Goal: Task Accomplishment & Management: Manage account settings

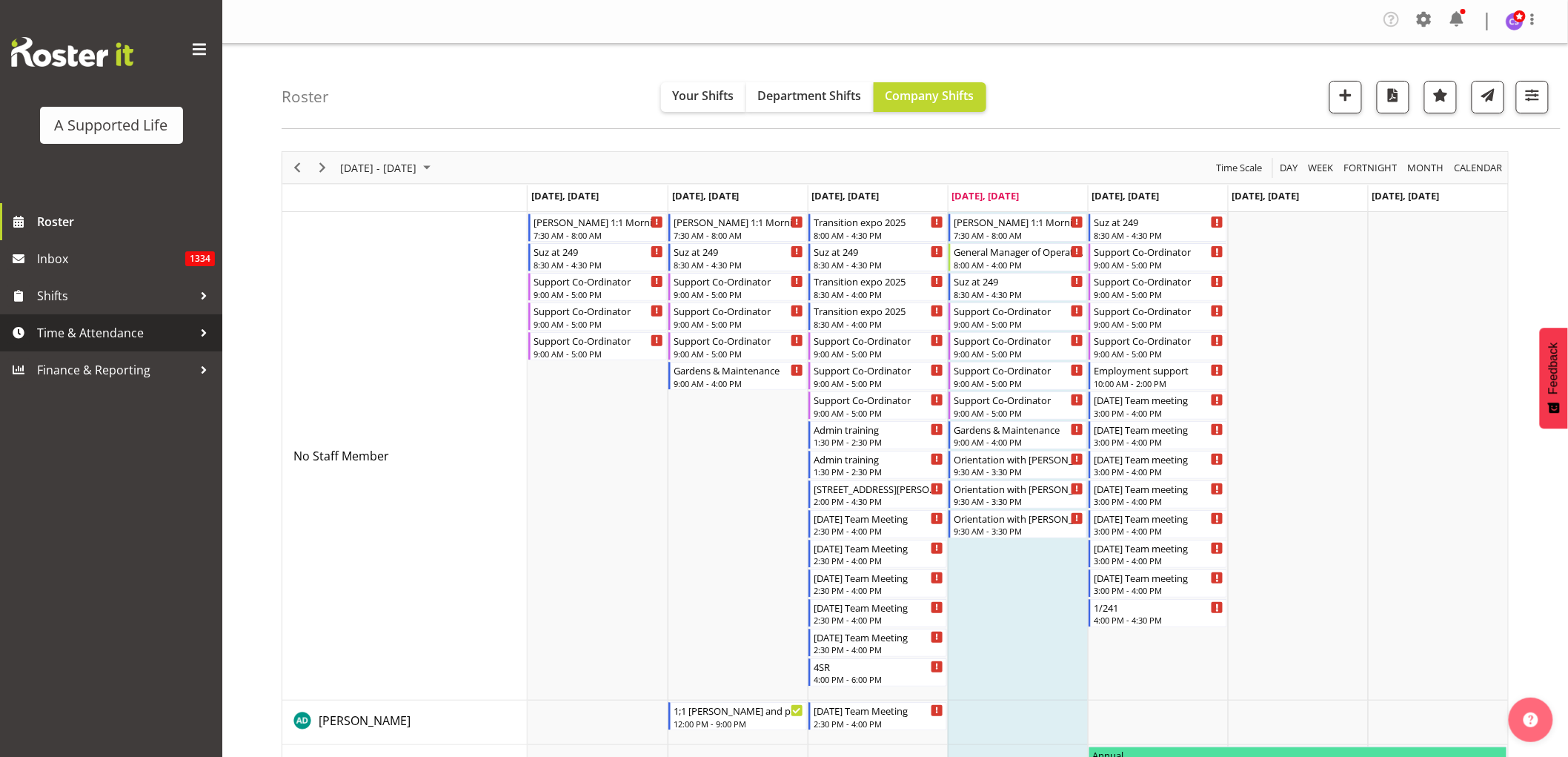
click at [53, 337] on span "Time & Attendance" at bounding box center [114, 333] width 155 height 23
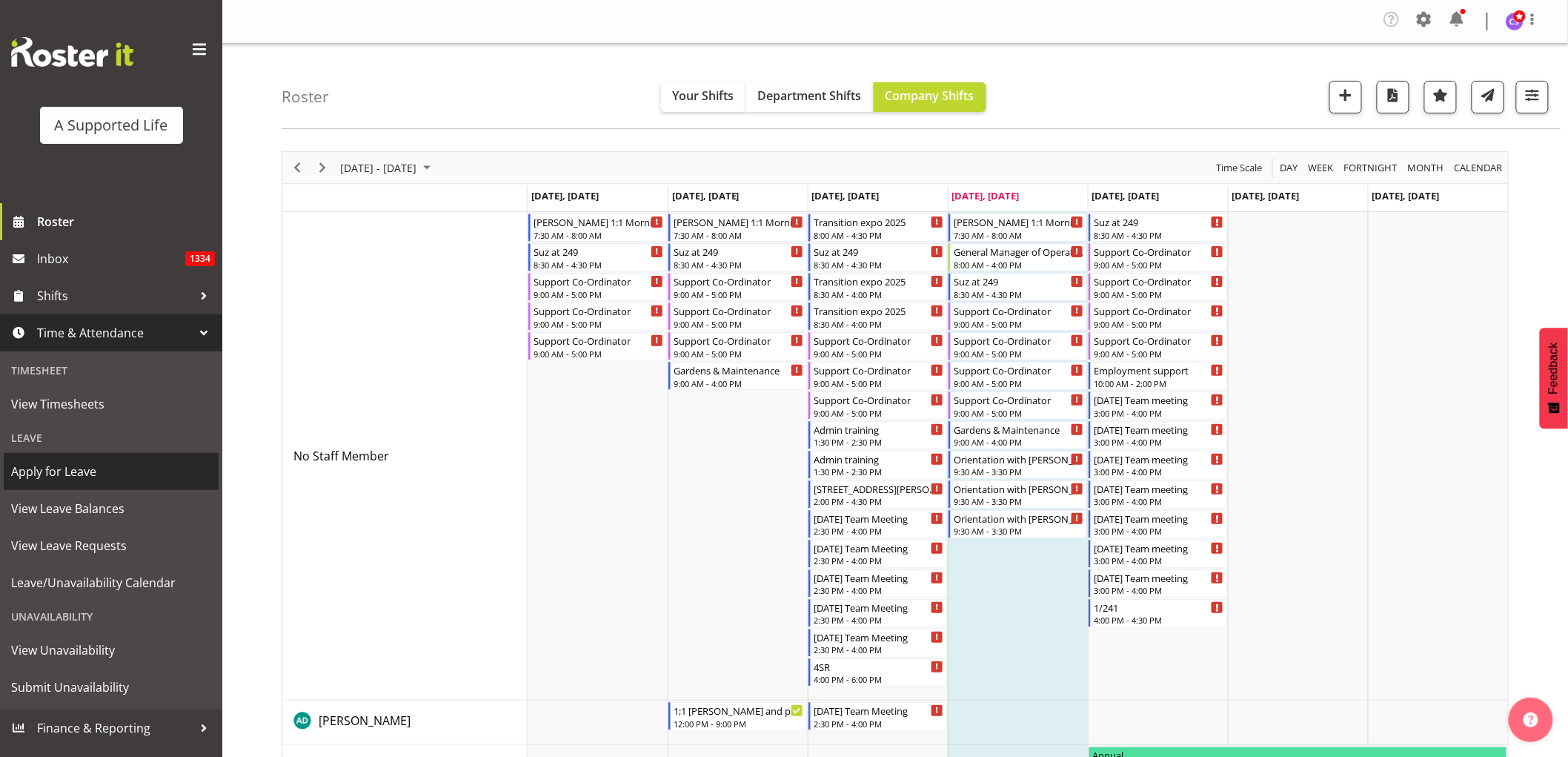
click at [88, 459] on span "Apply for Leave" at bounding box center [111, 471] width 200 height 23
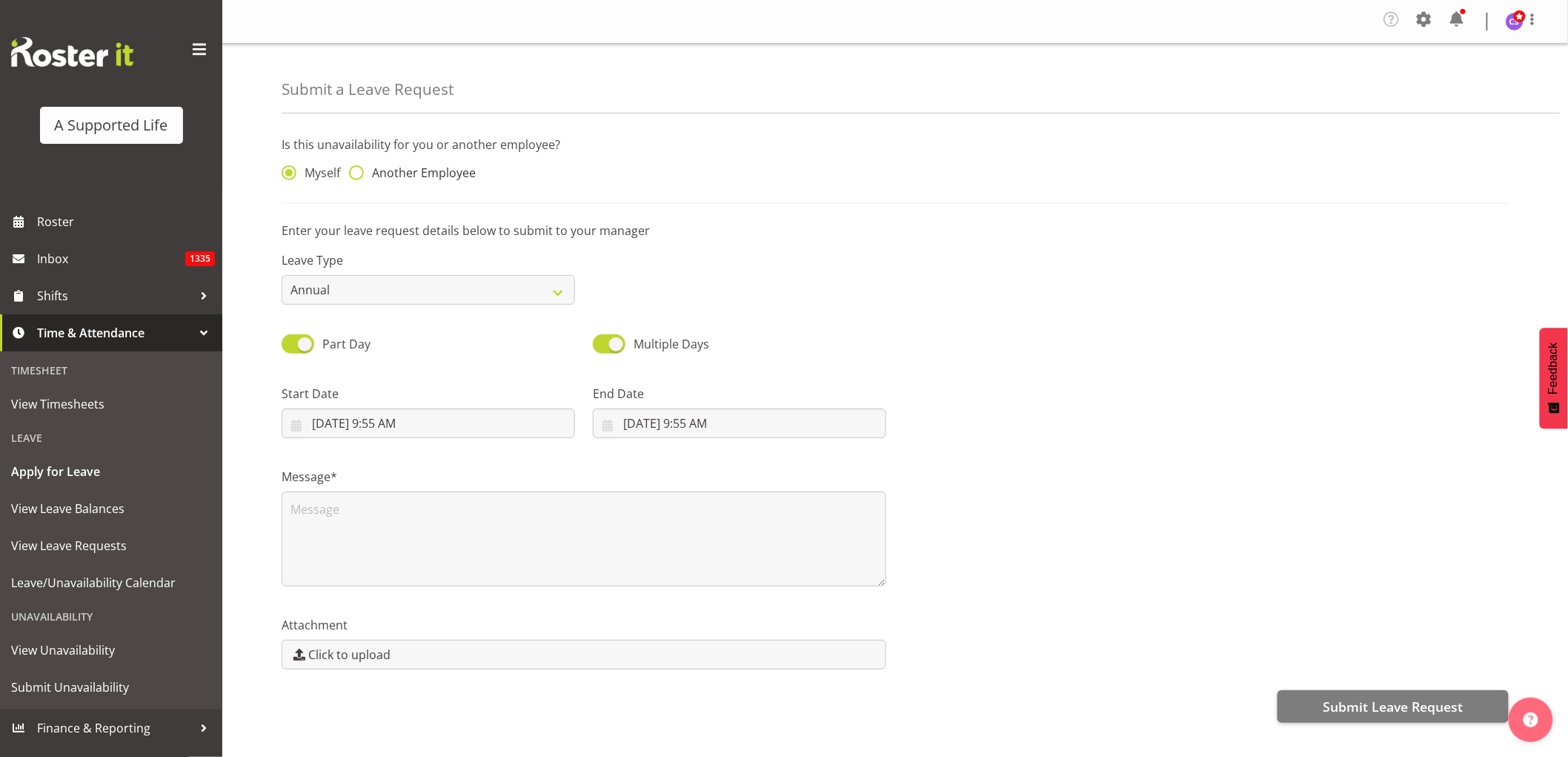
click at [355, 173] on span at bounding box center [356, 173] width 15 height 15
click at [355, 173] on input "Another Employee" at bounding box center [353, 173] width 9 height 9
radio input "true"
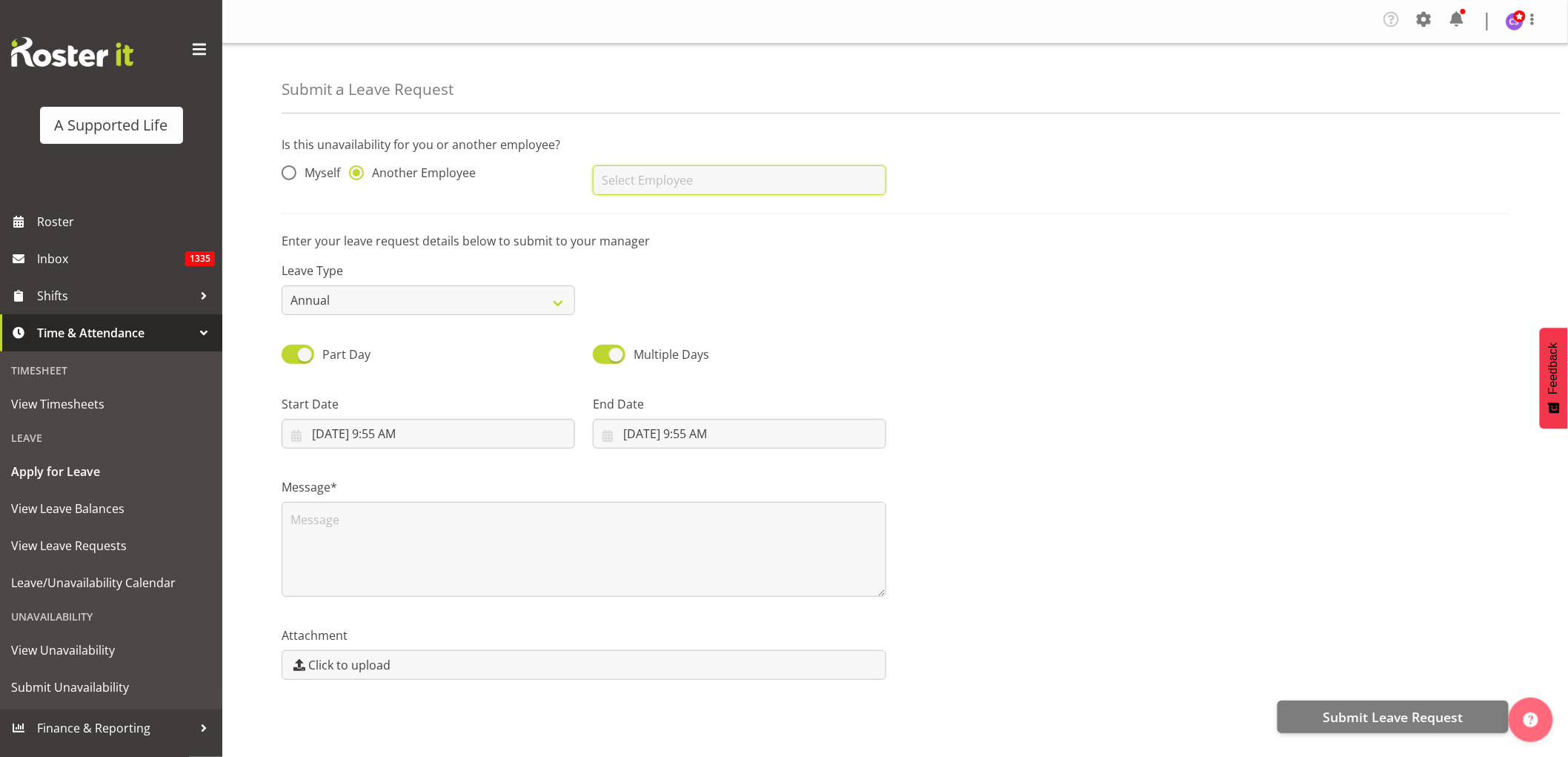
click at [711, 176] on input "text" at bounding box center [739, 179] width 293 height 29
click at [669, 212] on span "[PERSON_NAME]" at bounding box center [650, 217] width 91 height 16
type input "[PERSON_NAME]"
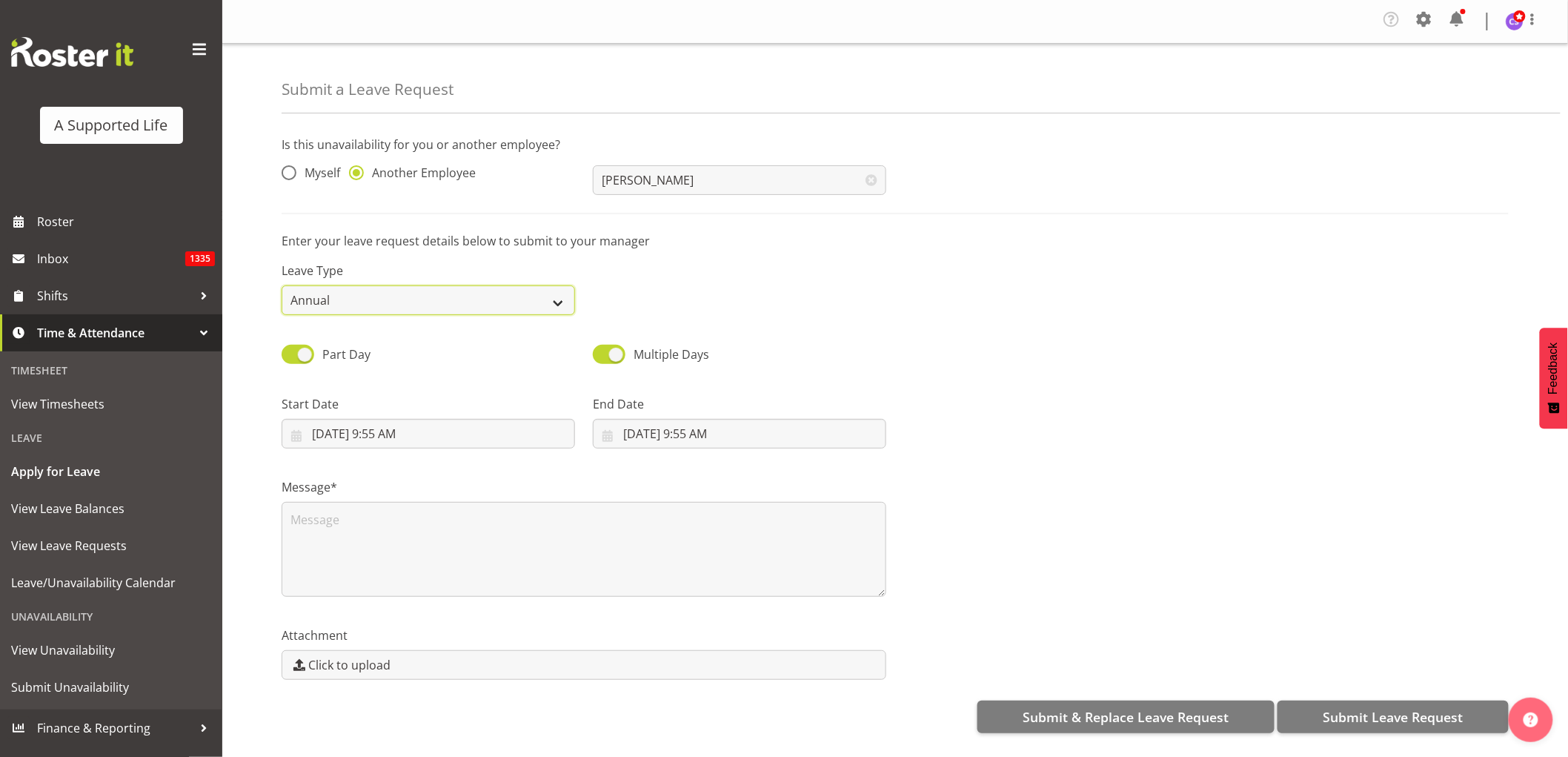
click at [549, 303] on select "Annual Sick Bereavement Domestic Violence Parental Jury Service Day In Lieu Oth…" at bounding box center [428, 300] width 293 height 29
select select "Sick"
click at [282, 286] on select "Annual Sick Bereavement Domestic Violence Parental Jury Service Day In Lieu Oth…" at bounding box center [428, 300] width 293 height 29
click at [368, 422] on input "9/5/2025, 9:55 AM" at bounding box center [428, 433] width 293 height 29
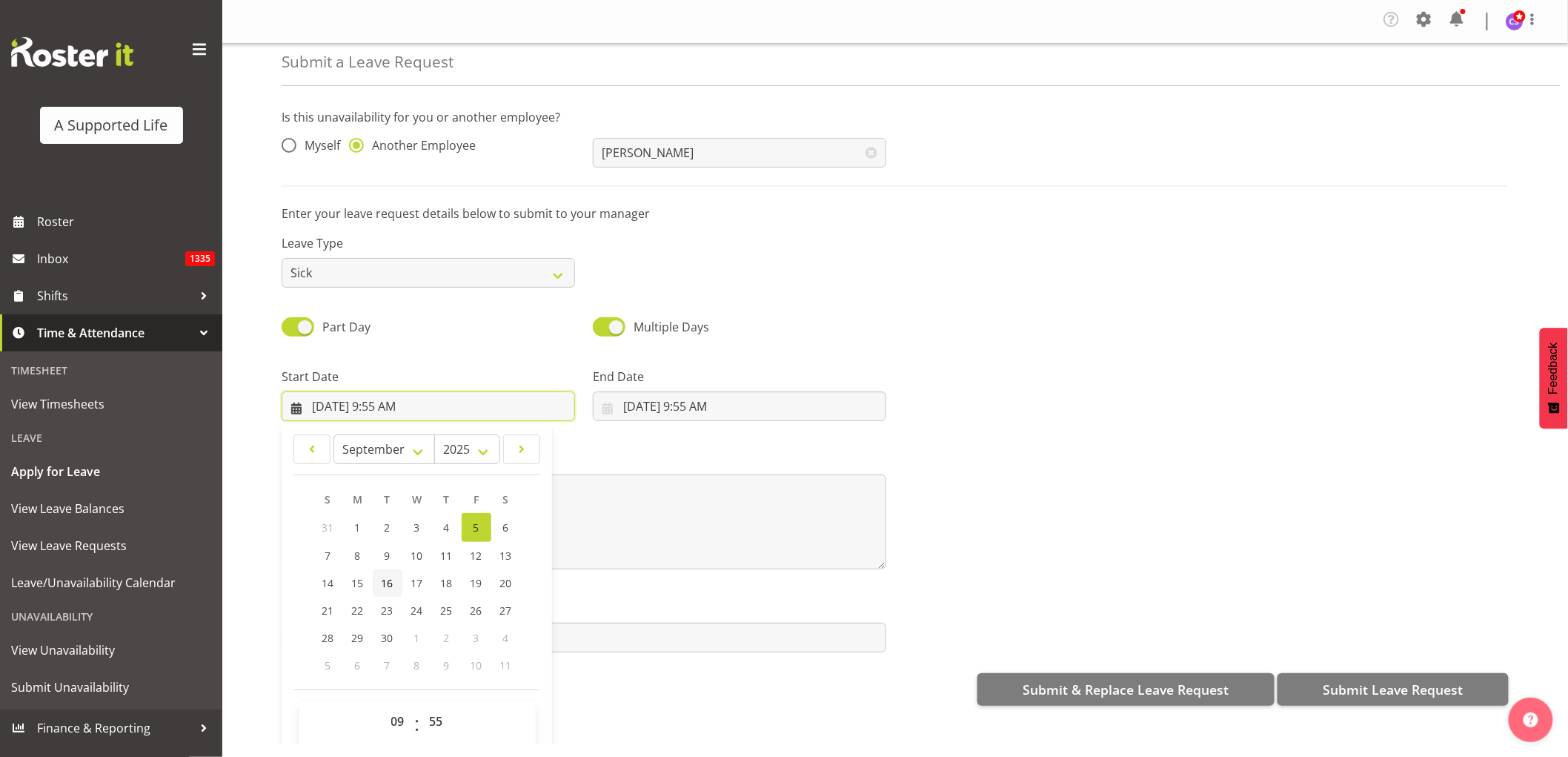
scroll to position [42, 0]
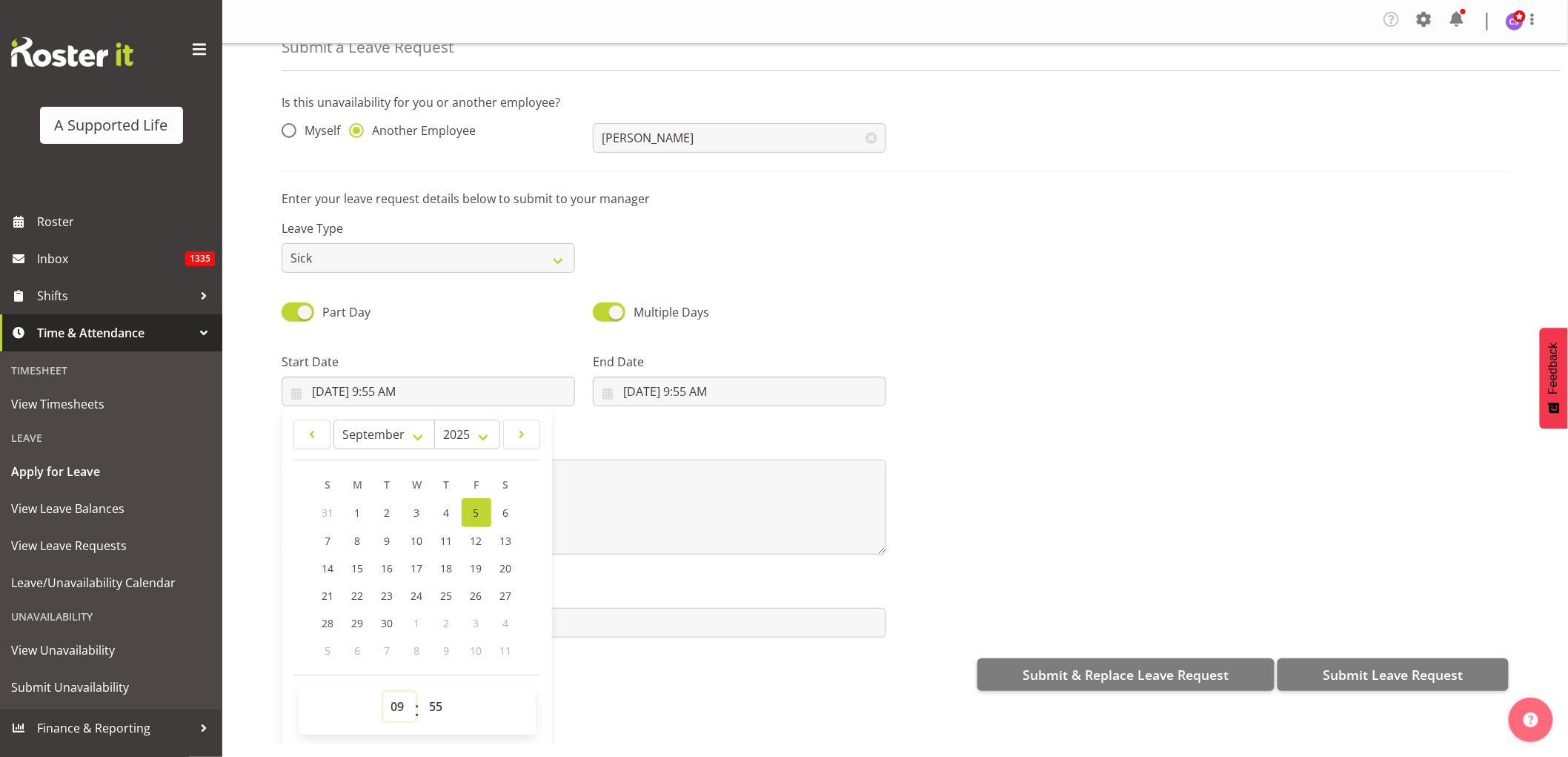
click at [401, 699] on select "00 01 02 03 04 05 06 07 08 09 10 11 12 13 14 15 16 17 18 19 20 21 22 23" at bounding box center [399, 706] width 33 height 29
select select "15"
click at [383, 692] on select "00 01 02 03 04 05 06 07 08 09 10 11 12 13 14 15 16 17 18 19 20 21 22 23" at bounding box center [399, 706] width 33 height 29
type input "9/5/2025, 3:55 PM"
click at [447, 704] on select "00 01 02 03 04 05 06 07 08 09 10 11 12 13 14 15 16 17 18 19 20 21 22 23 24 25 2…" at bounding box center [437, 706] width 33 height 29
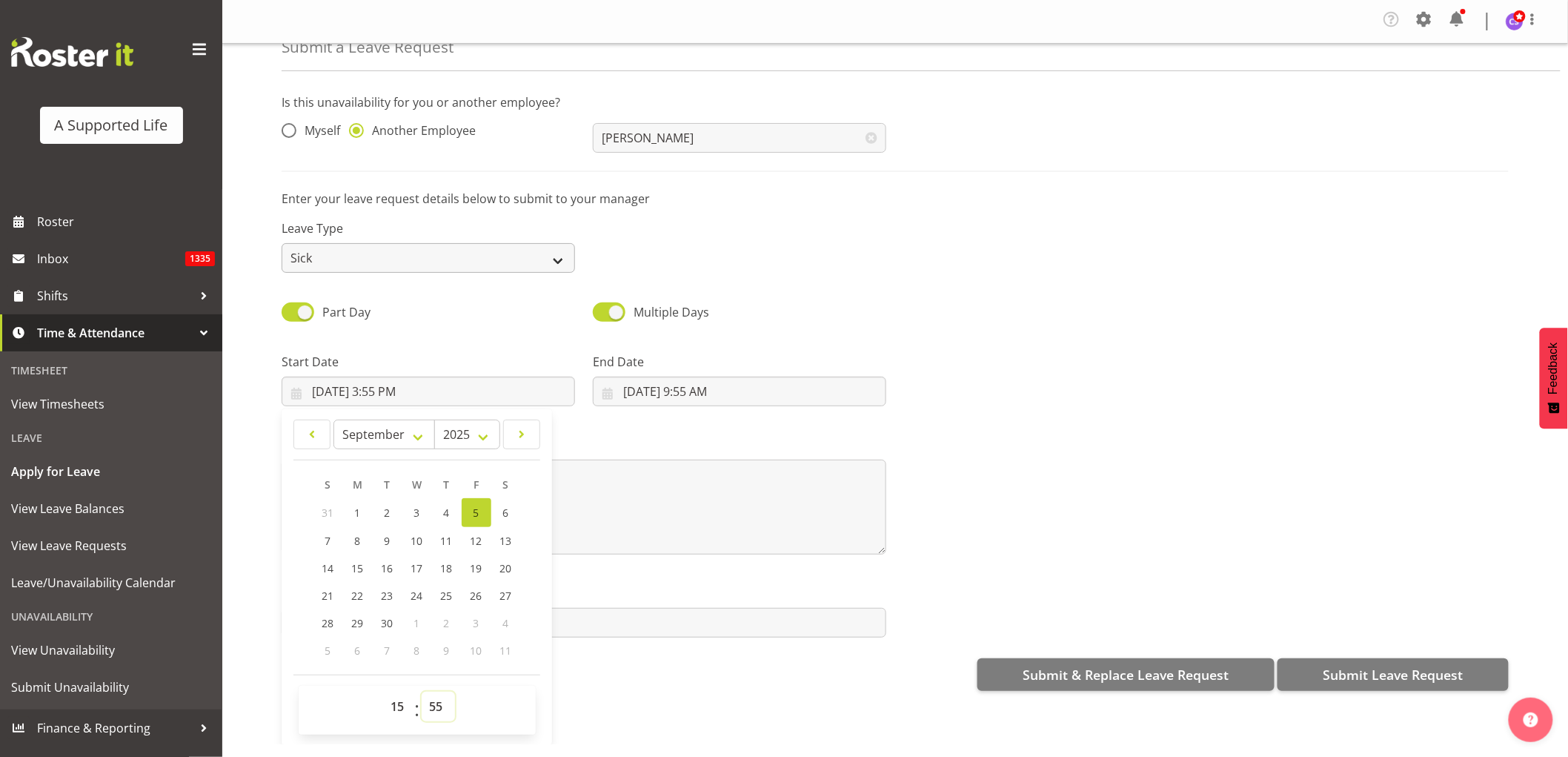
select select "0"
click at [421, 692] on select "00 01 02 03 04 05 06 07 08 09 10 11 12 13 14 15 16 17 18 19 20 21 22 23 24 25 2…" at bounding box center [437, 706] width 33 height 29
type input "9/5/2025, 3:00 PM"
click at [709, 397] on input "9/5/2025, 9:55 AM" at bounding box center [739, 390] width 293 height 29
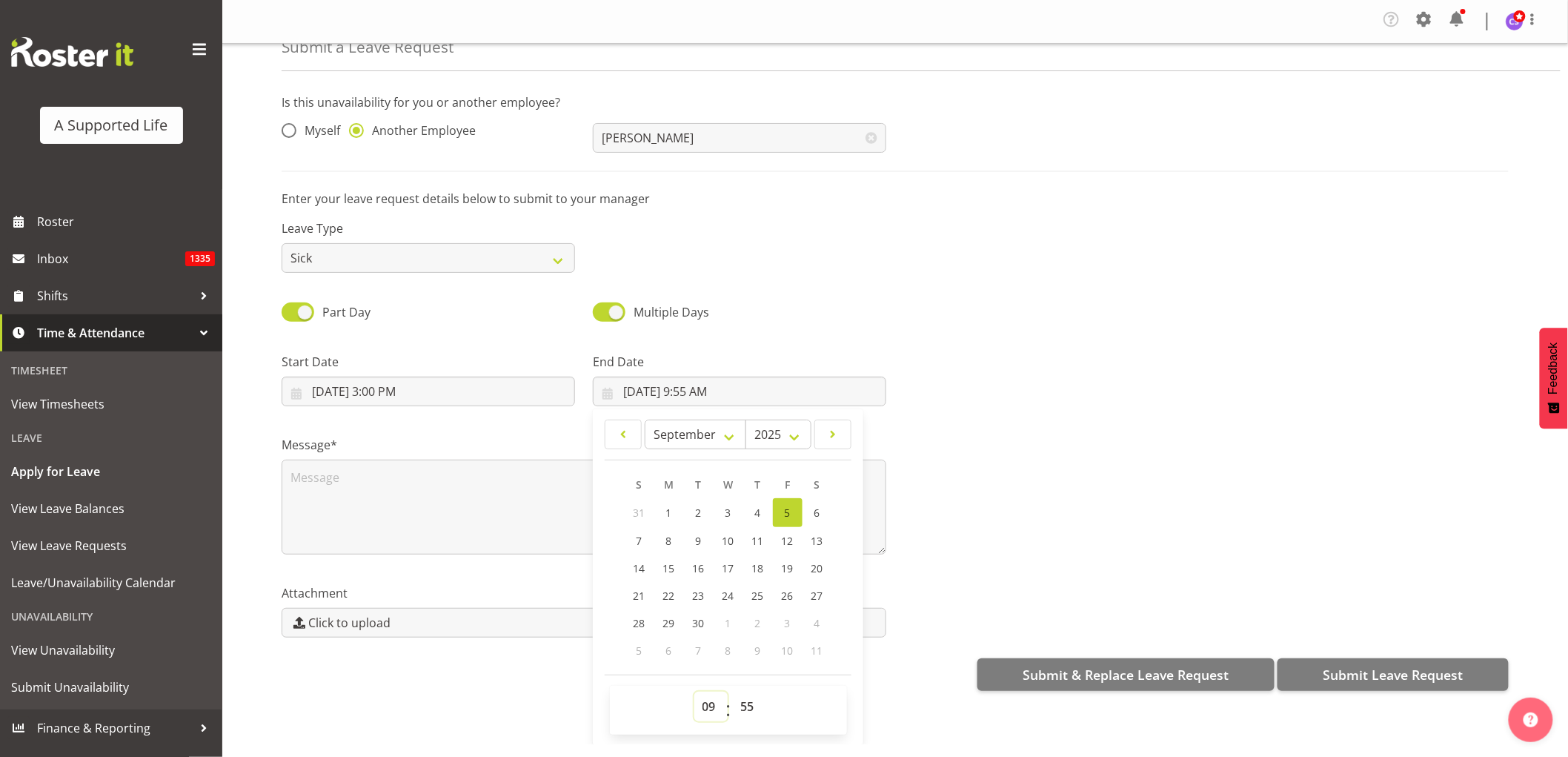
click at [704, 699] on select "00 01 02 03 04 05 06 07 08 09 10 11 12 13 14 15 16 17 18 19 20 21 22 23" at bounding box center [710, 706] width 33 height 29
click at [694, 692] on select "00 01 02 03 04 05 06 07 08 09 10 11 12 13 14 15 16 17 18 19 20 21 22 23" at bounding box center [710, 706] width 33 height 29
drag, startPoint x: 750, startPoint y: 706, endPoint x: 792, endPoint y: 665, distance: 58.7
click at [750, 706] on select "00 01 02 03 04 05 06 07 08 09 10 11 12 13 14 15 16 17 18 19 20 21 22 23 24 25 2…" at bounding box center [749, 706] width 33 height 29
select select "0"
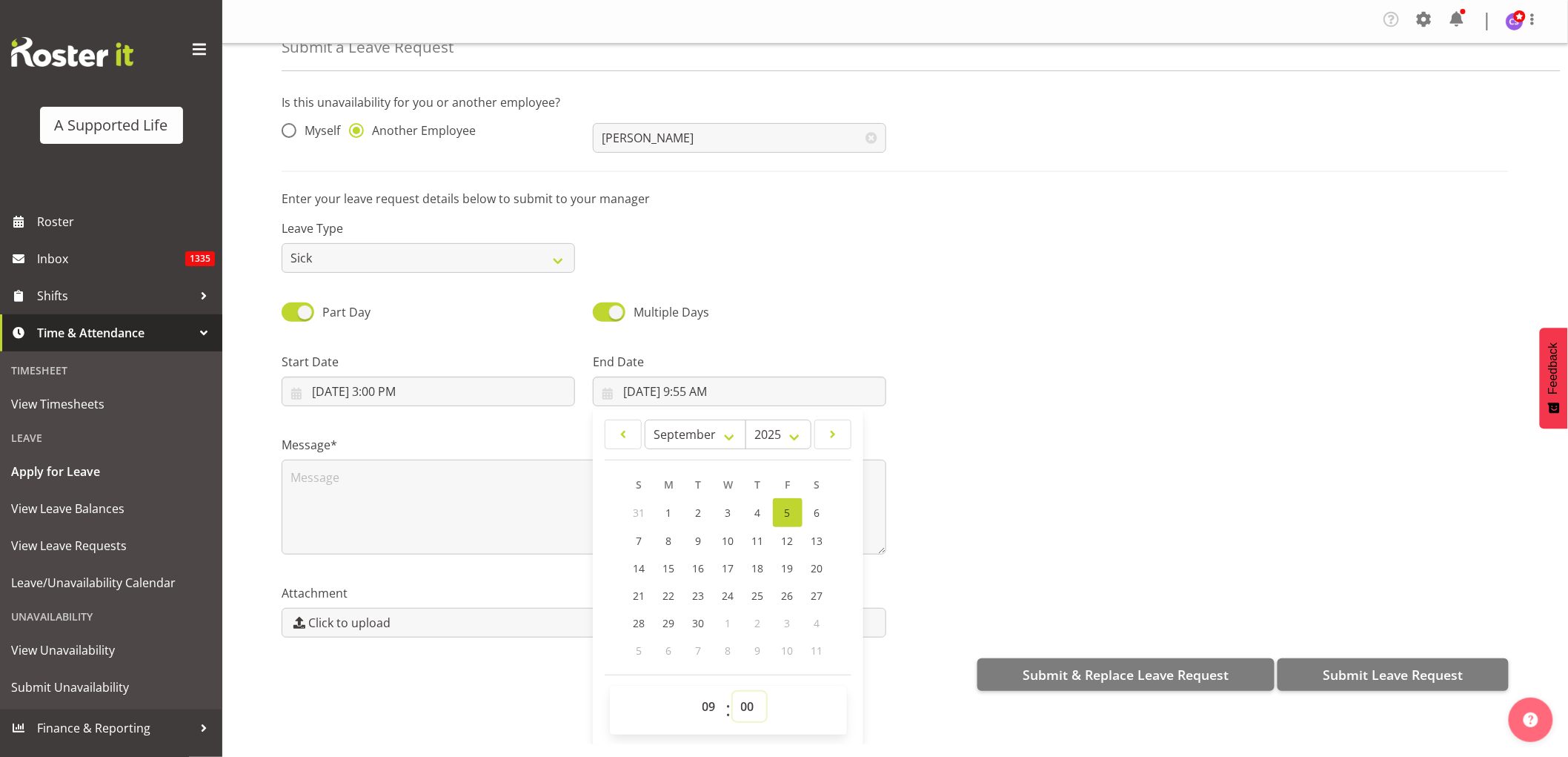
click at [733, 692] on select "00 01 02 03 04 05 06 07 08 09 10 11 12 13 14 15 16 17 18 19 20 21 22 23 24 25 2…" at bounding box center [749, 706] width 33 height 29
click at [671, 537] on link "8" at bounding box center [668, 540] width 29 height 27
type input "9/8/2025, 9:00 AM"
click at [376, 387] on input "9/5/2025, 3:00 PM" at bounding box center [428, 390] width 293 height 29
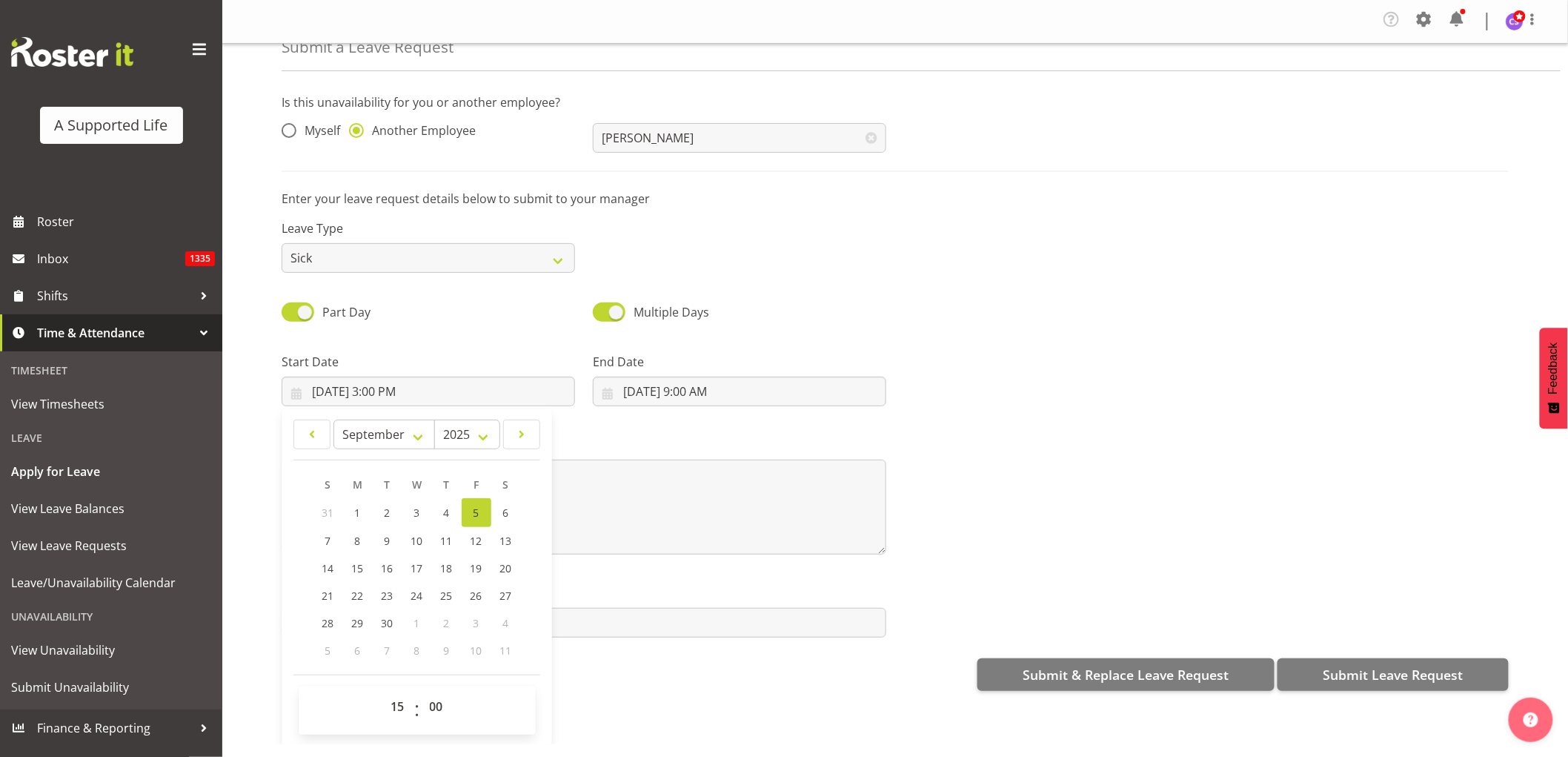
click at [471, 508] on link "5" at bounding box center [476, 512] width 29 height 29
type input "9/5/2025, 12:00 AM"
drag, startPoint x: 389, startPoint y: 705, endPoint x: 397, endPoint y: 698, distance: 10.6
click at [389, 705] on select "00 01 02 03 04 05 06 07 08 09 10 11 12 13 14 15 16 17 18 19 20 21 22 23" at bounding box center [399, 706] width 33 height 29
select select "15"
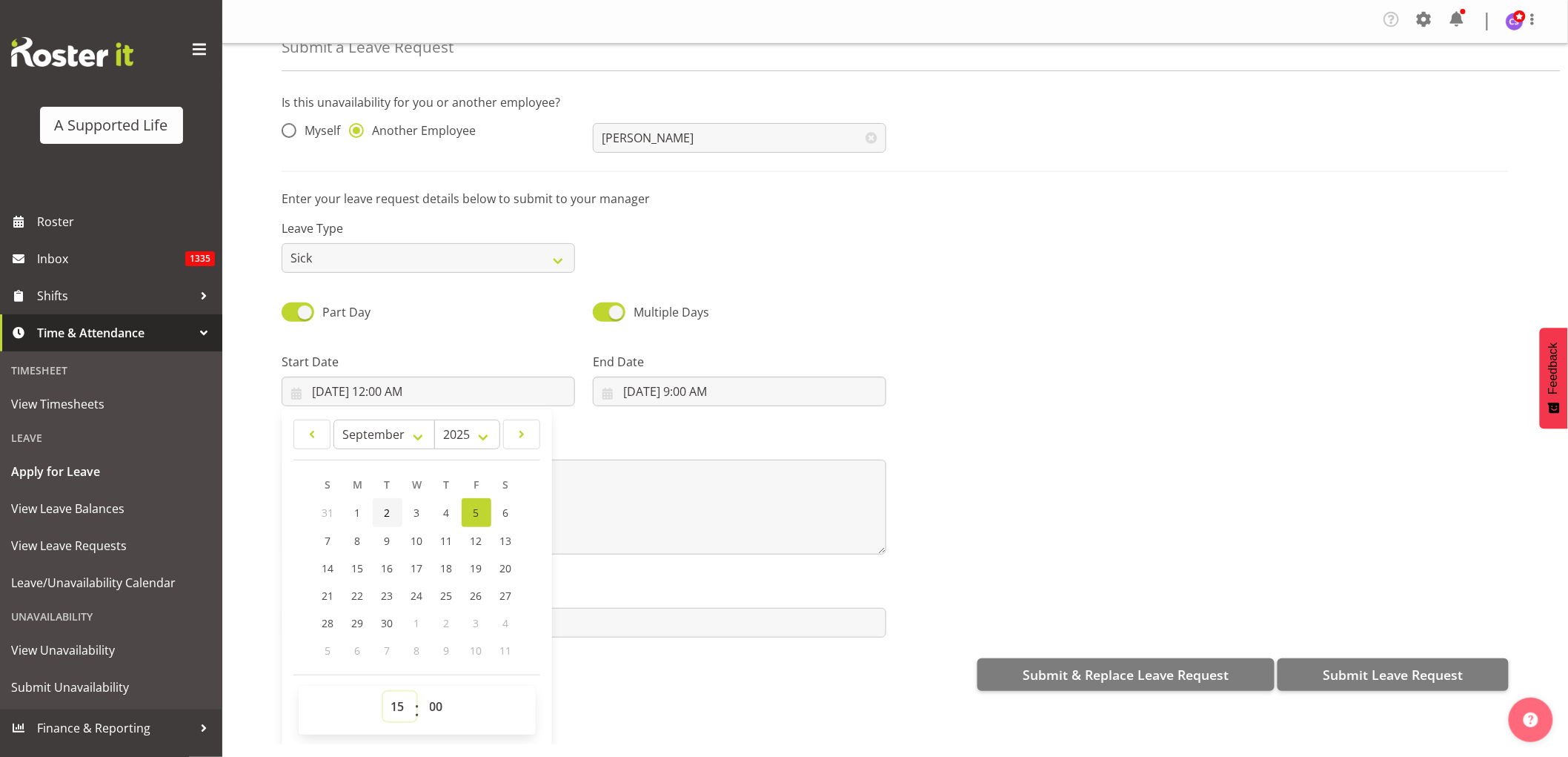
click at [383, 692] on select "00 01 02 03 04 05 06 07 08 09 10 11 12 13 14 15 16 17 18 19 20 21 22 23" at bounding box center [399, 706] width 33 height 29
type input "9/5/2025, 3:00 PM"
click at [636, 569] on div "Attachment Click to upload" at bounding box center [583, 605] width 622 height 83
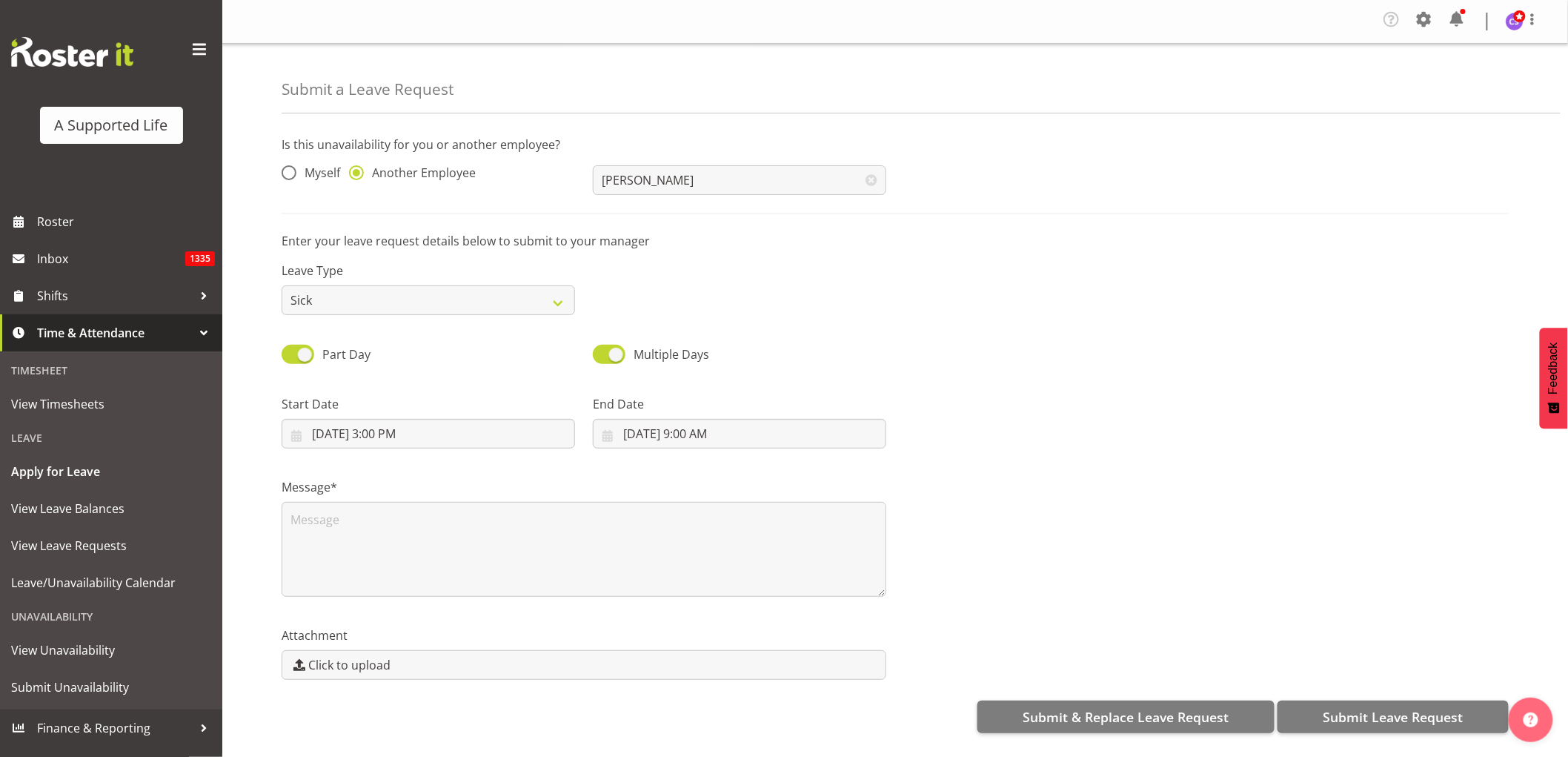
scroll to position [0, 0]
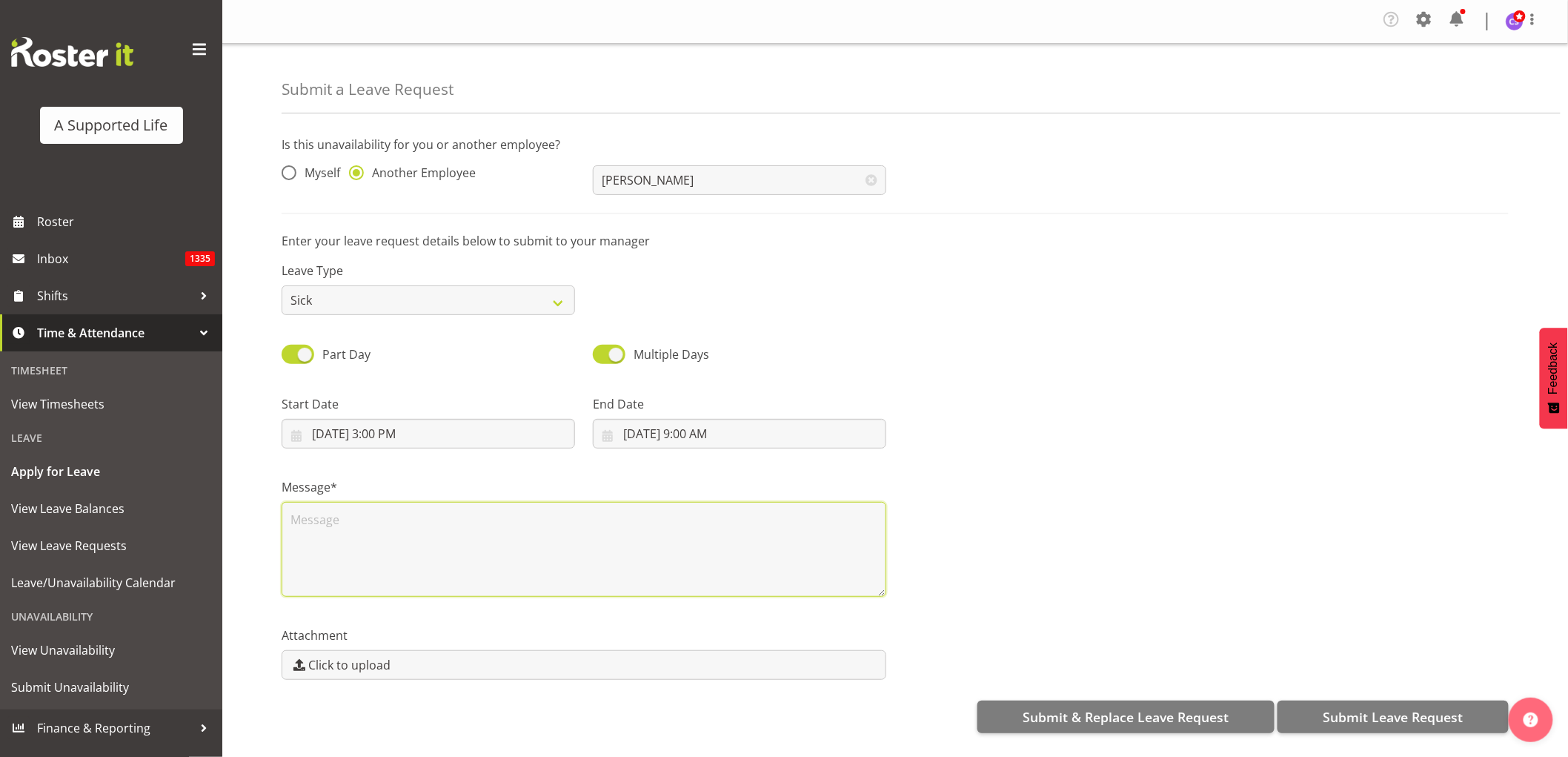
click at [327, 520] on textarea at bounding box center [584, 549] width 605 height 95
type textarea "Sick"
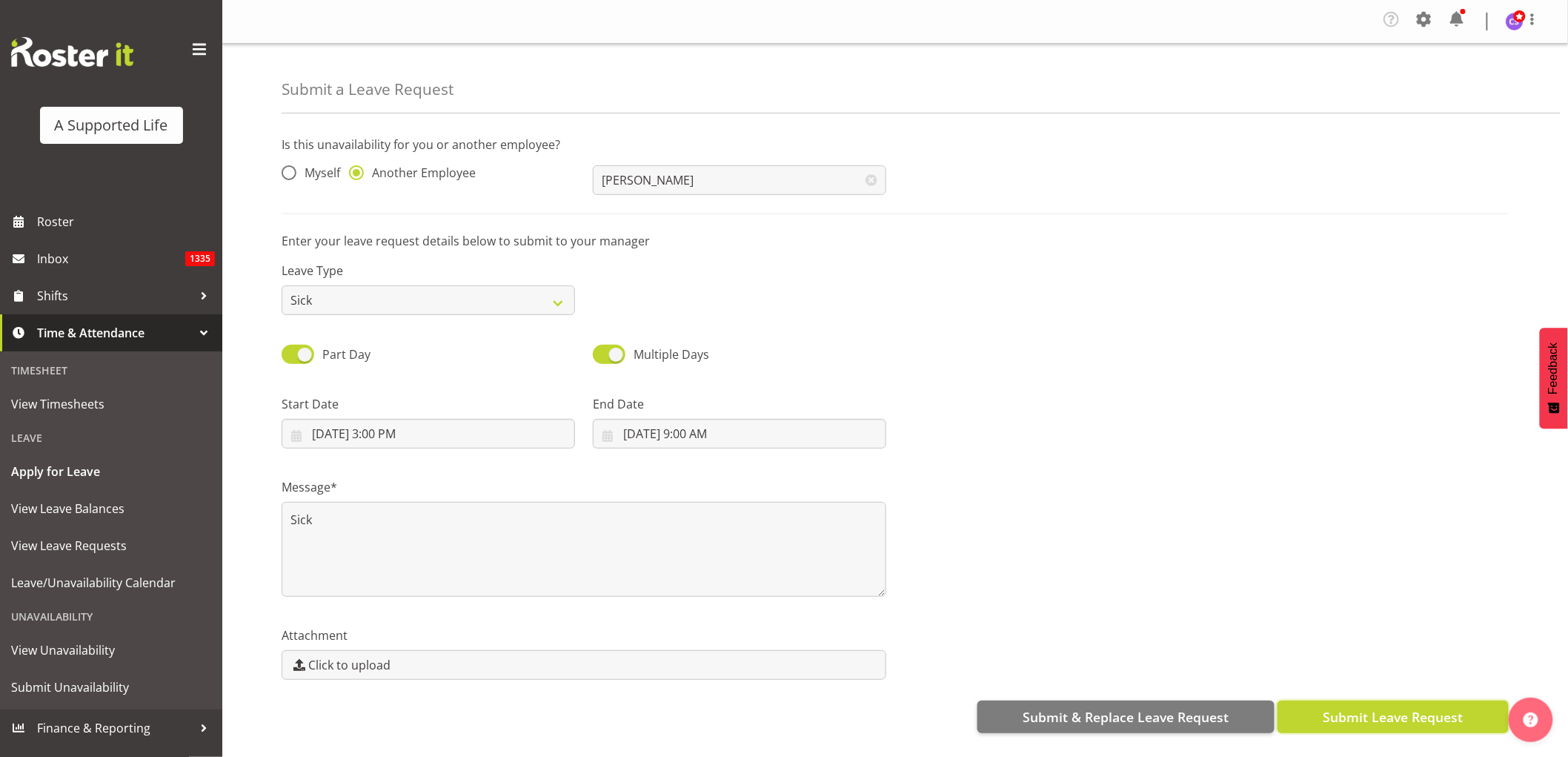
click at [1392, 708] on span "Submit Leave Request" at bounding box center [1392, 716] width 140 height 19
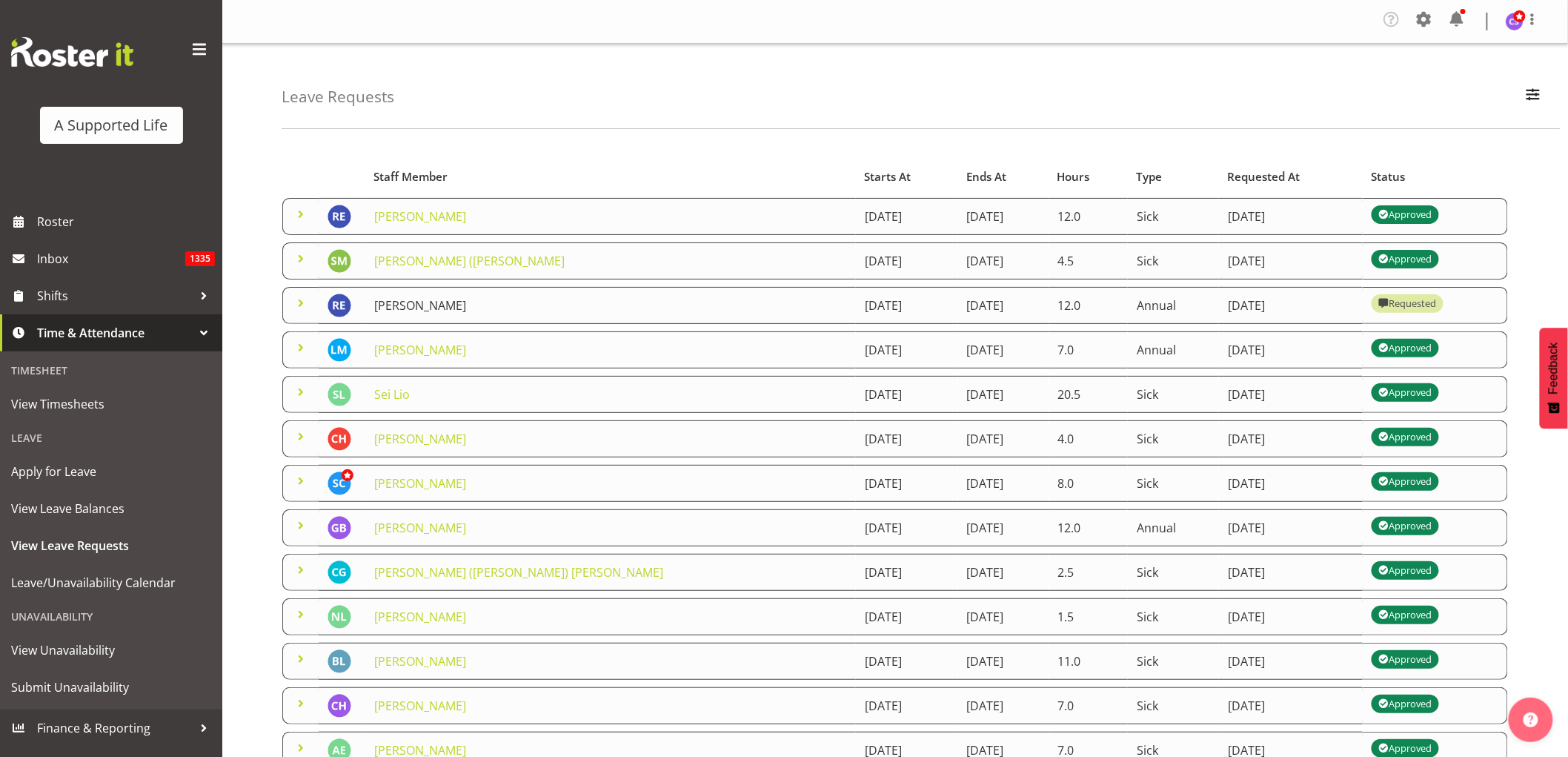
click at [426, 301] on link "[PERSON_NAME]" at bounding box center [419, 304] width 91 height 16
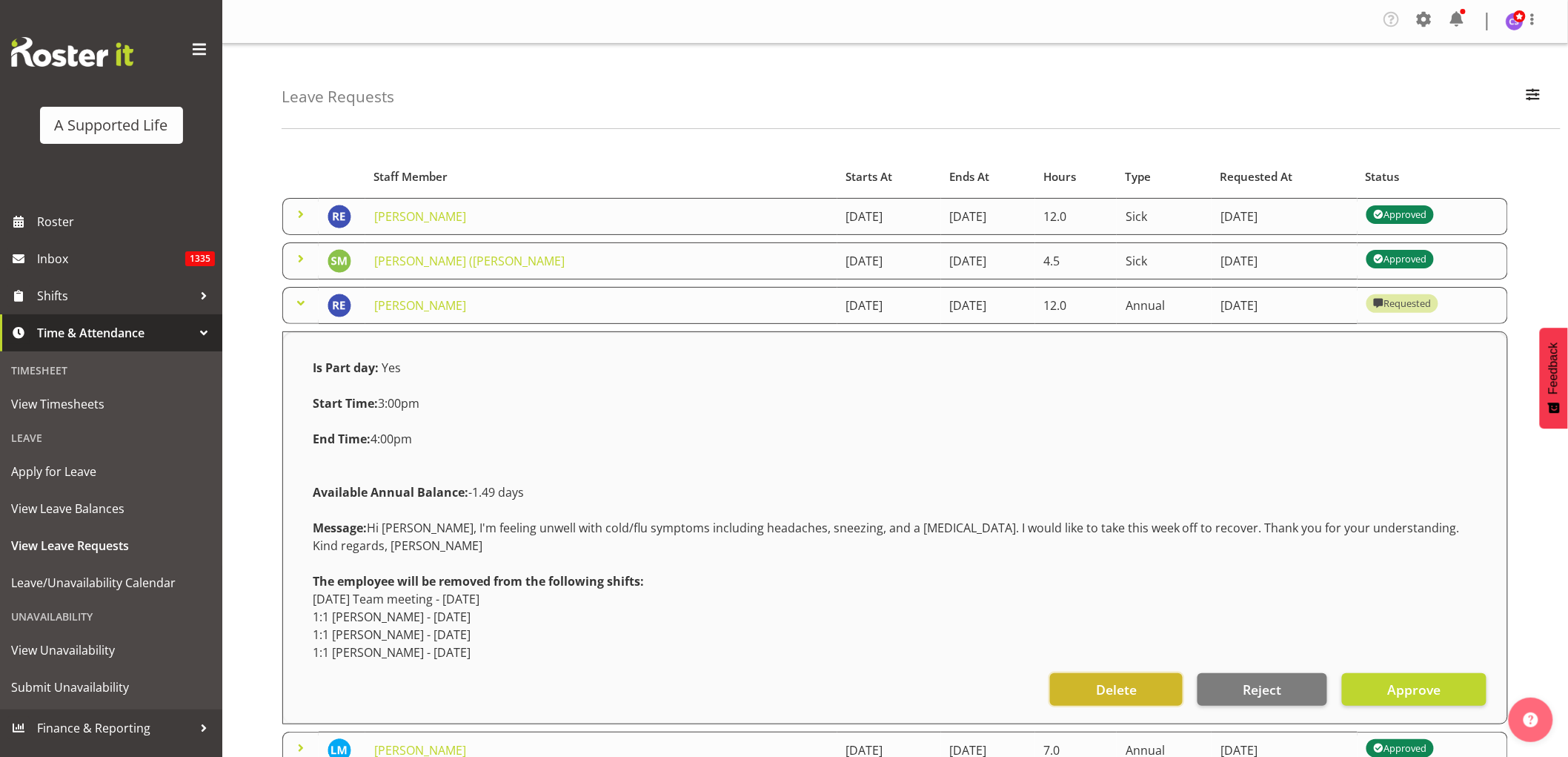
click at [1110, 680] on span "Delete" at bounding box center [1116, 689] width 41 height 19
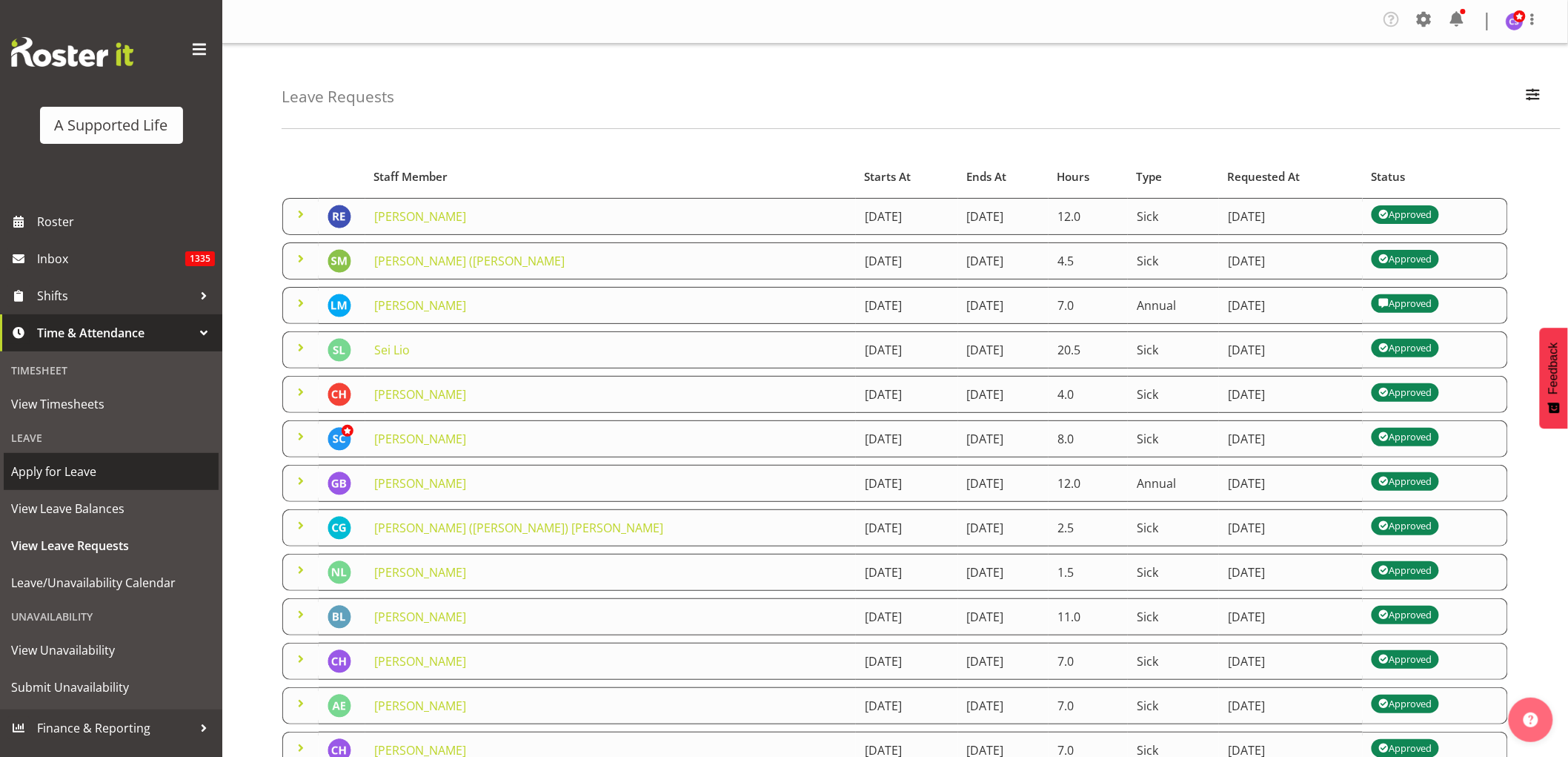
click at [84, 465] on span "Apply for Leave" at bounding box center [111, 471] width 200 height 23
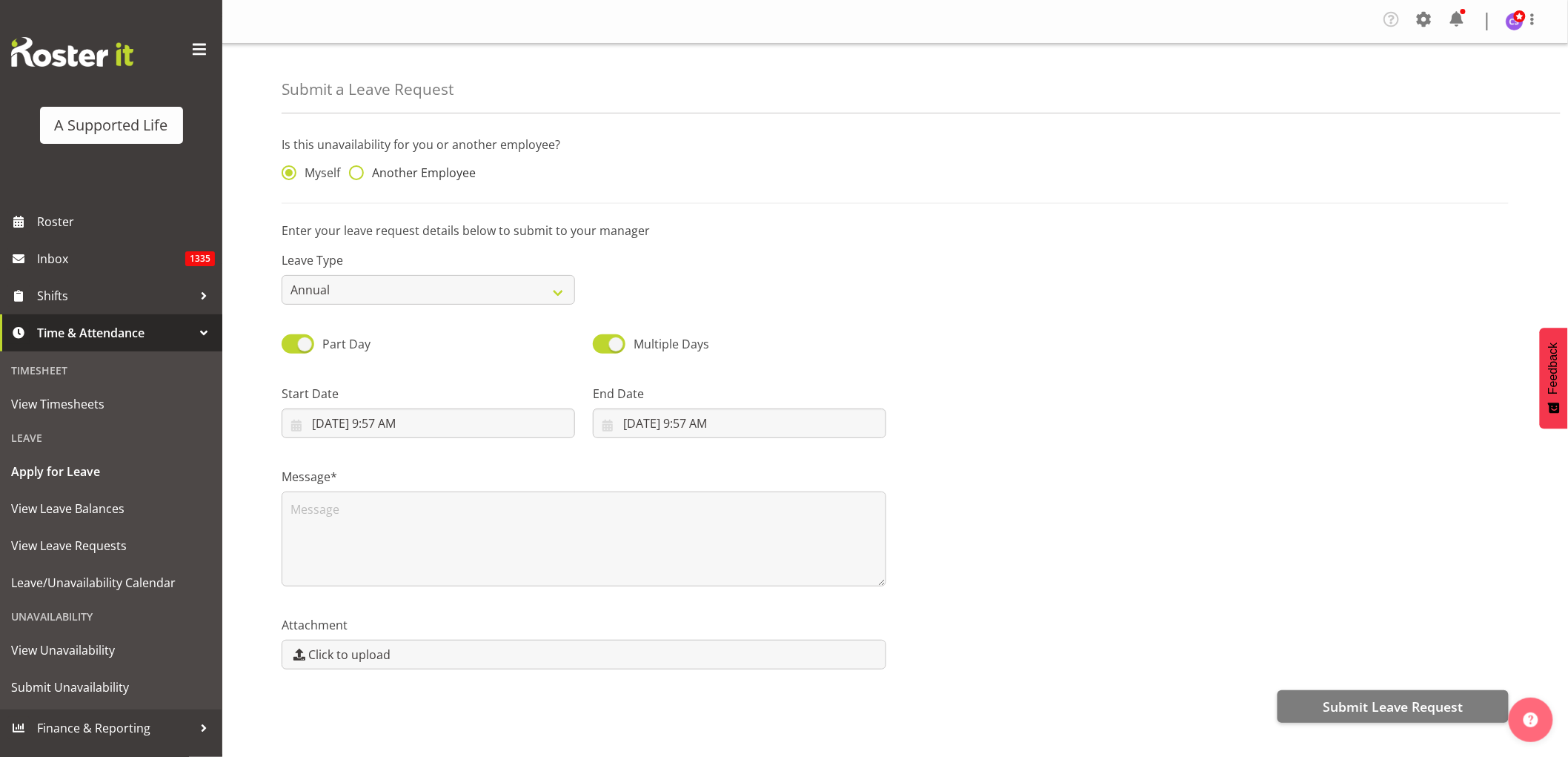
click at [351, 173] on span at bounding box center [356, 173] width 15 height 15
click at [351, 173] on input "Another Employee" at bounding box center [353, 173] width 9 height 9
radio input "true"
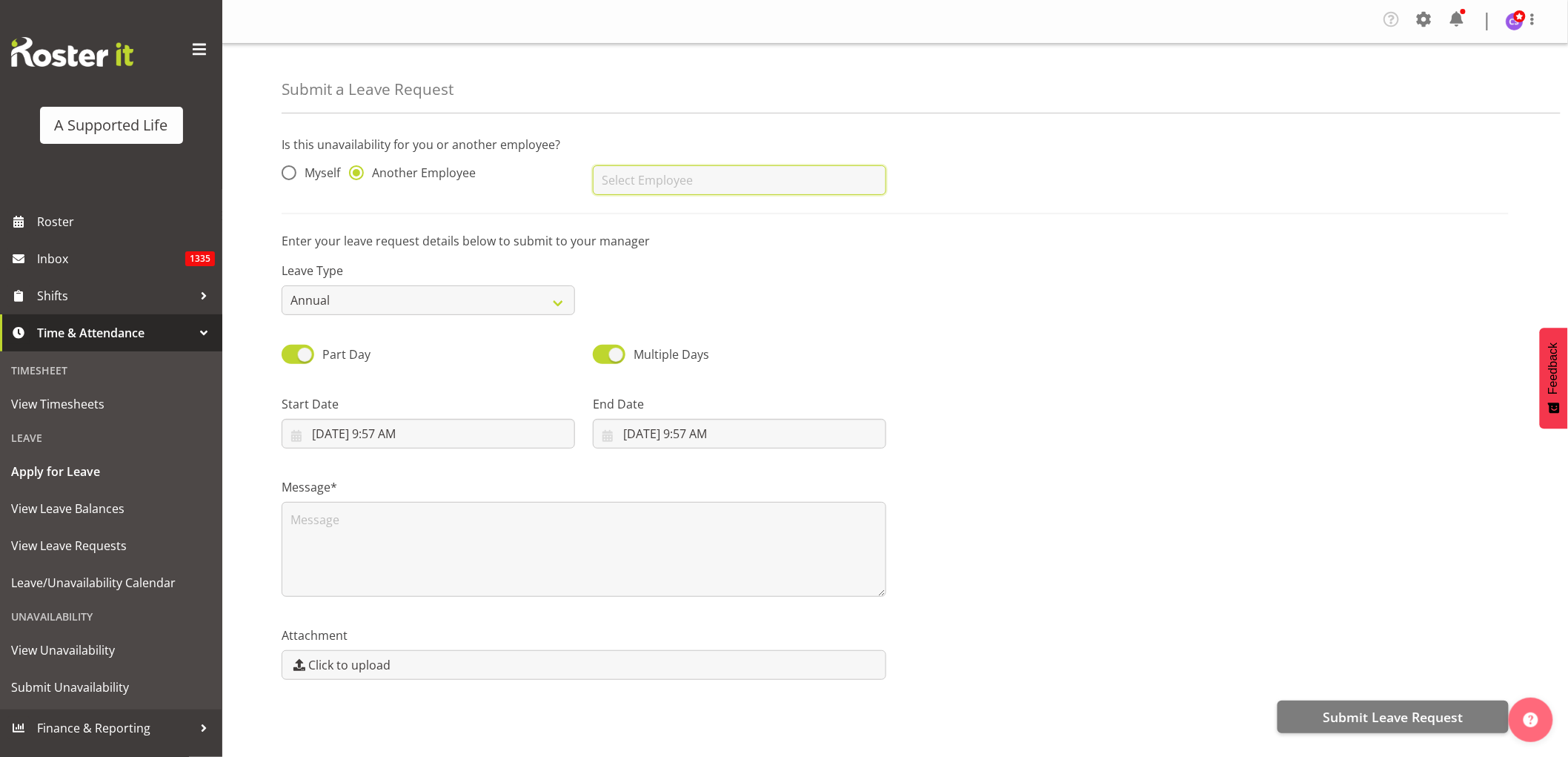
drag, startPoint x: 712, startPoint y: 187, endPoint x: 723, endPoint y: 182, distance: 12.1
click at [712, 186] on input "text" at bounding box center [739, 179] width 293 height 29
click at [677, 251] on link "Tupou Neiufi" at bounding box center [739, 244] width 293 height 26
type input "Tupou Neiufi"
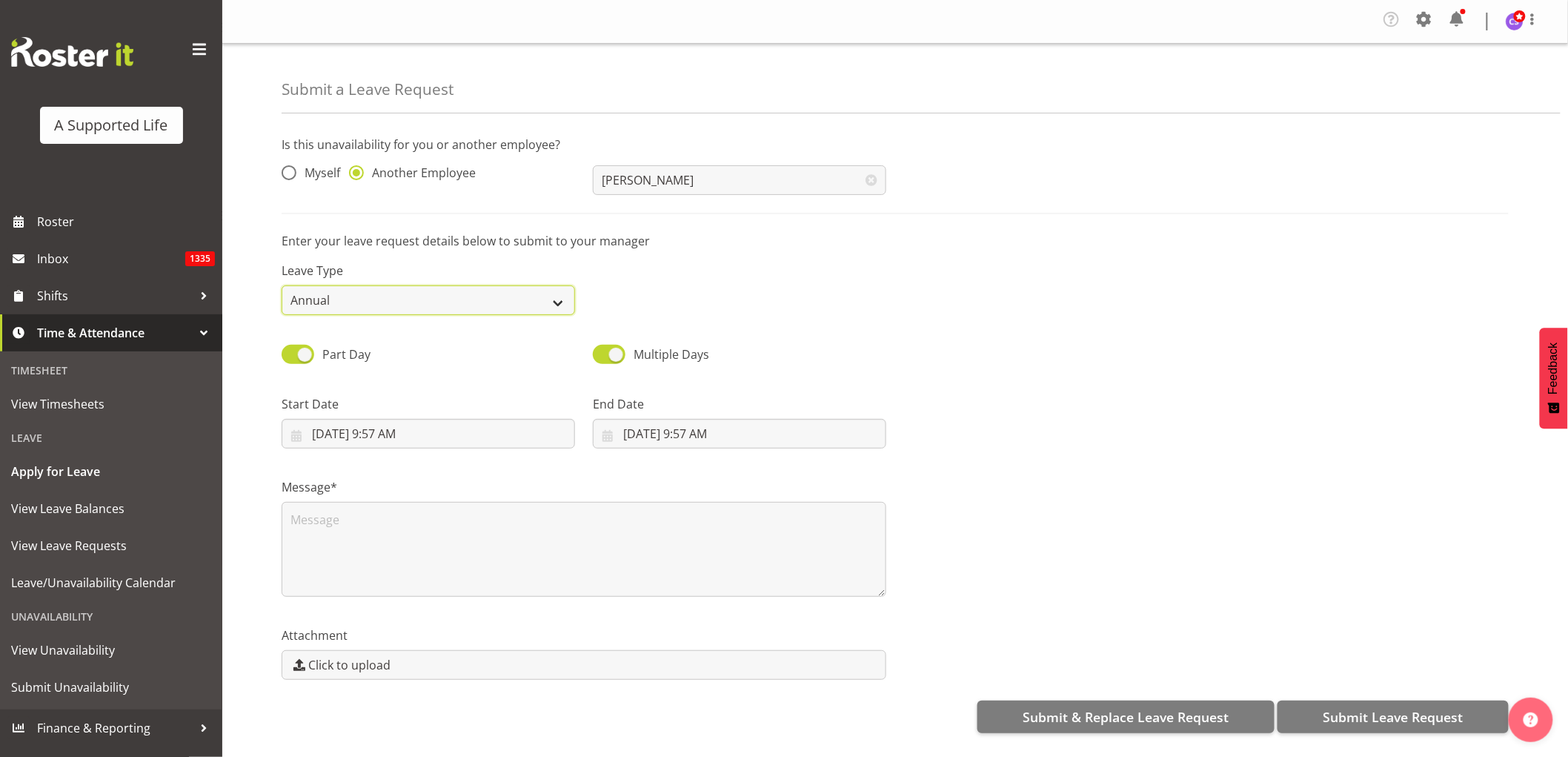
click at [492, 306] on select "Annual Sick Bereavement Domestic Violence Parental Jury Service Day In Lieu Oth…" at bounding box center [428, 300] width 293 height 29
select select "Sick"
click at [282, 286] on select "Annual Sick Bereavement Domestic Violence Parental Jury Service Day In Lieu Oth…" at bounding box center [428, 300] width 293 height 29
click at [364, 436] on input "9/5/2025, 9:57 AM" at bounding box center [428, 433] width 293 height 29
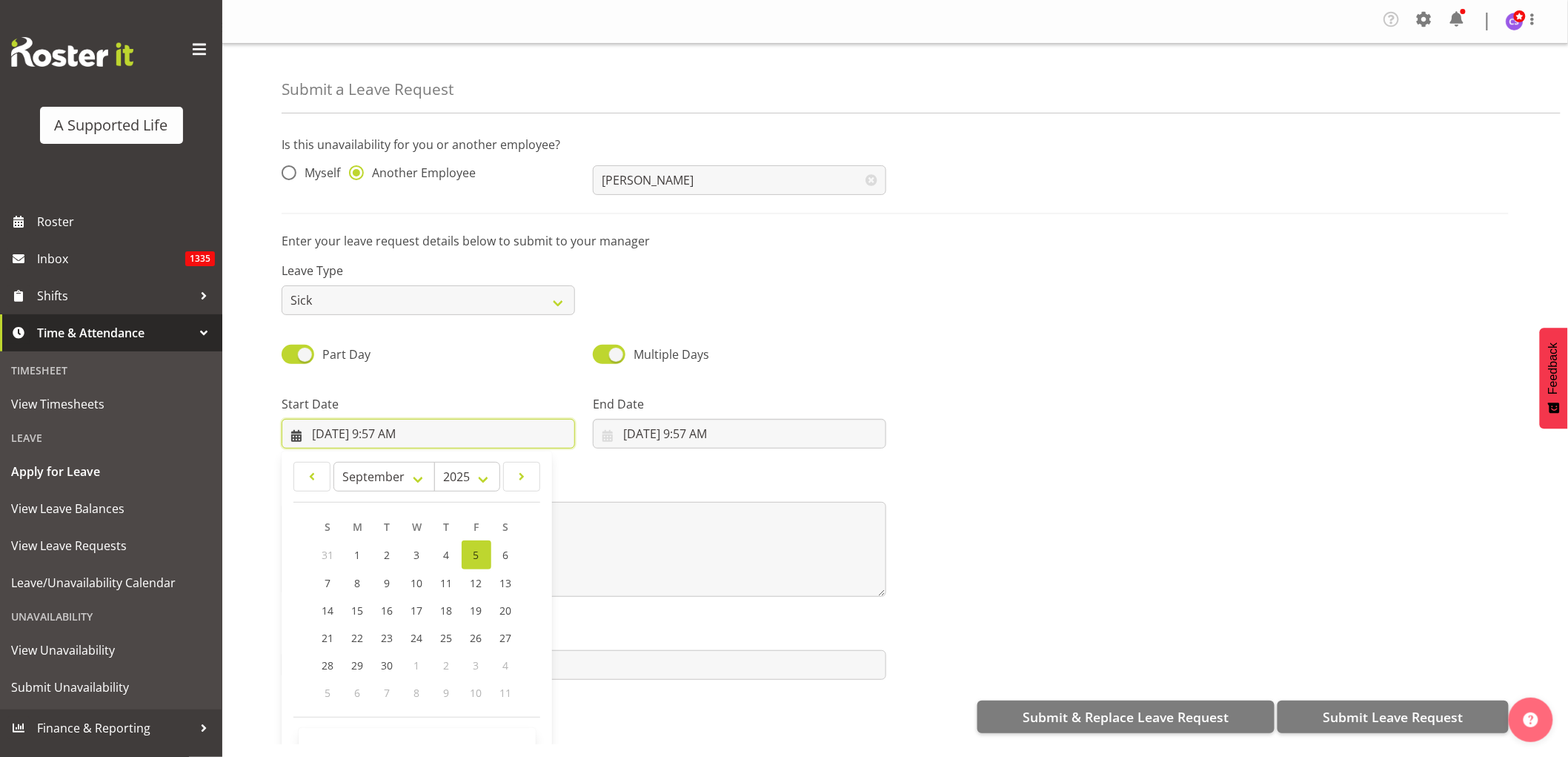
scroll to position [42, 0]
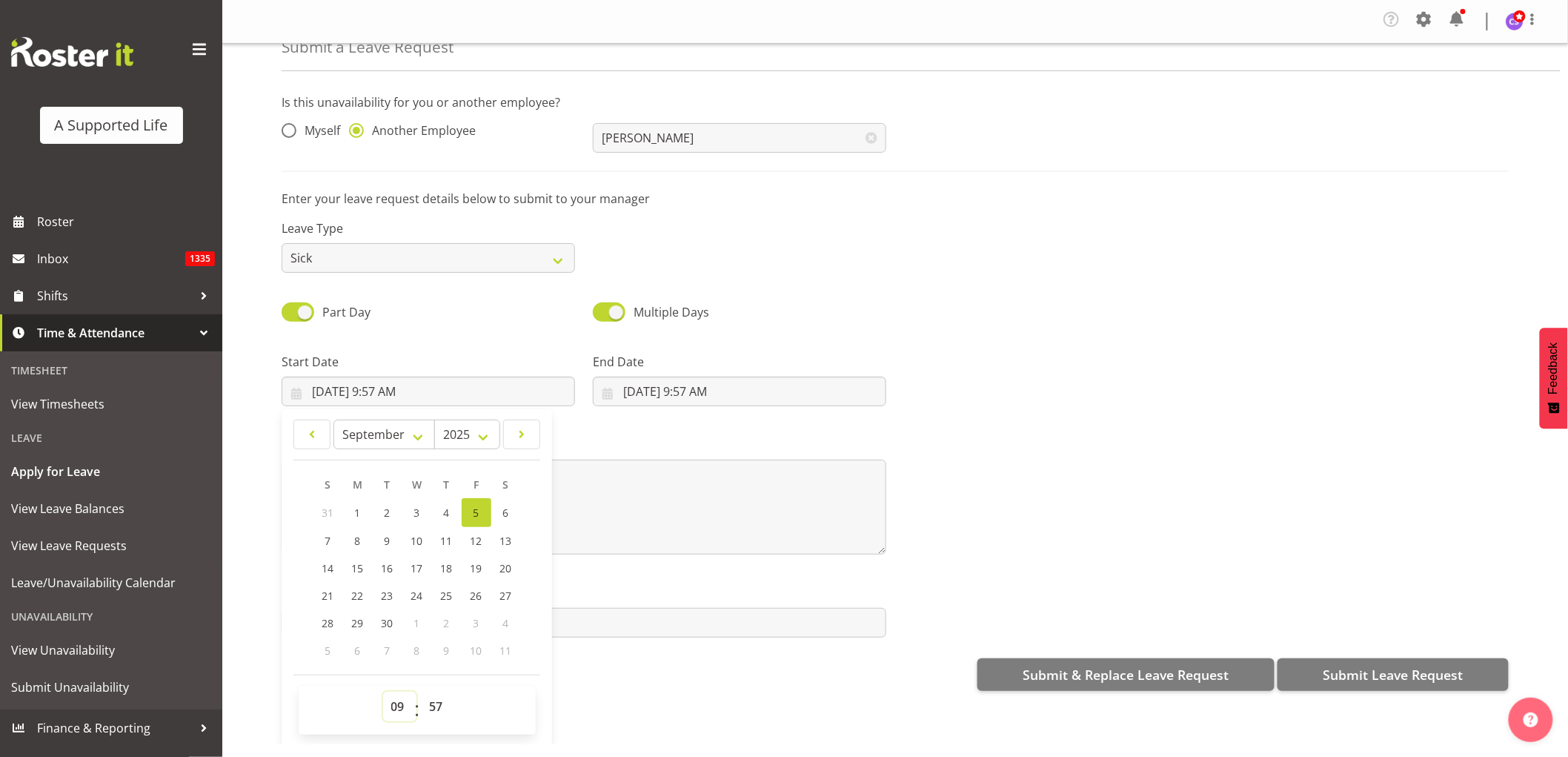
click at [387, 700] on select "00 01 02 03 04 05 06 07 08 09 10 11 12 13 14 15 16 17 18 19 20 21 22 23" at bounding box center [399, 706] width 33 height 29
select select "16"
click at [383, 692] on select "00 01 02 03 04 05 06 07 08 09 10 11 12 13 14 15 16 17 18 19 20 21 22 23" at bounding box center [399, 706] width 33 height 29
type input "9/5/2025, 4:57 PM"
drag, startPoint x: 434, startPoint y: 708, endPoint x: 466, endPoint y: 650, distance: 66.2
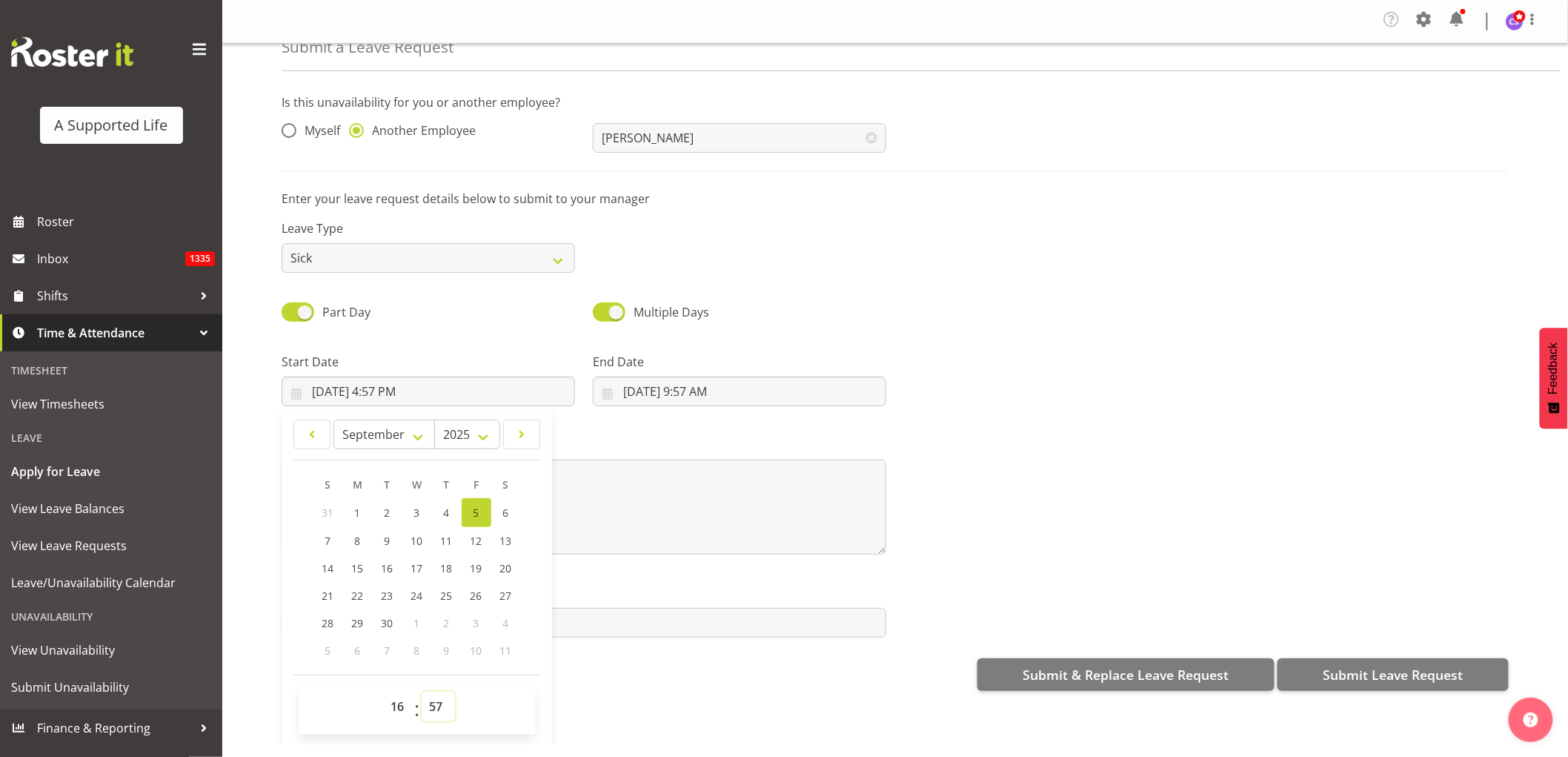
click at [434, 707] on select "00 01 02 03 04 05 06 07 08 09 10 11 12 13 14 15 16 17 18 19 20 21 22 23 24 25 2…" at bounding box center [437, 706] width 33 height 29
select select "0"
click at [421, 692] on select "00 01 02 03 04 05 06 07 08 09 10 11 12 13 14 15 16 17 18 19 20 21 22 23 24 25 2…" at bounding box center [437, 706] width 33 height 29
type input "9/5/2025, 4:00 PM"
click at [754, 393] on input "9/5/2025, 9:57 AM" at bounding box center [739, 390] width 293 height 29
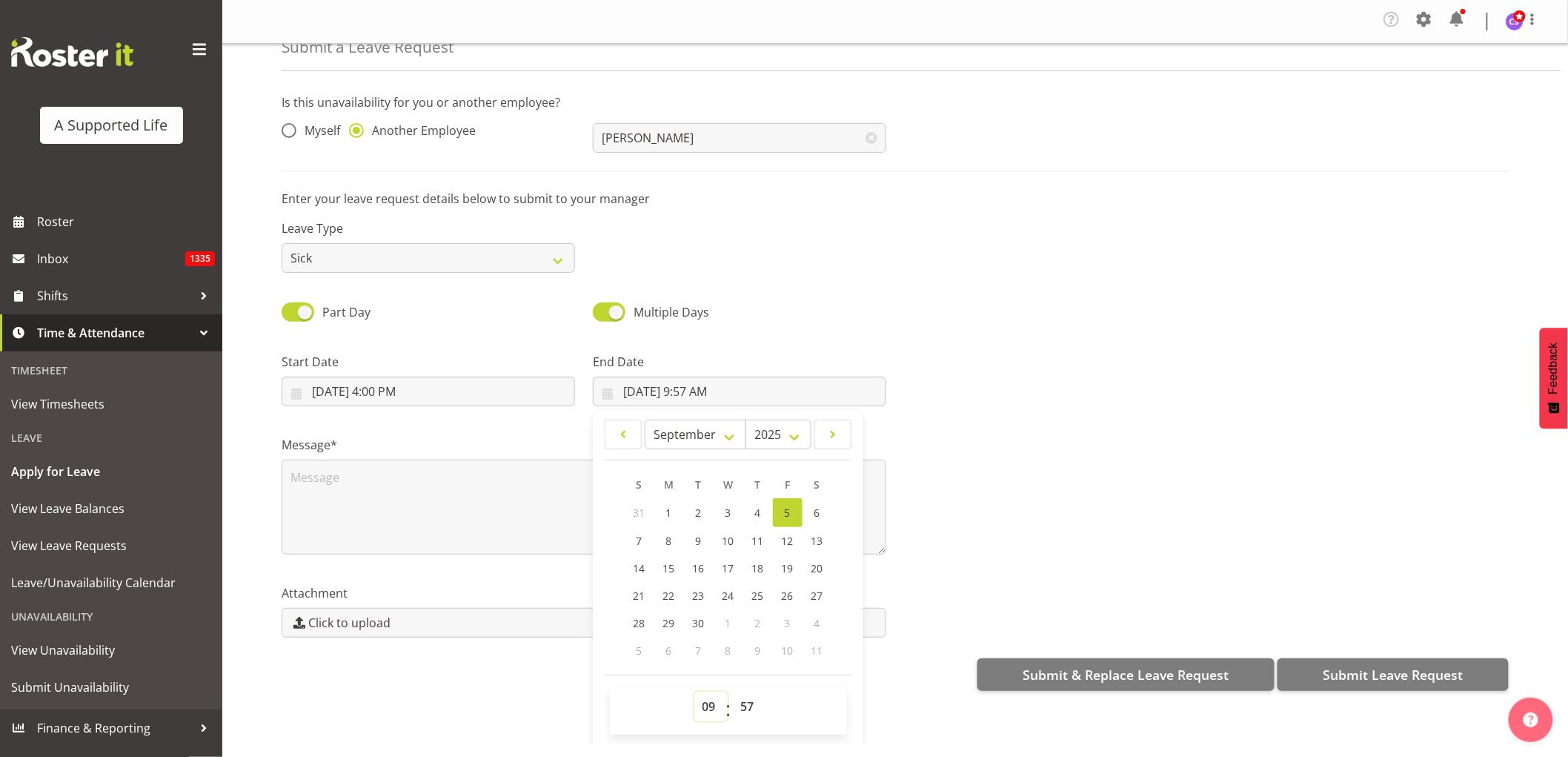
click at [701, 706] on select "00 01 02 03 04 05 06 07 08 09 10 11 12 13 14 15 16 17 18 19 20 21 22 23" at bounding box center [710, 706] width 33 height 29
select select "8"
click at [694, 692] on select "00 01 02 03 04 05 06 07 08 09 10 11 12 13 14 15 16 17 18 19 20 21 22 23" at bounding box center [710, 706] width 33 height 29
type input "9/5/2025, 8:57 AM"
drag, startPoint x: 744, startPoint y: 706, endPoint x: 746, endPoint y: 699, distance: 7.3
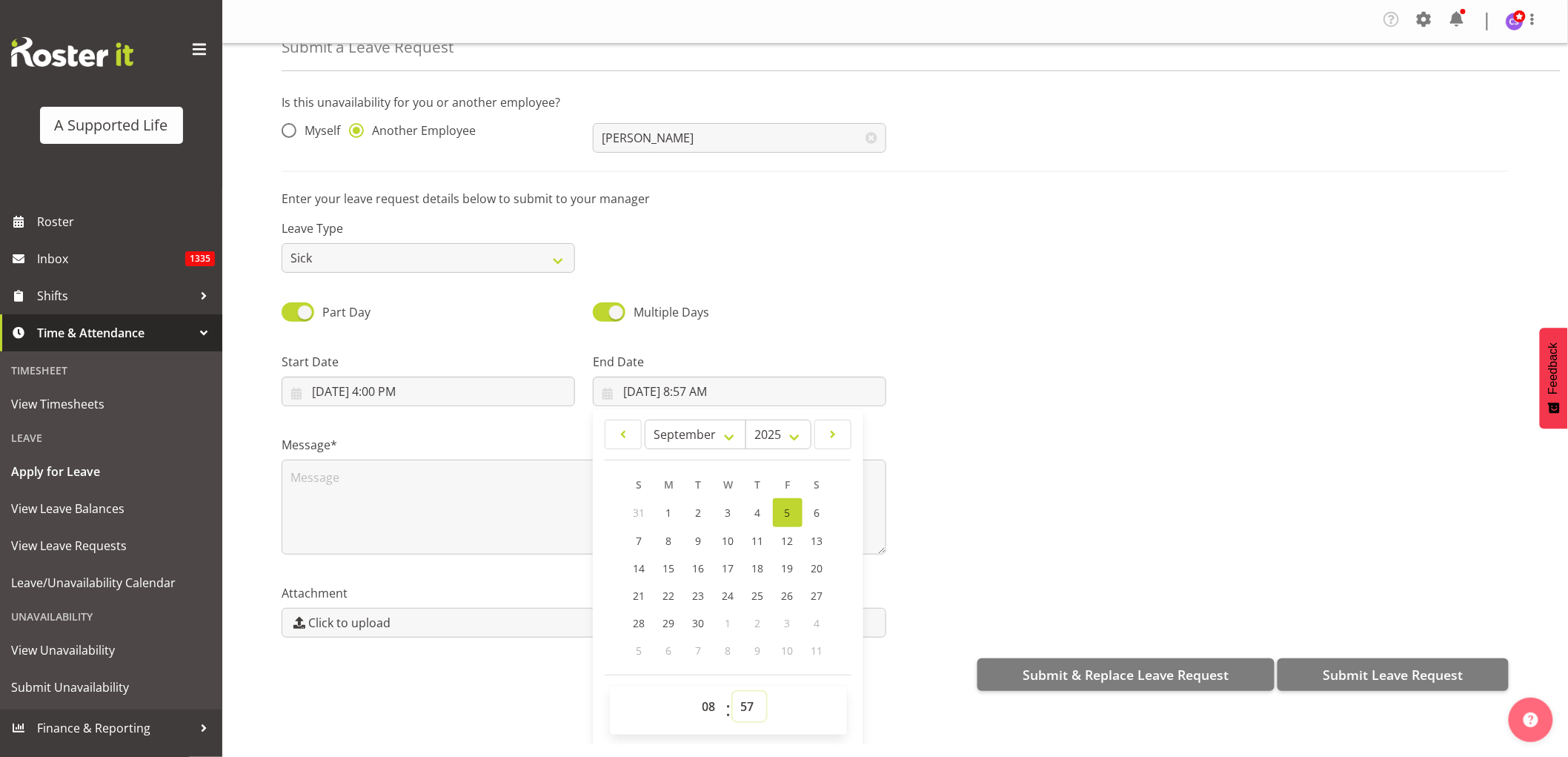
click at [744, 706] on select "00 01 02 03 04 05 06 07 08 09 10 11 12 13 14 15 16 17 18 19 20 21 22 23 24 25 2…" at bounding box center [749, 706] width 33 height 29
select select "30"
click at [733, 692] on select "00 01 02 03 04 05 06 07 08 09 10 11 12 13 14 15 16 17 18 19 20 21 22 23 24 25 2…" at bounding box center [749, 706] width 33 height 29
type input "9/5/2025, 8:30 AM"
click at [749, 699] on select "00 01 02 03 04 05 06 07 08 09 10 11 12 13 14 15 16 17 18 19 20 21 22 23 24 25 2…" at bounding box center [749, 706] width 33 height 29
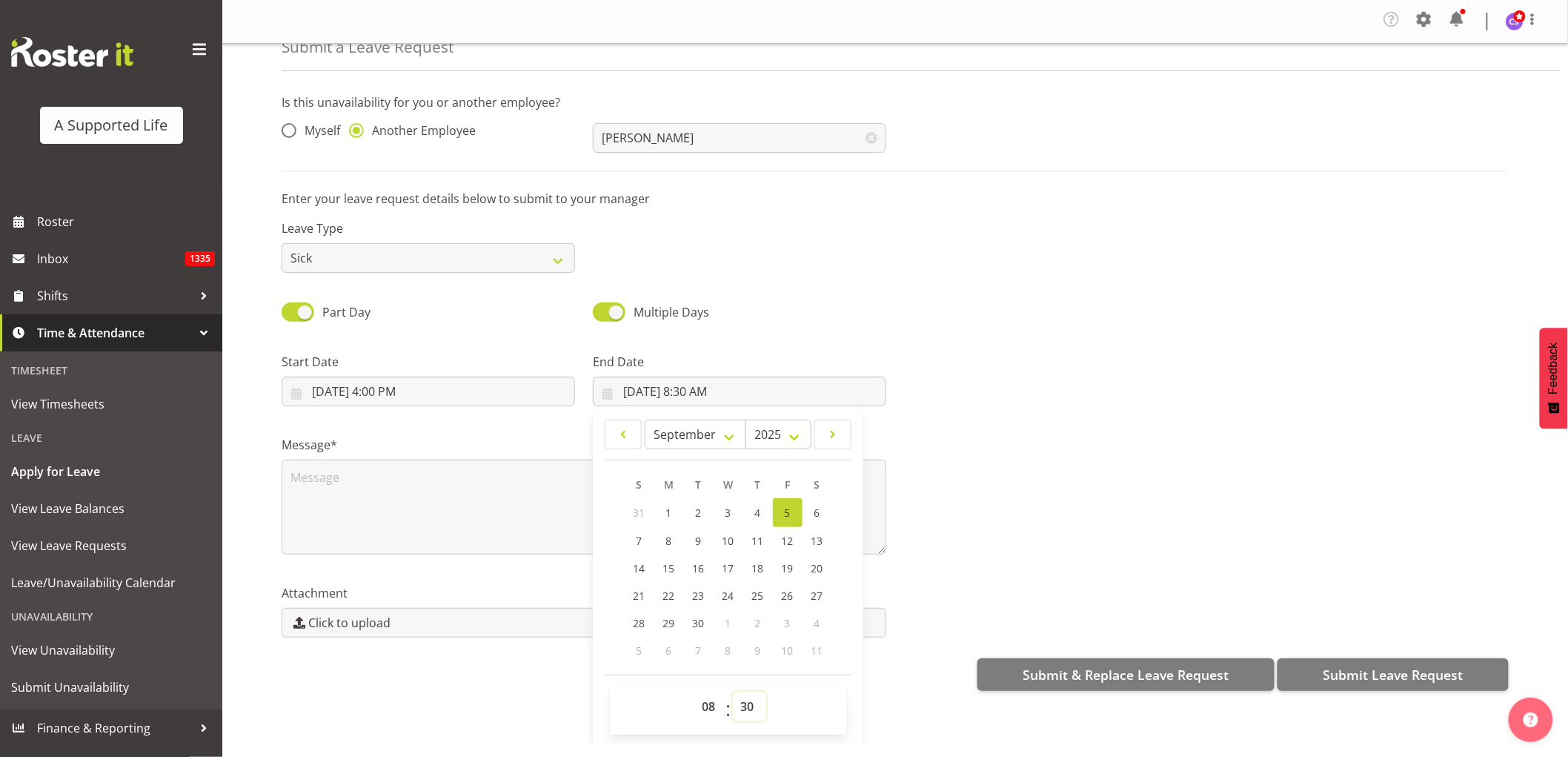
select select "0"
click at [733, 692] on select "00 01 02 03 04 05 06 07 08 09 10 11 12 13 14 15 16 17 18 19 20 21 22 23 24 25 2…" at bounding box center [749, 706] width 33 height 29
type input "9/5/2025, 8:00 AM"
click at [353, 487] on textarea at bounding box center [584, 506] width 605 height 95
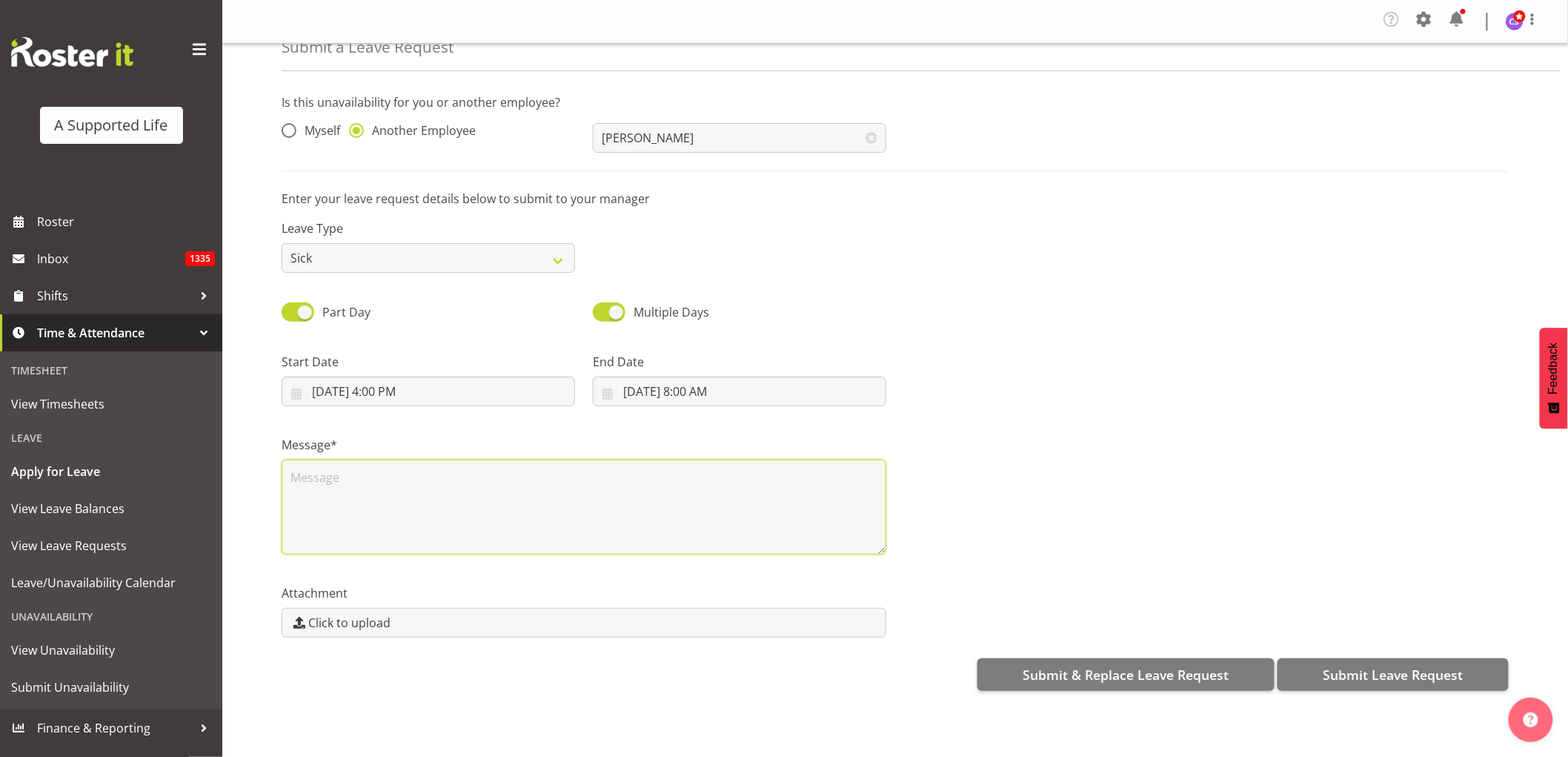
scroll to position [0, 0]
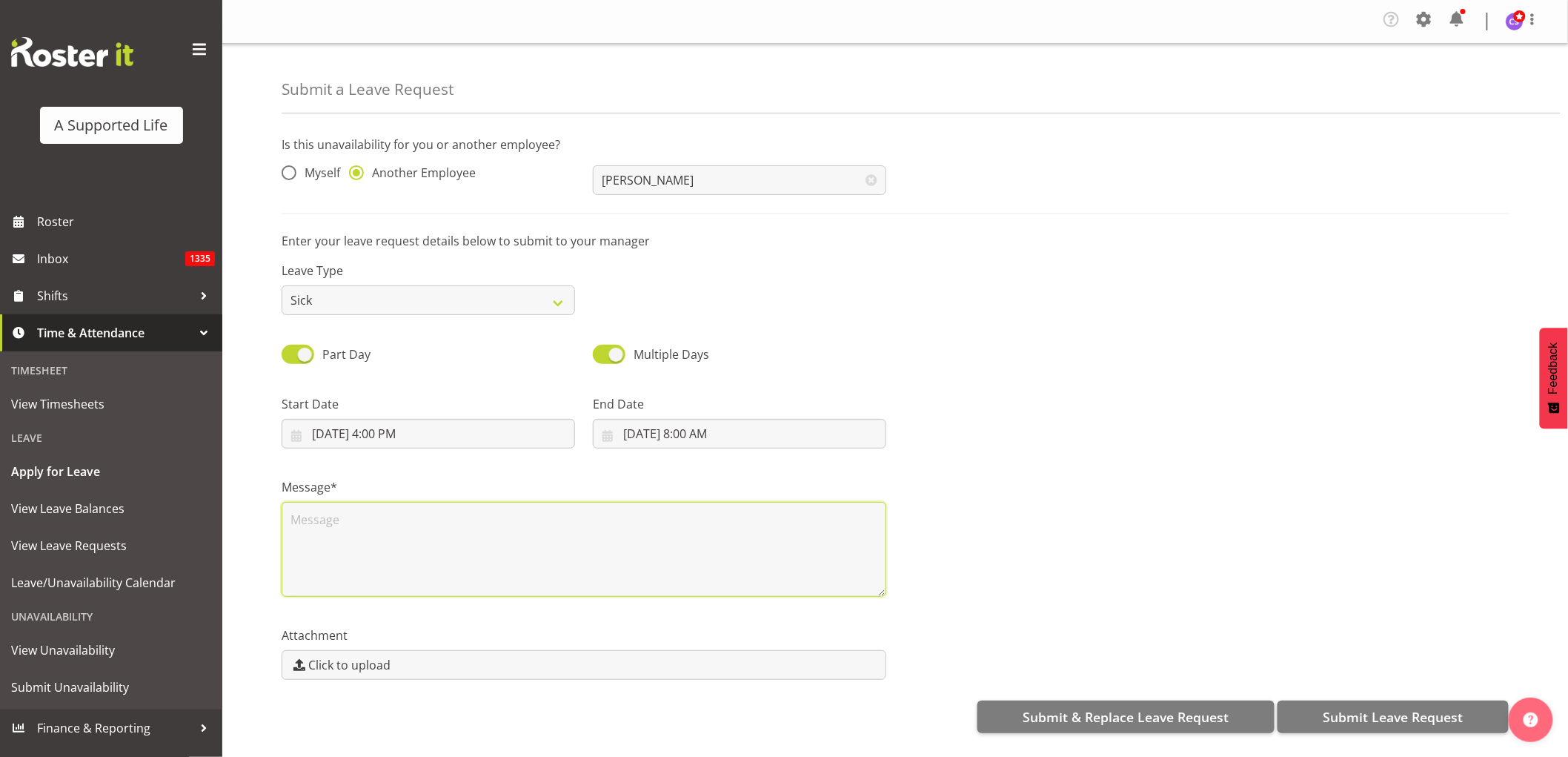
click at [390, 553] on textarea at bounding box center [584, 549] width 605 height 95
type textarea "Sic"
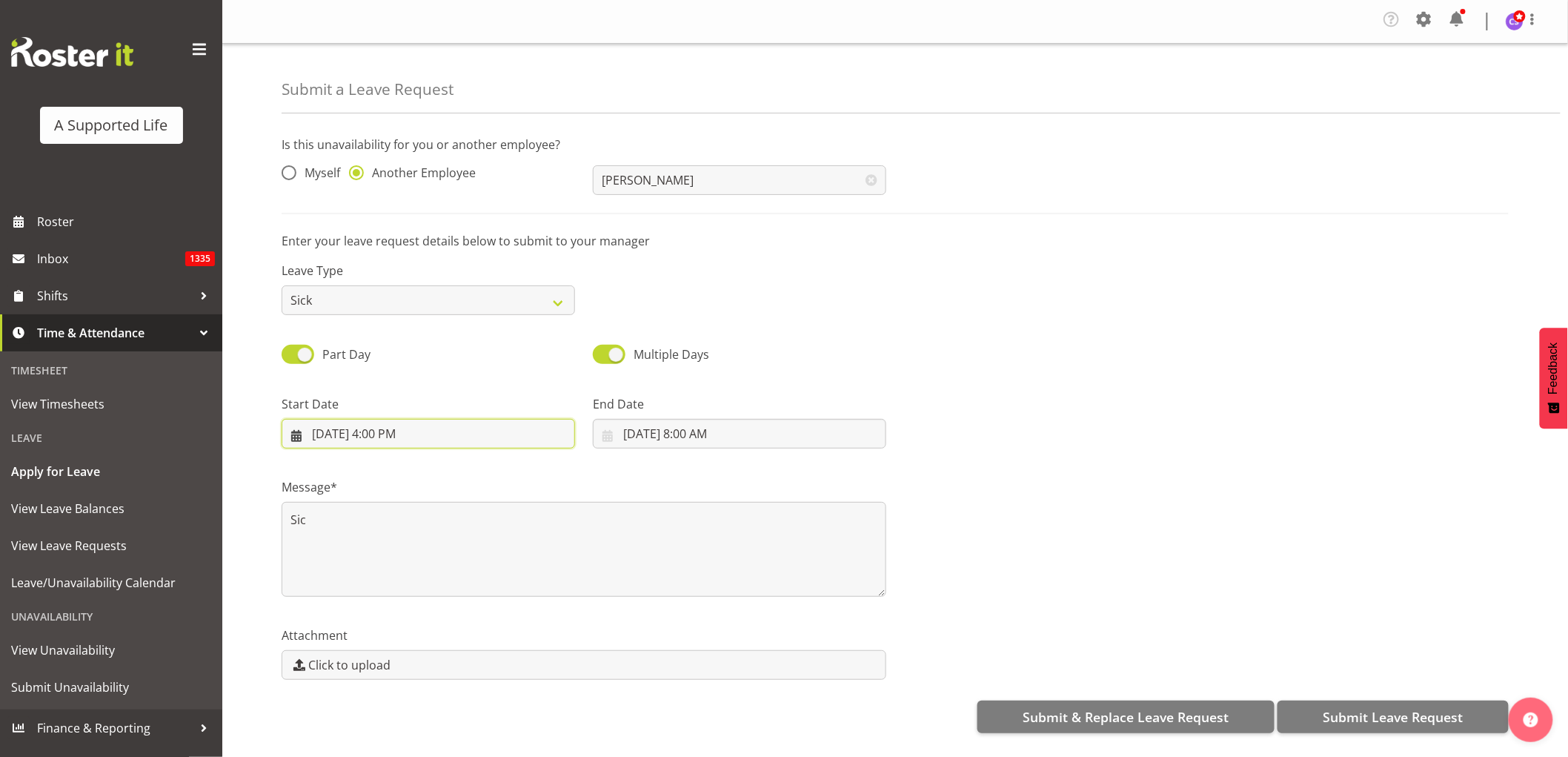
click at [394, 438] on input "9/5/2025, 4:00 PM" at bounding box center [428, 433] width 293 height 29
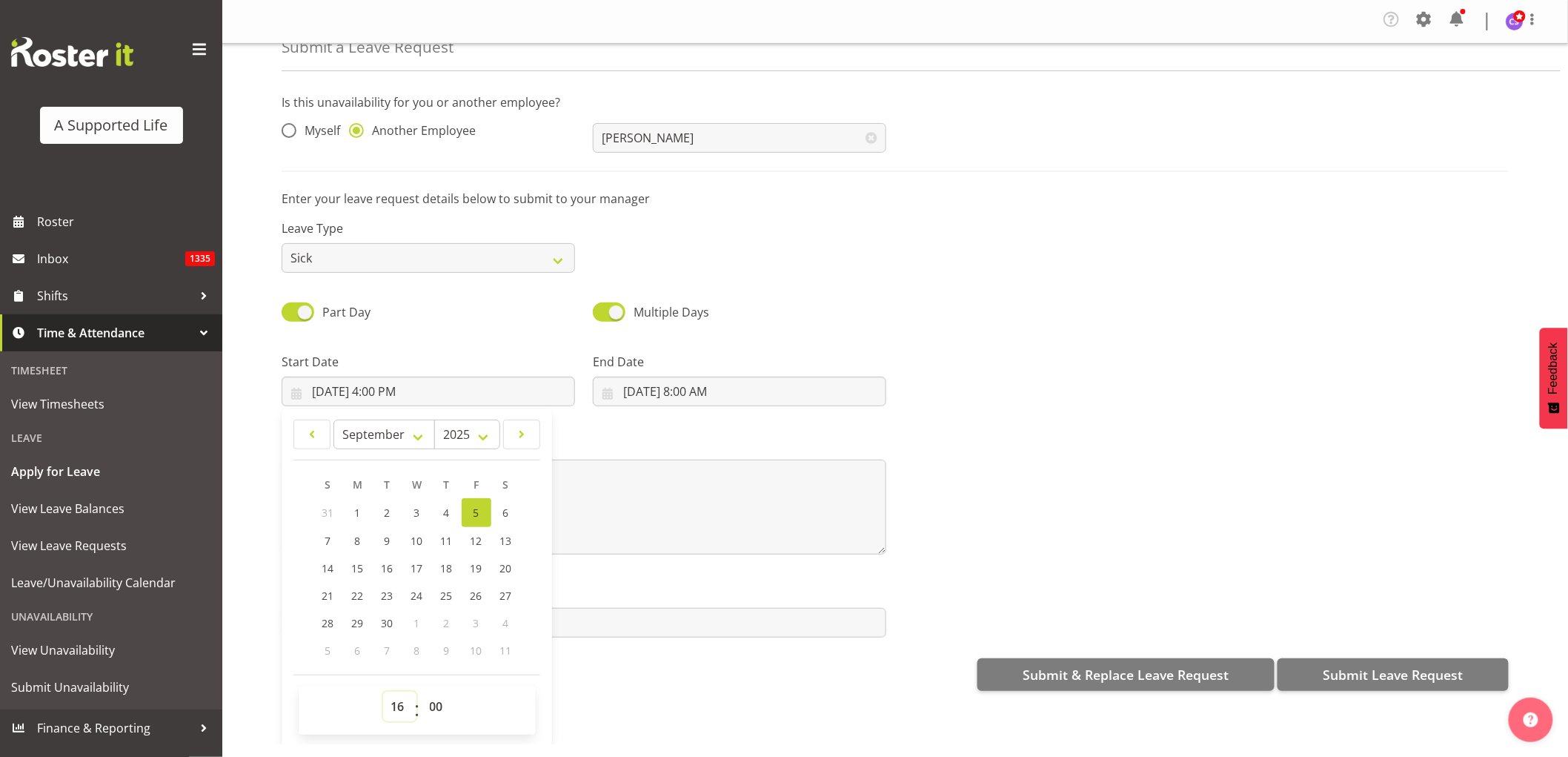
drag, startPoint x: 400, startPoint y: 705, endPoint x: 412, endPoint y: 699, distance: 13.4
click at [400, 705] on select "00 01 02 03 04 05 06 07 08 09 10 11 12 13 14 15 16 17 18 19 20 21 22 23" at bounding box center [399, 706] width 33 height 29
select select "15"
click at [383, 692] on select "00 01 02 03 04 05 06 07 08 09 10 11 12 13 14 15 16 17 18 19 20 21 22 23" at bounding box center [399, 706] width 33 height 29
type input "9/5/2025, 3:00 PM"
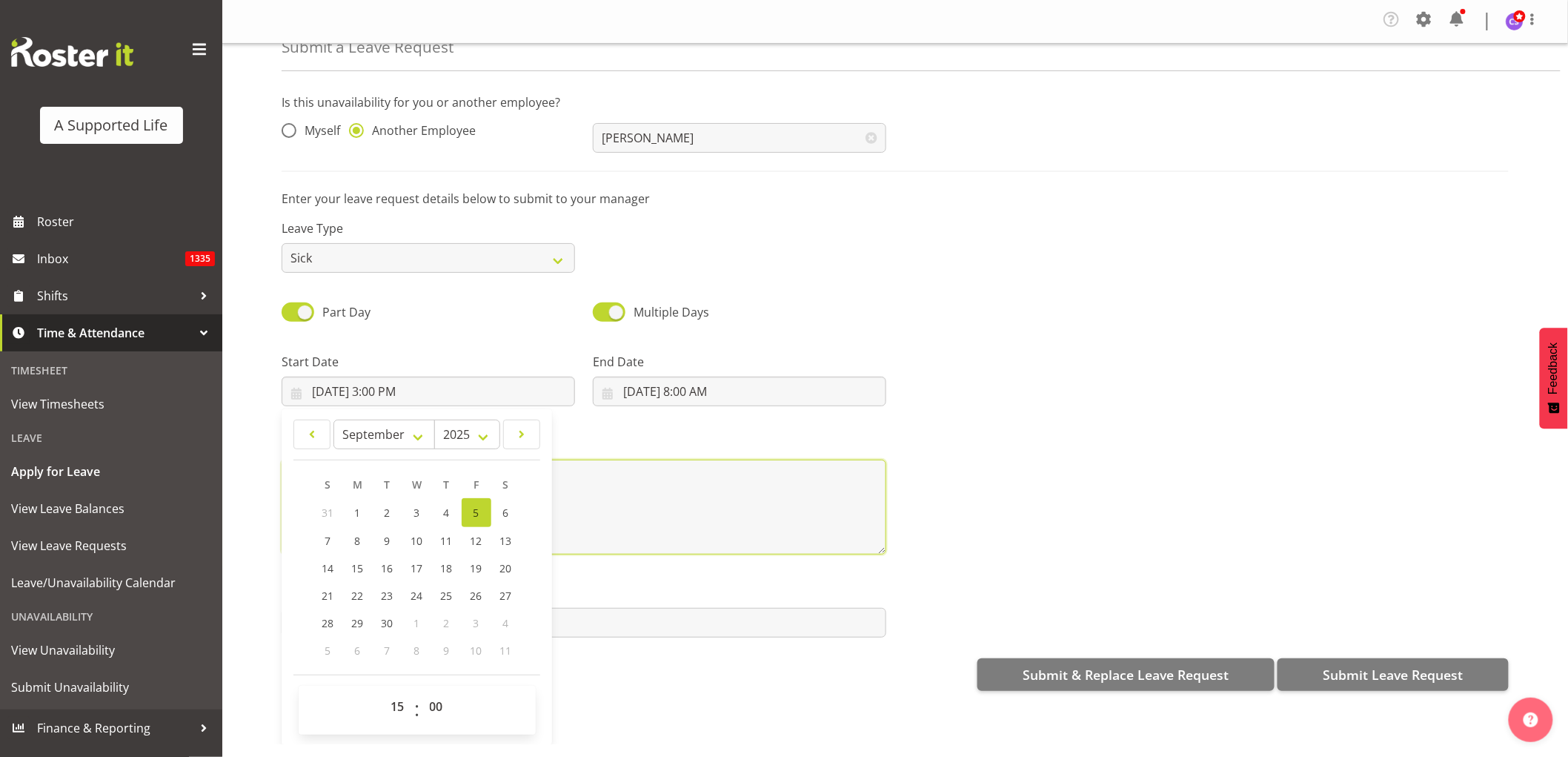
click at [760, 504] on textarea "Sic" at bounding box center [584, 506] width 605 height 95
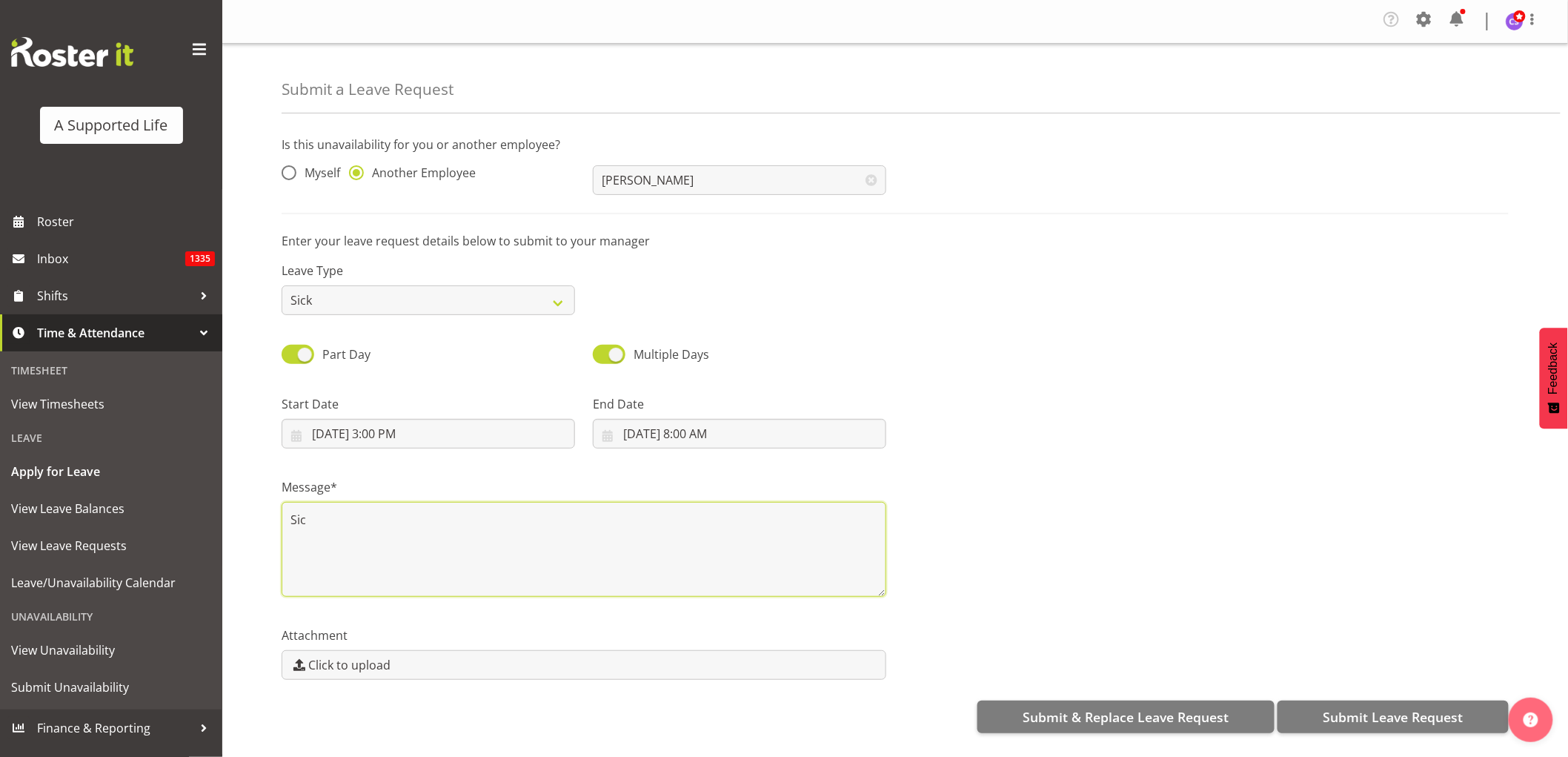
scroll to position [0, 0]
type textarea "Sick"
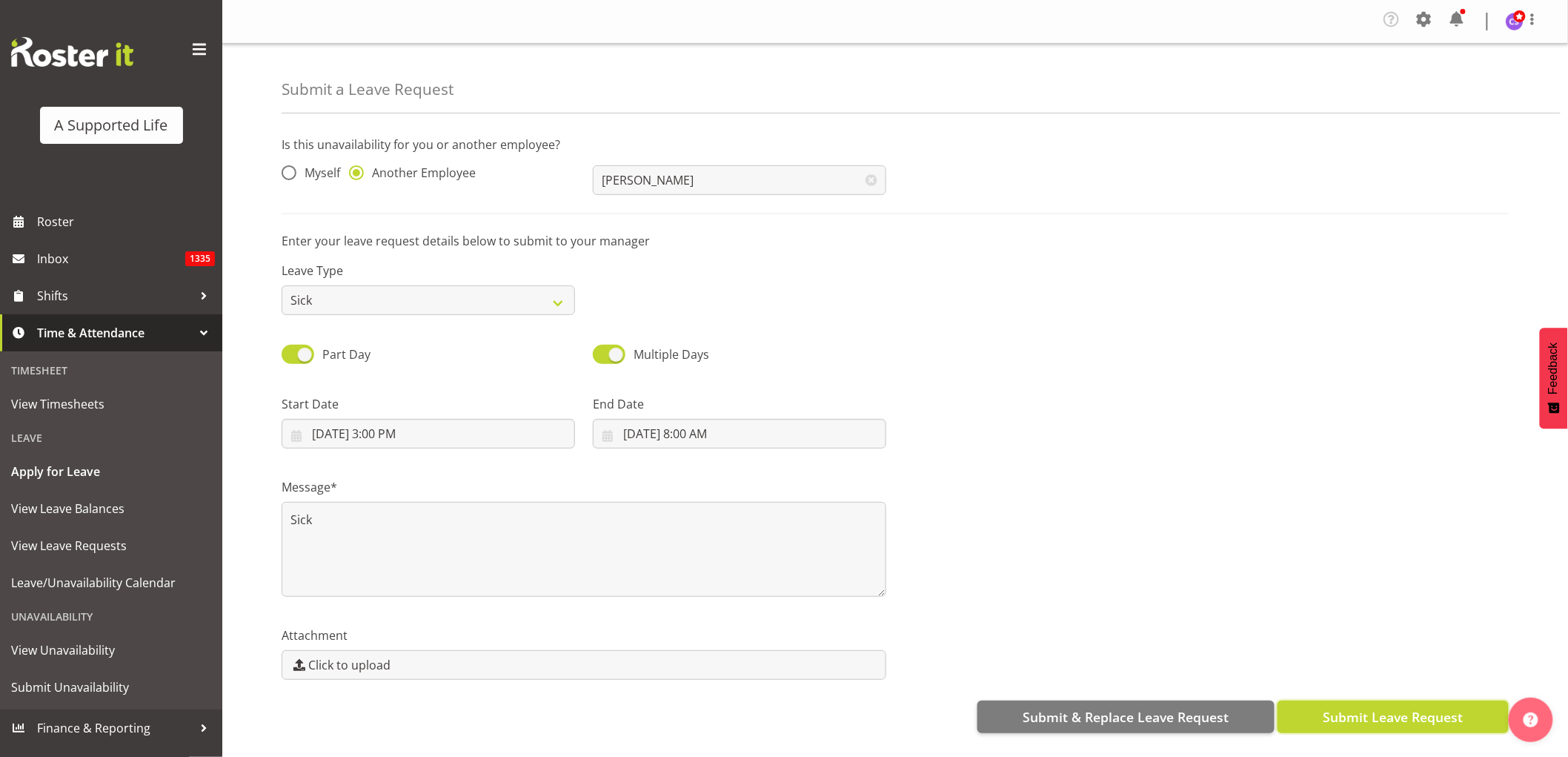
click at [1416, 716] on span "Submit Leave Request" at bounding box center [1392, 716] width 140 height 19
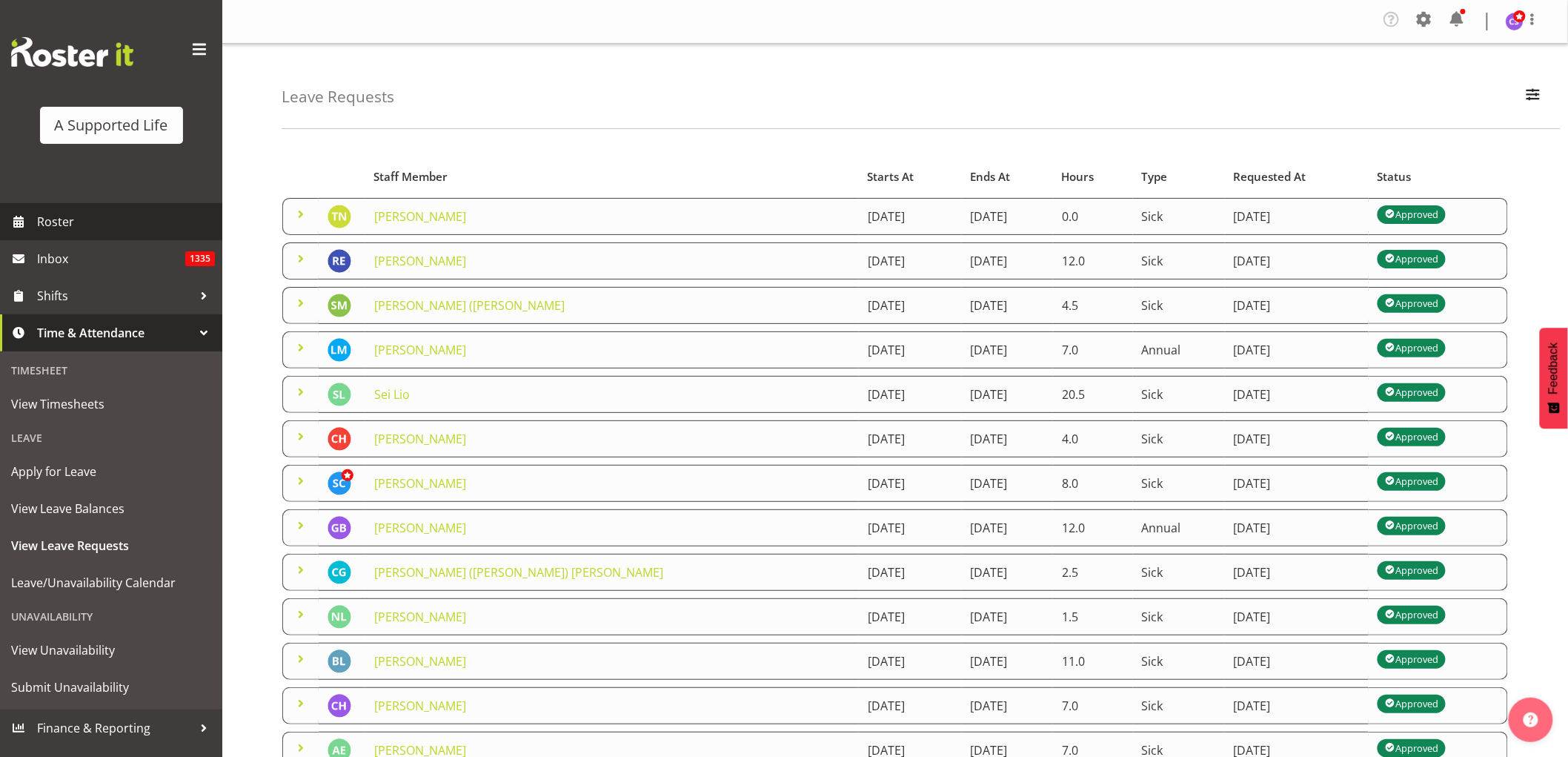
click at [59, 223] on span "Roster" at bounding box center [125, 222] width 178 height 23
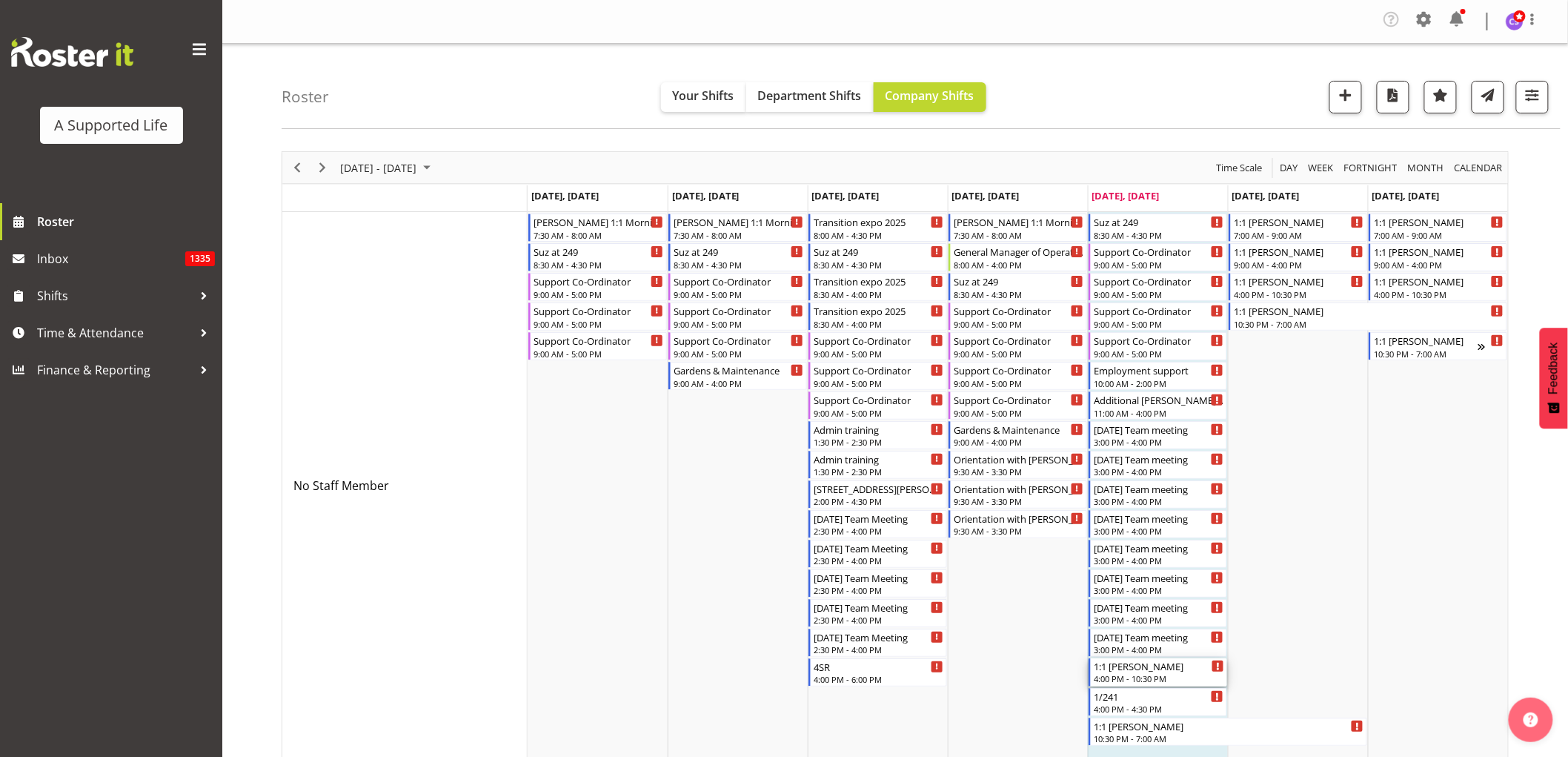
click at [1168, 671] on div "1:1 [PERSON_NAME]" at bounding box center [1159, 666] width 130 height 15
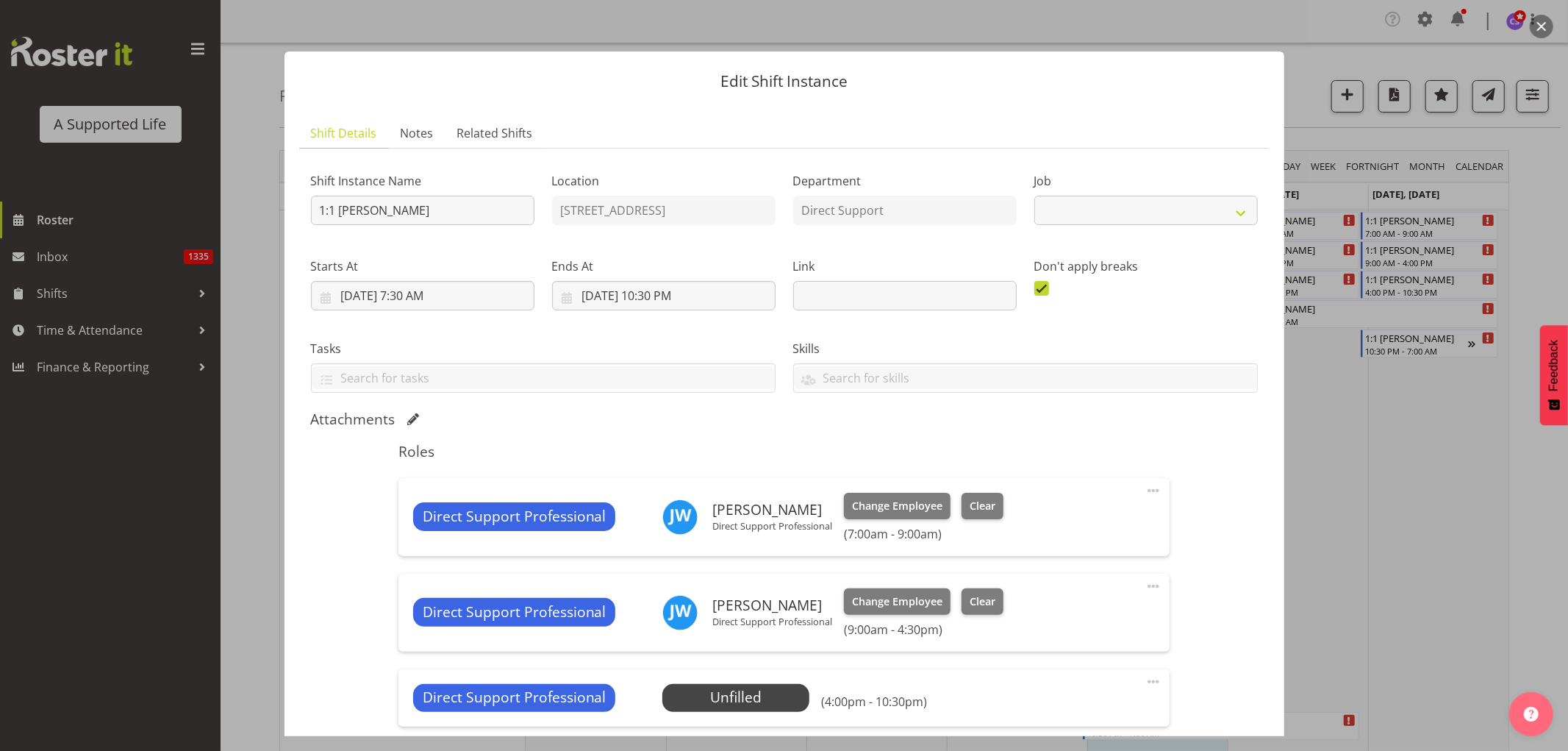
select select "4112"
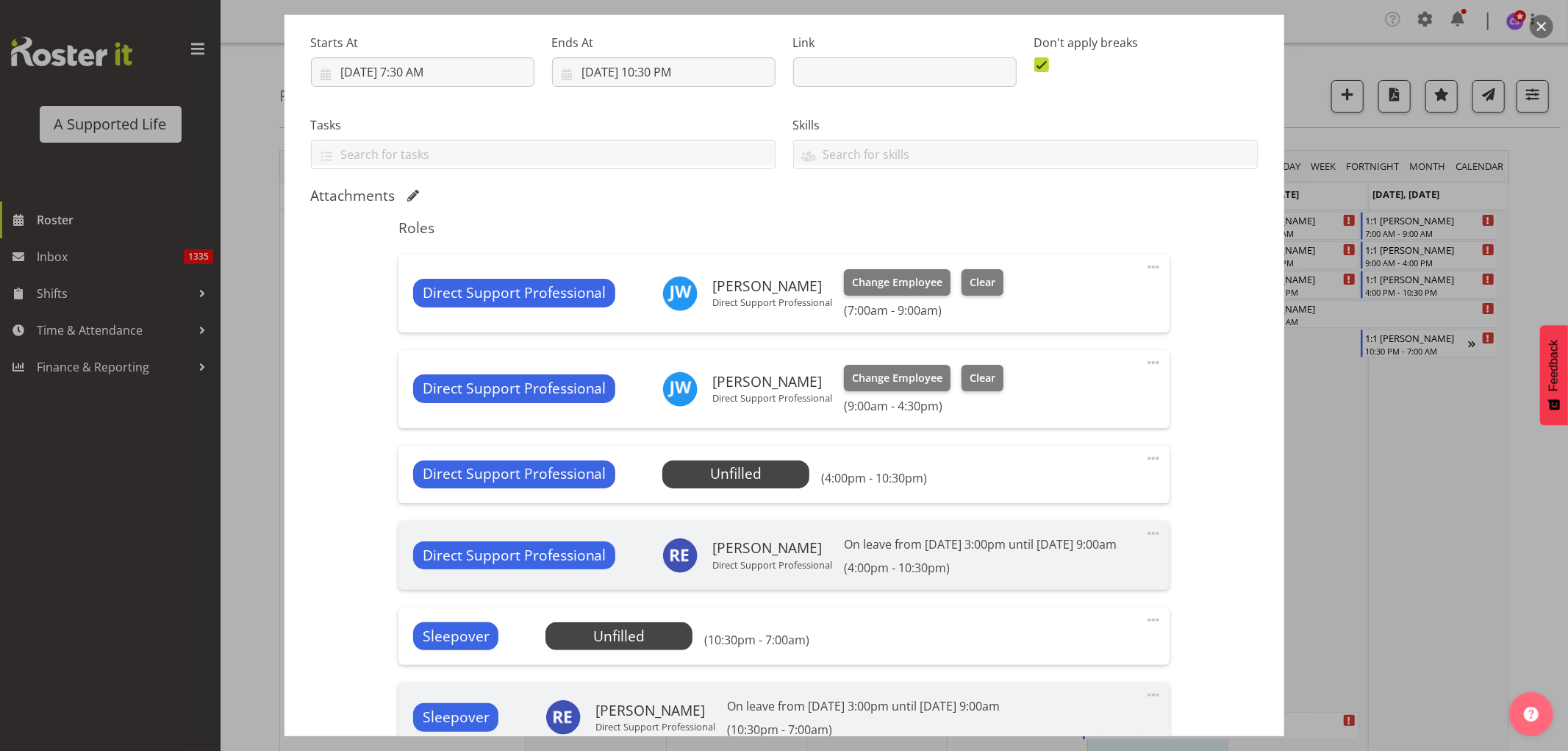
scroll to position [245, 0]
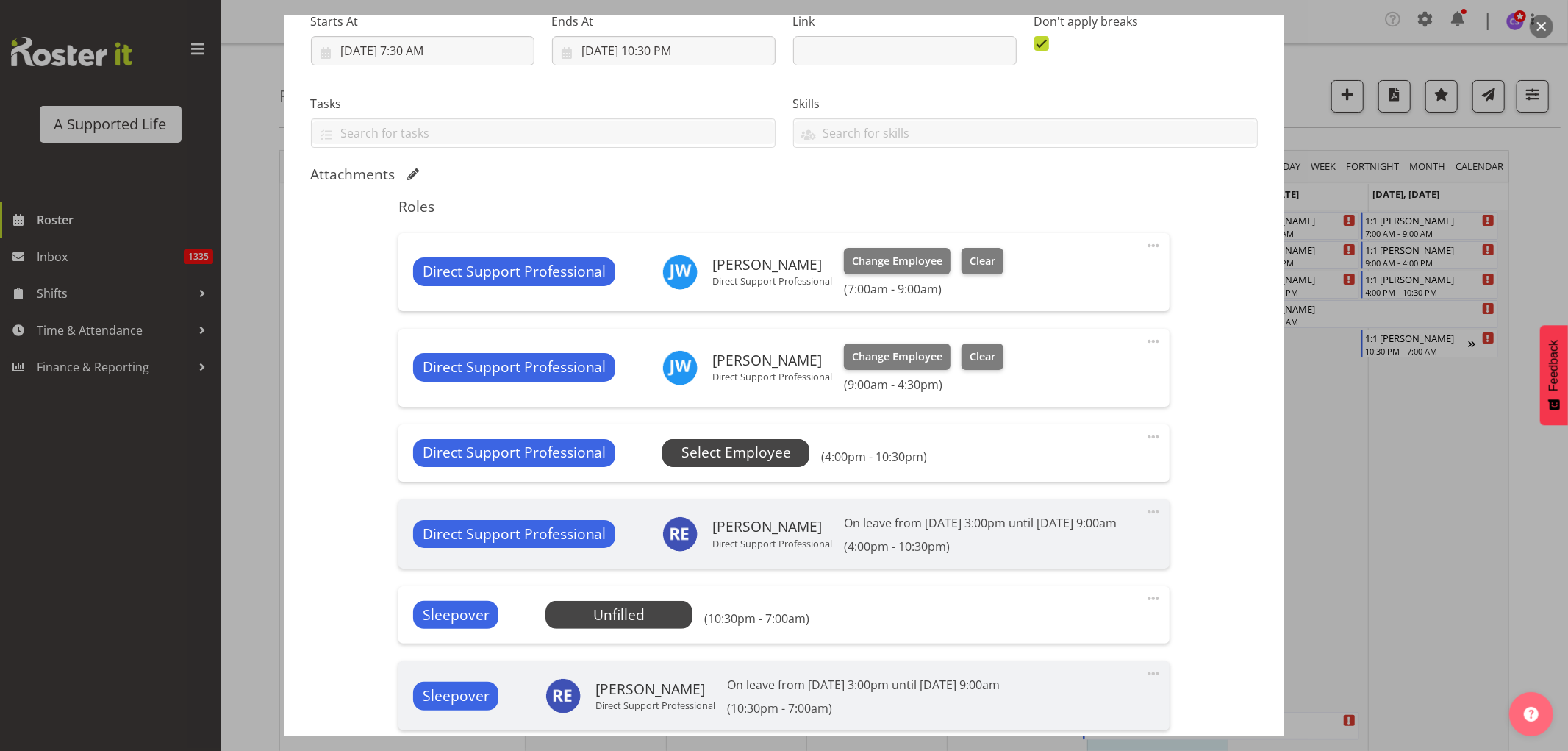
click at [712, 453] on span "Select Employee" at bounding box center [736, 453] width 109 height 22
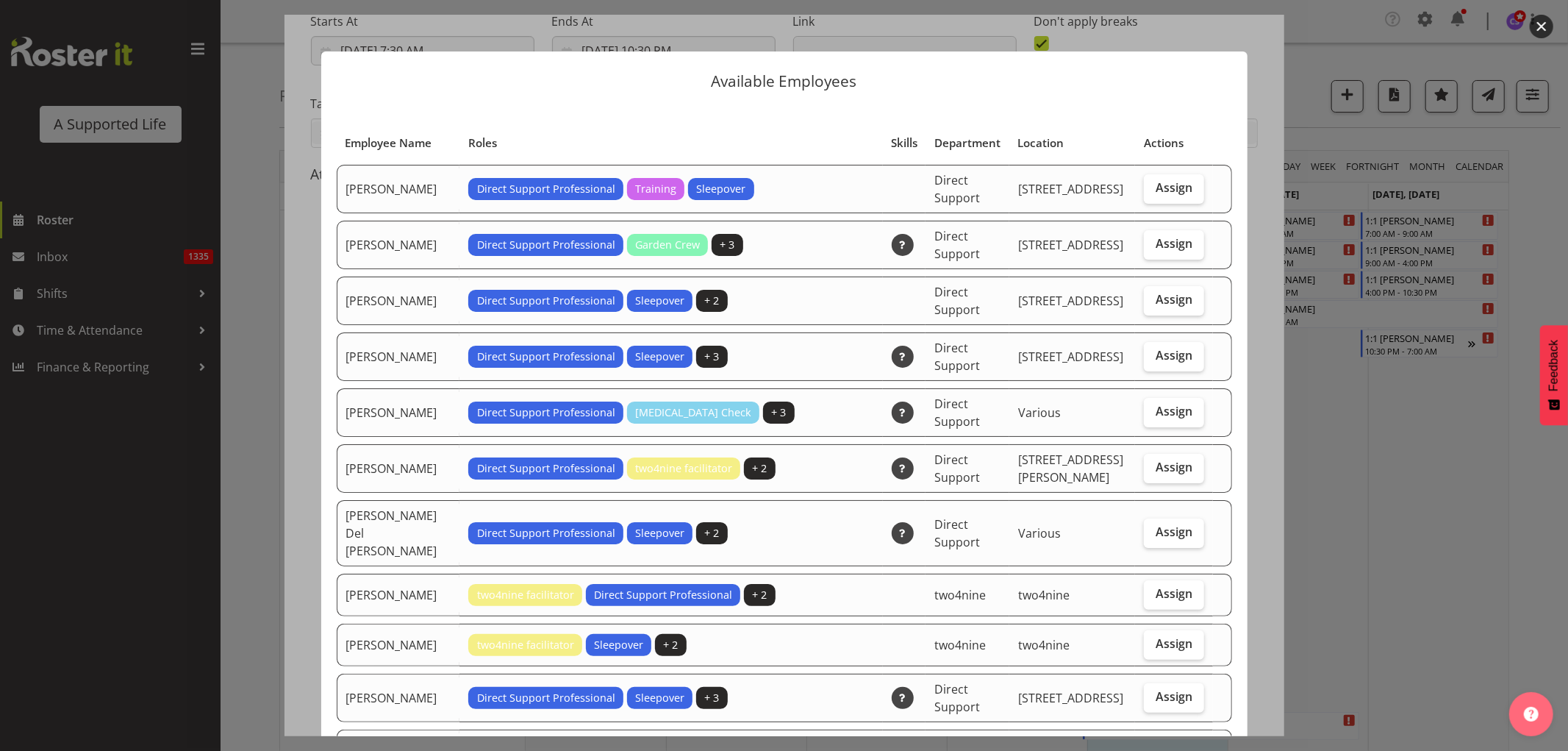
click at [1357, 446] on div at bounding box center [784, 375] width 1568 height 751
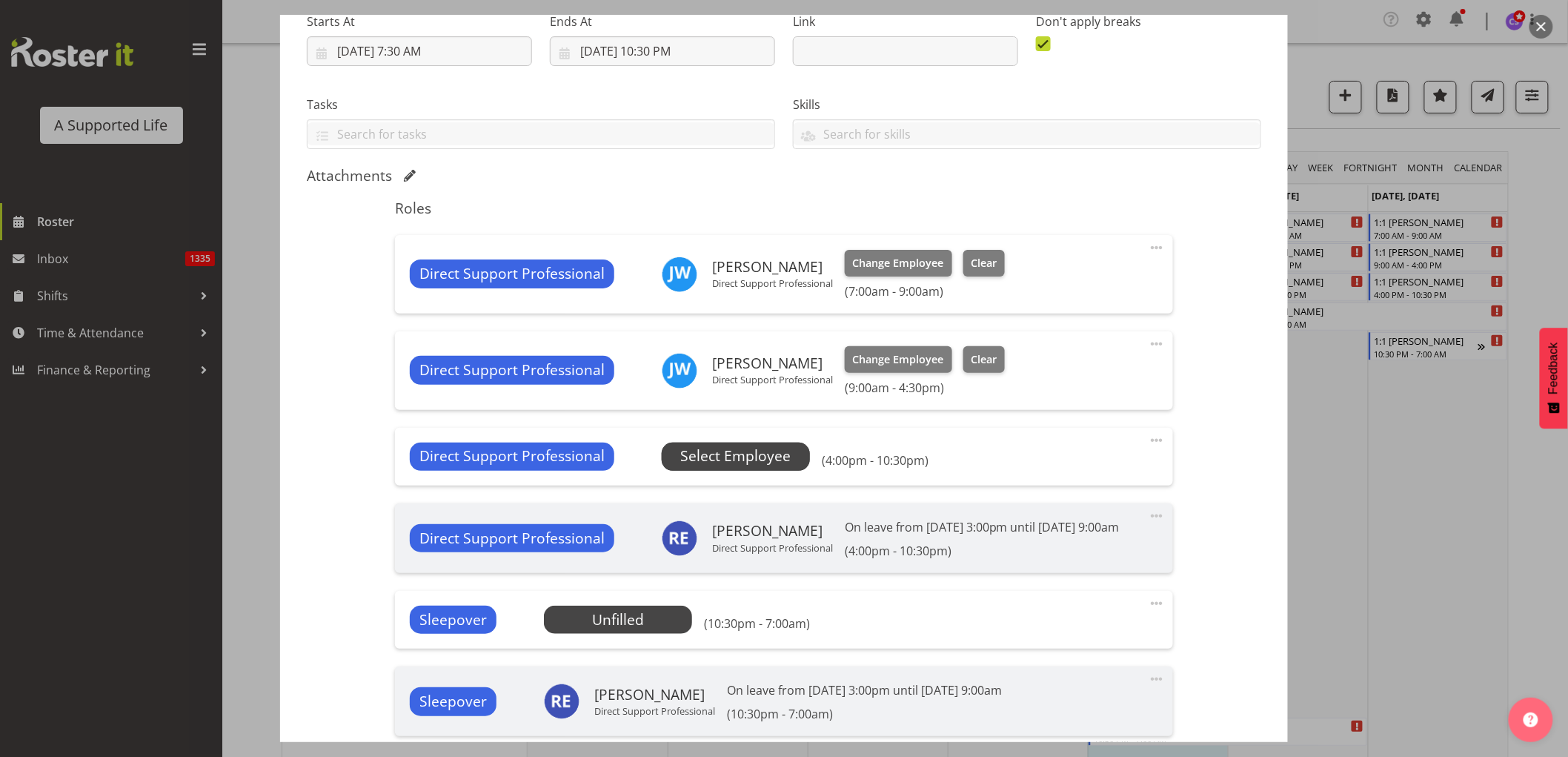
click at [707, 449] on span "Select Employee" at bounding box center [735, 456] width 110 height 22
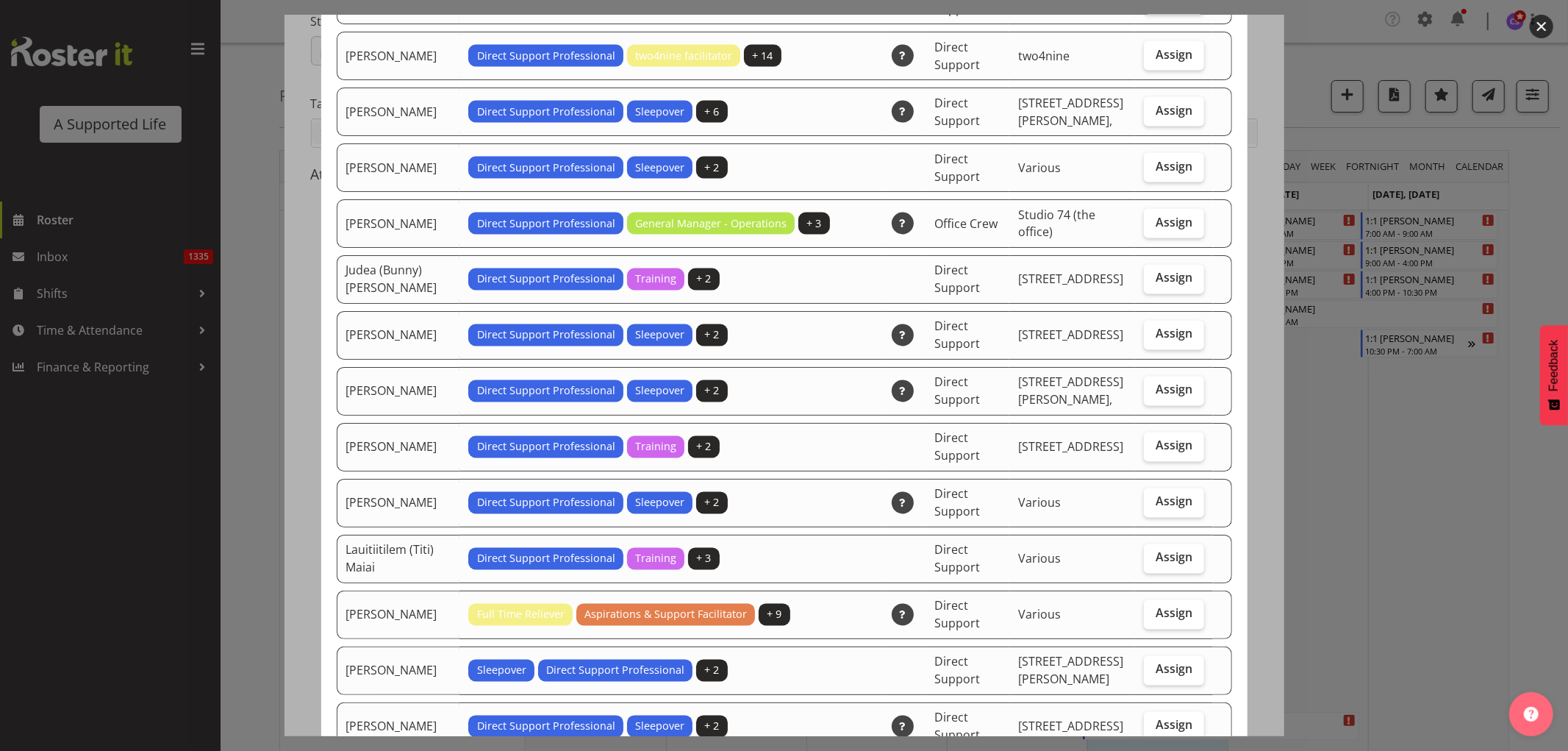
scroll to position [2124, 0]
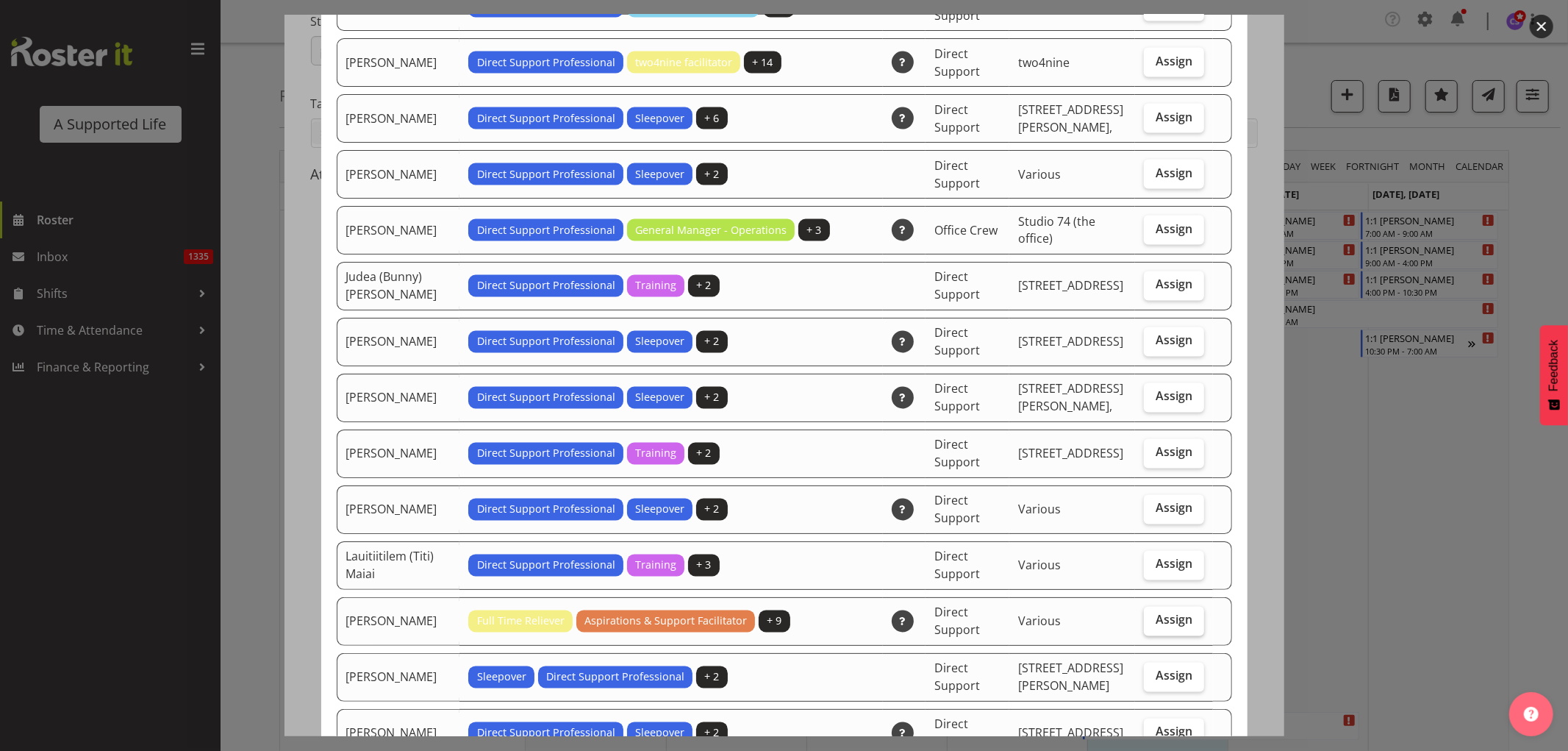
click at [1171, 613] on span "Assign" at bounding box center [1173, 620] width 36 height 15
click at [1154, 615] on input "Assign" at bounding box center [1148, 620] width 9 height 9
checkbox input "true"
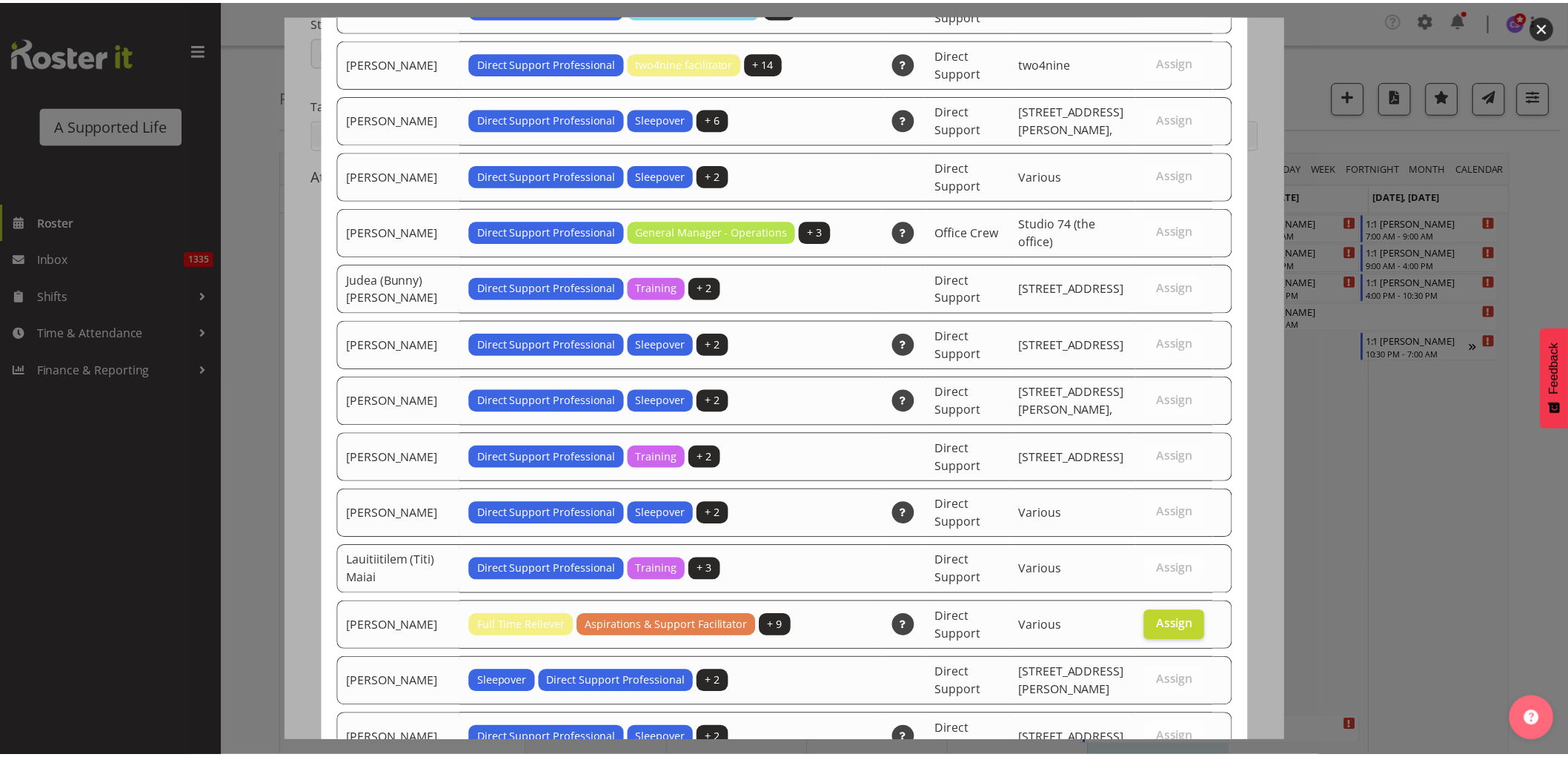
scroll to position [3966, 0]
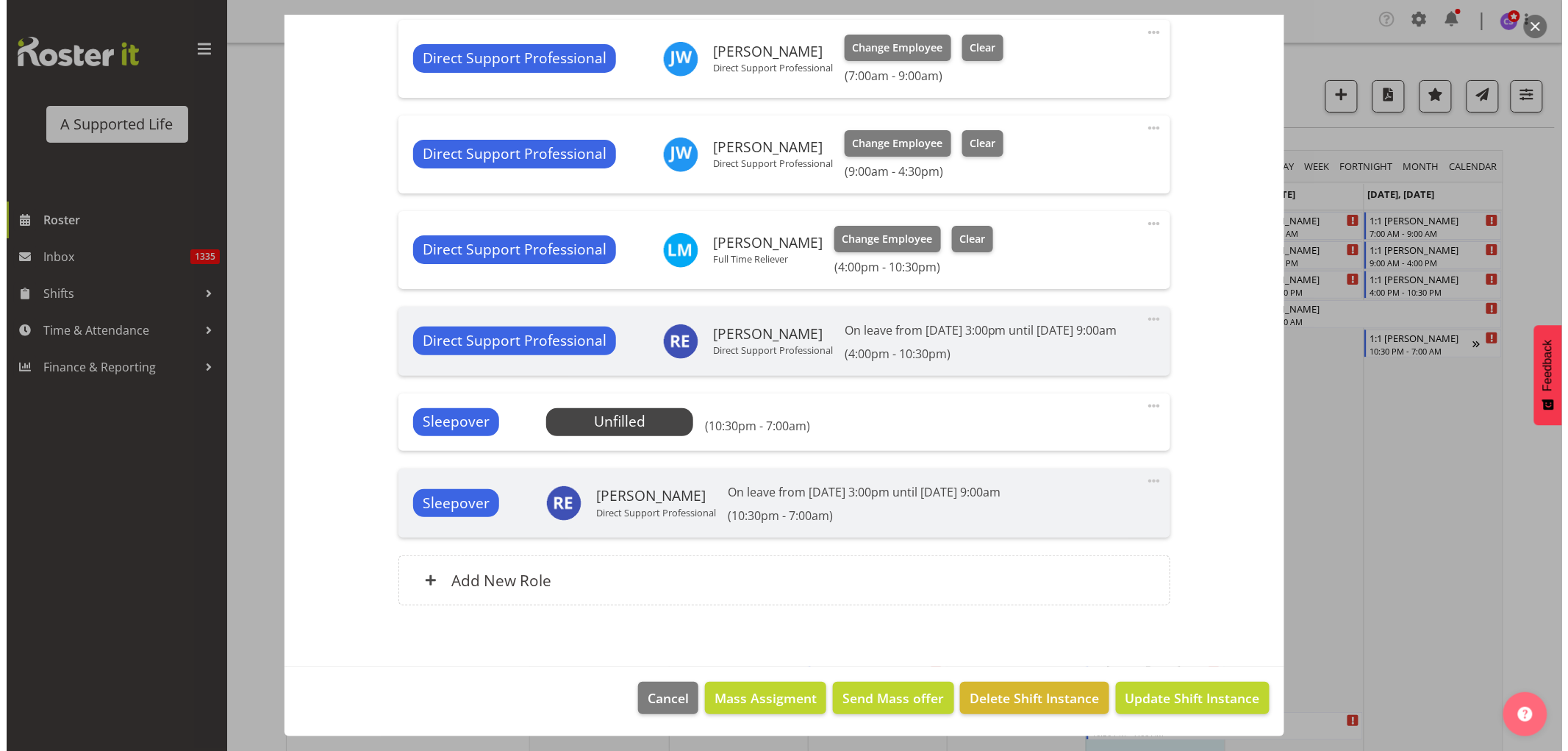
scroll to position [476, 0]
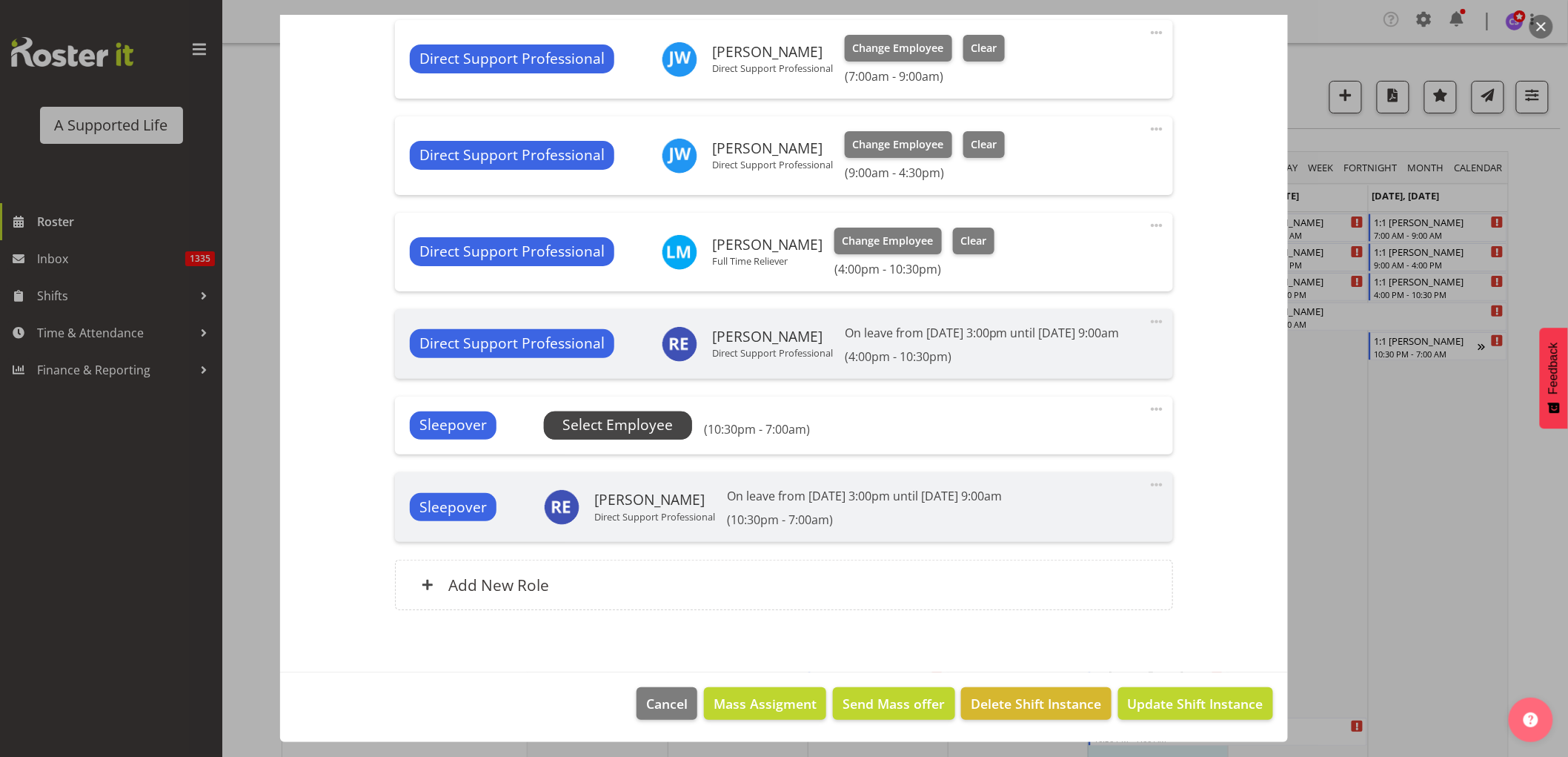
click at [605, 426] on span "Select Employee" at bounding box center [617, 425] width 110 height 22
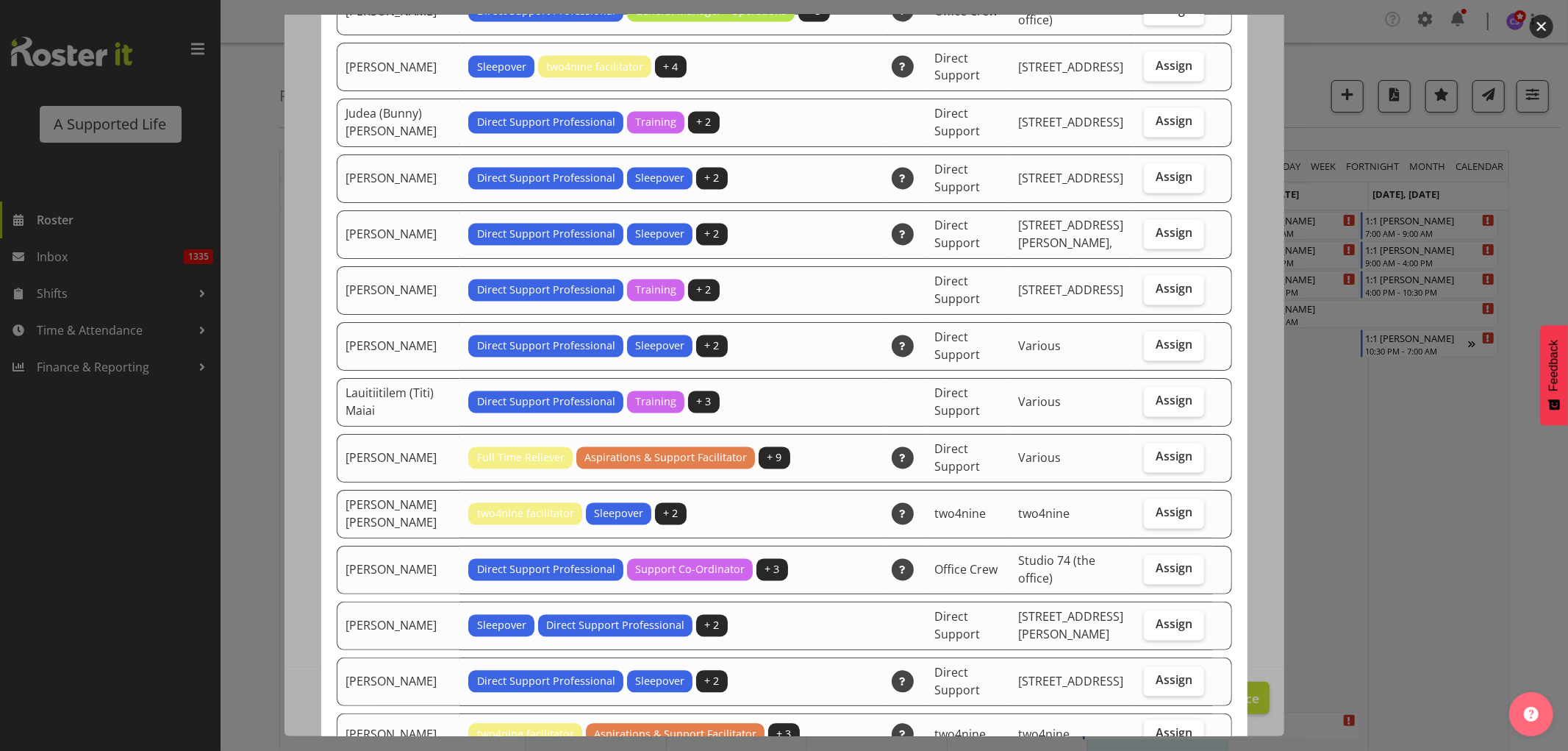
scroll to position [2288, 0]
drag, startPoint x: 1154, startPoint y: 412, endPoint x: 1180, endPoint y: 408, distance: 26.3
click at [1156, 449] on span "Assign" at bounding box center [1173, 456] width 36 height 15
click at [1153, 452] on input "Assign" at bounding box center [1148, 456] width 9 height 9
checkbox input "true"
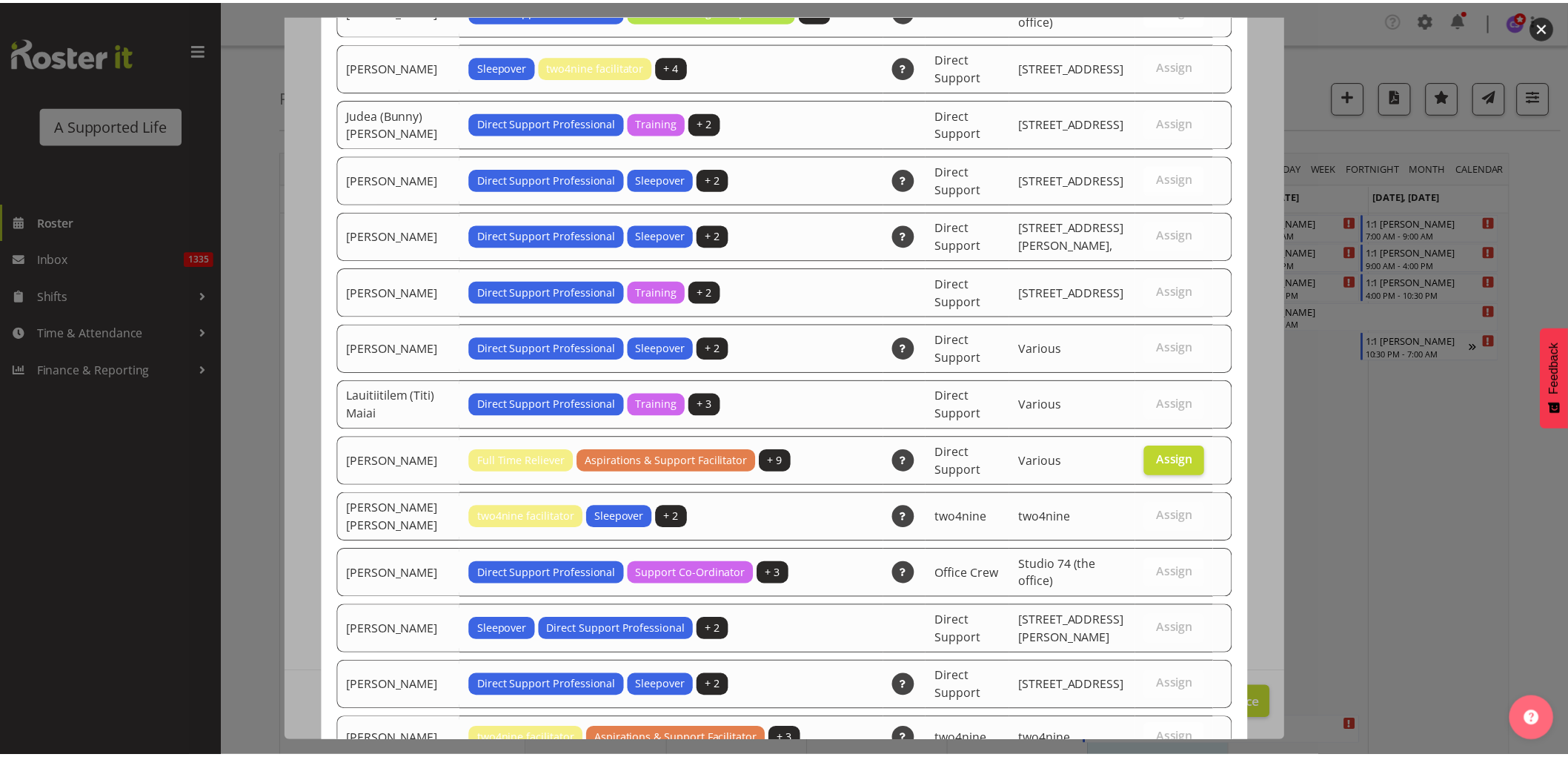
scroll to position [4191, 0]
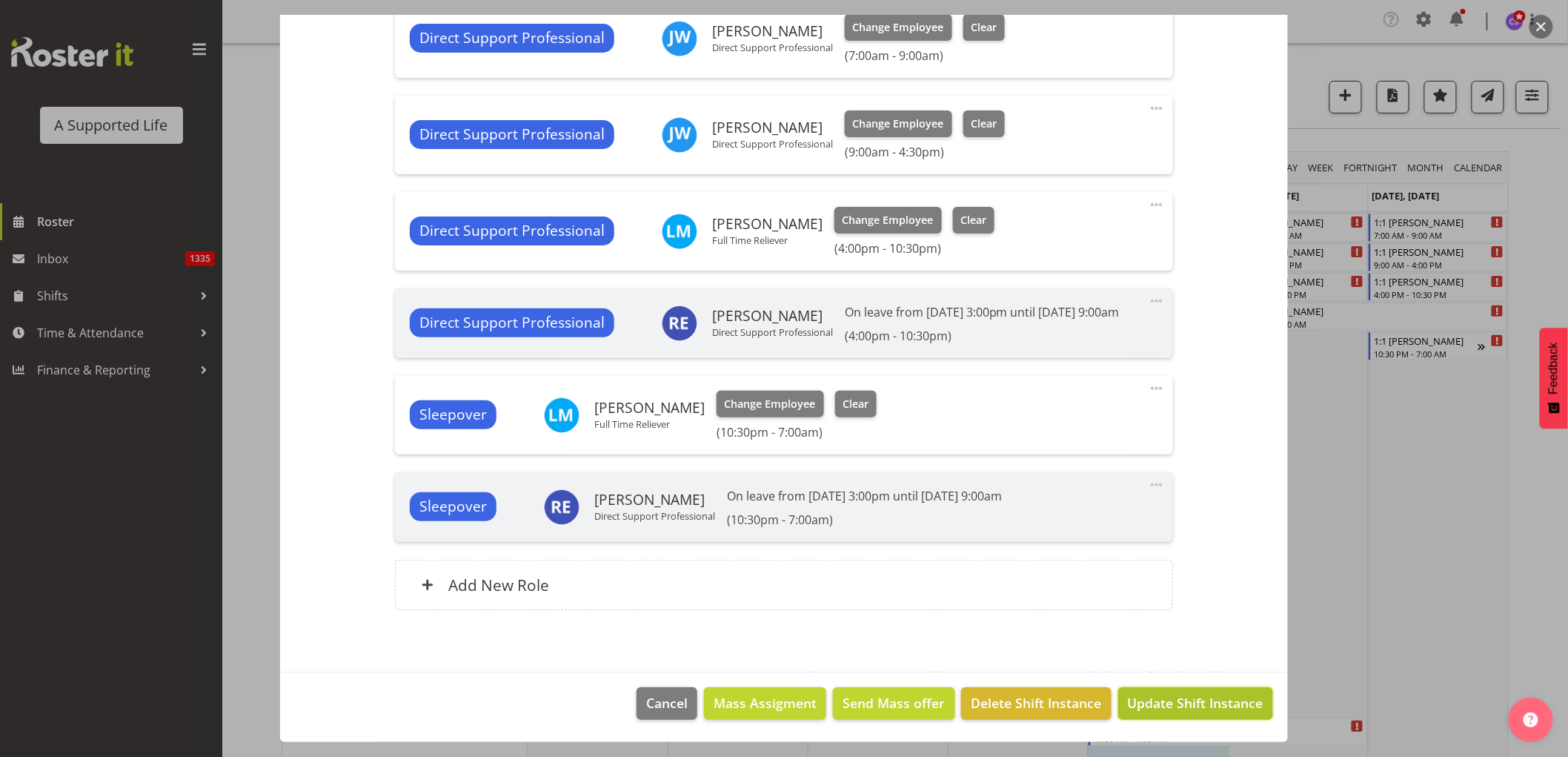
click at [1228, 697] on span "Update Shift Instance" at bounding box center [1196, 702] width 136 height 19
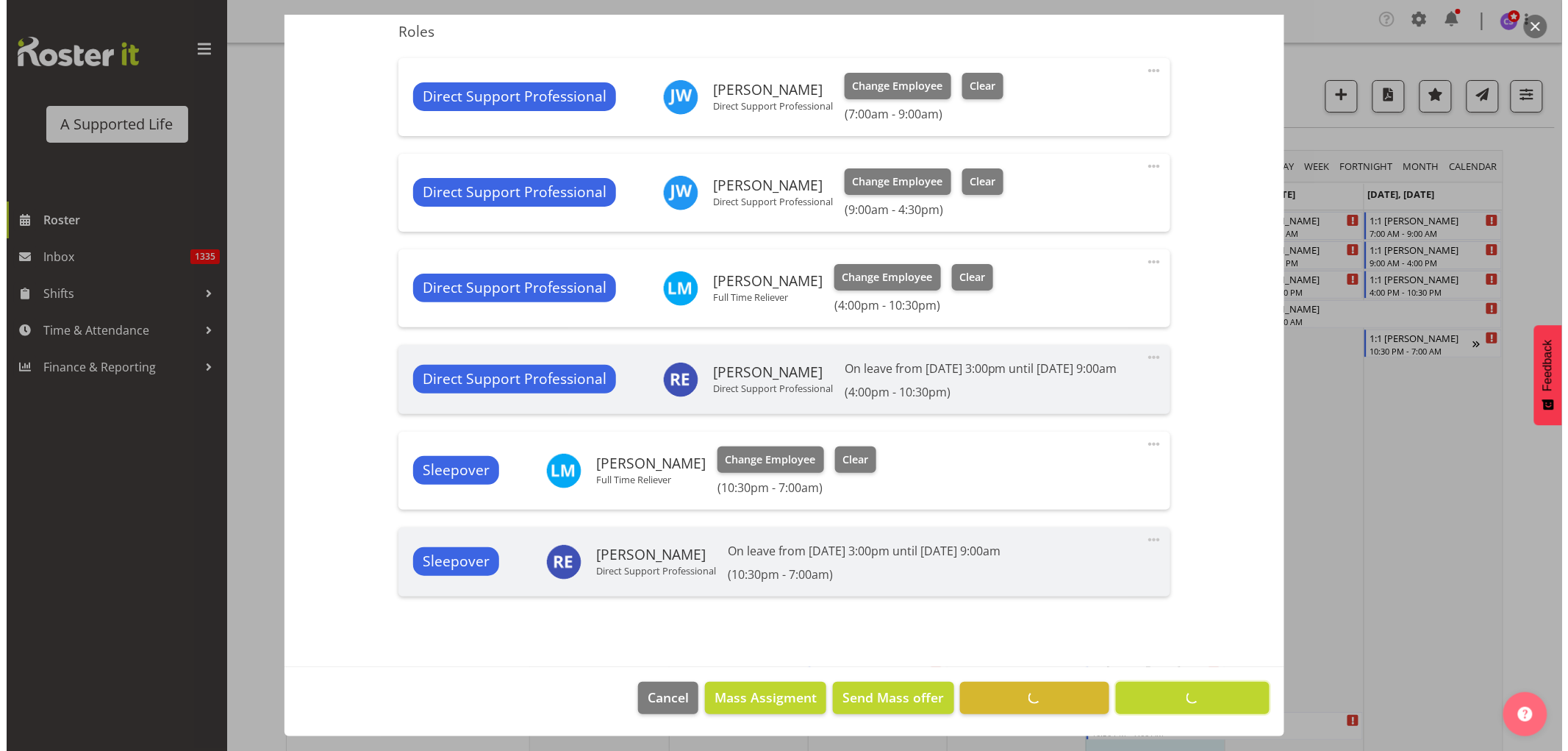
scroll to position [437, 0]
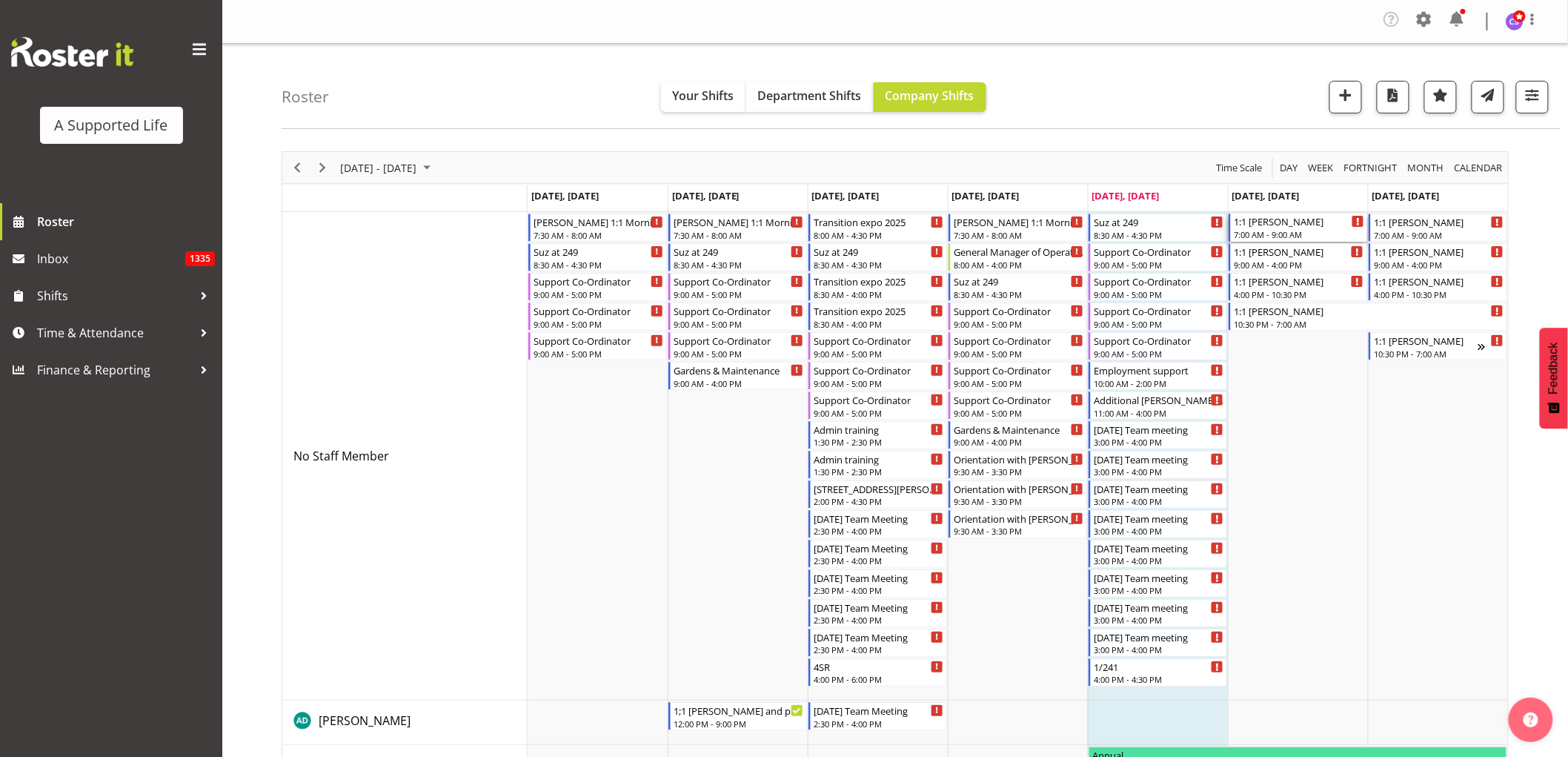
click at [1320, 223] on div "1:1 [PERSON_NAME]" at bounding box center [1298, 221] width 130 height 15
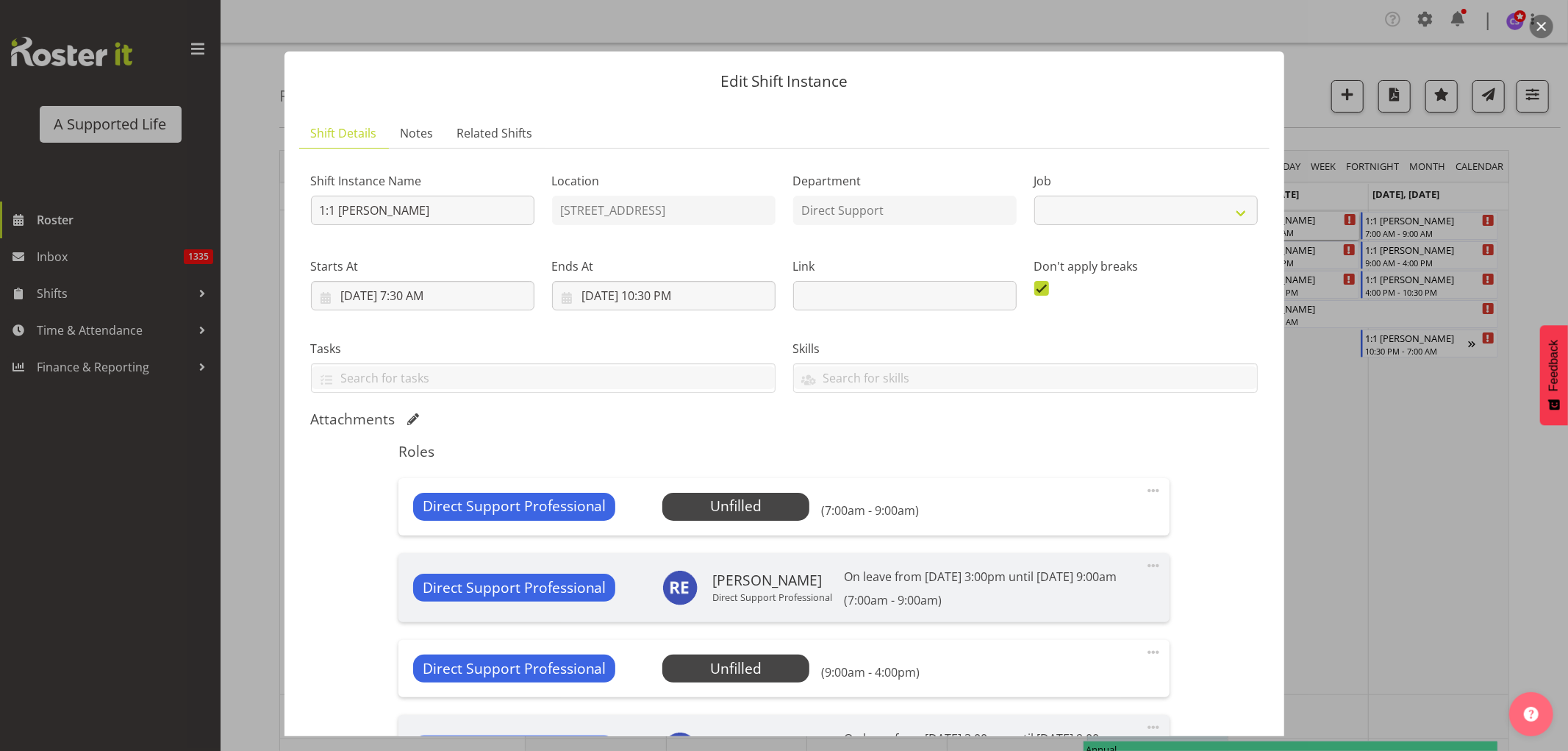
select select "4112"
click at [757, 511] on span "Select Employee" at bounding box center [736, 506] width 109 height 22
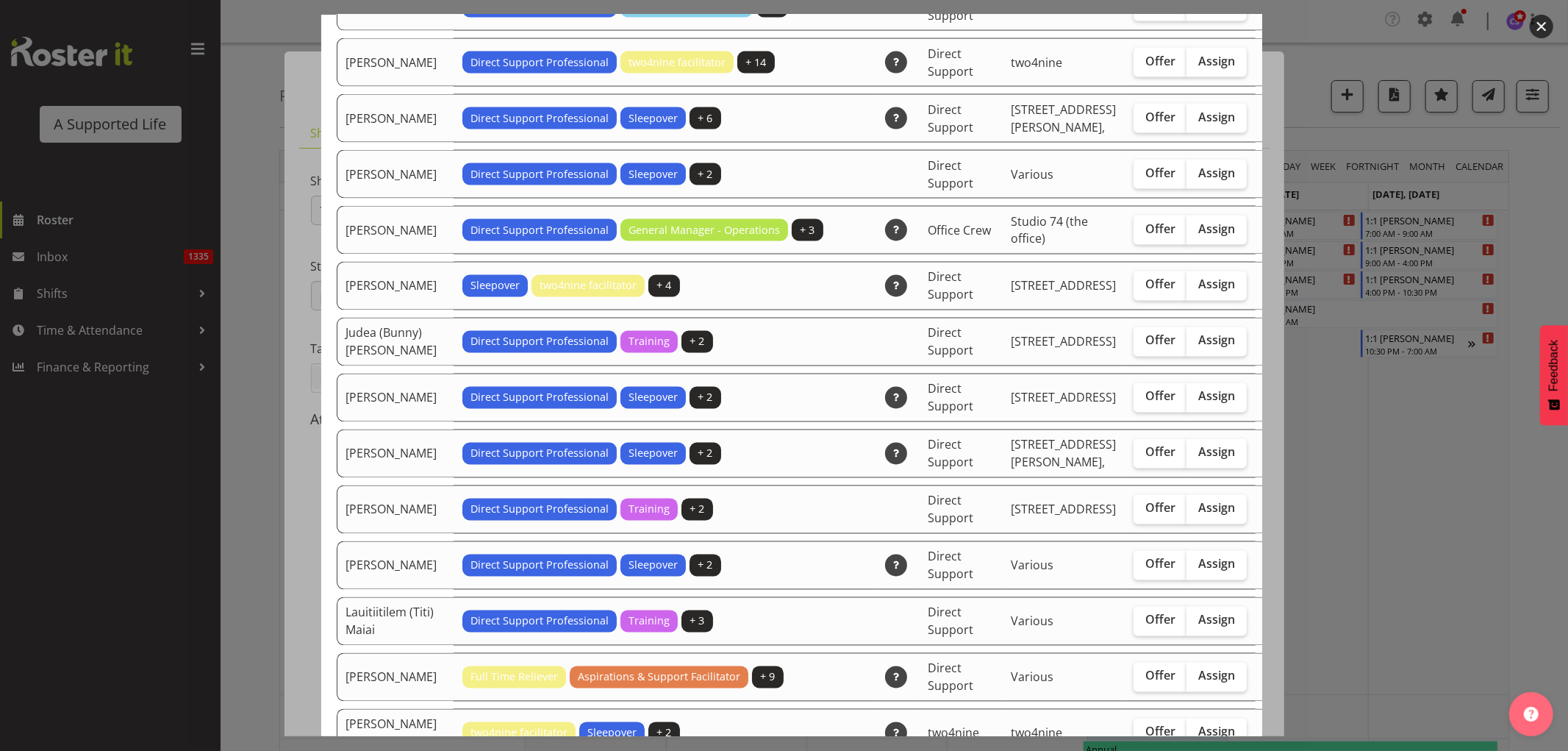
scroll to position [2288, 0]
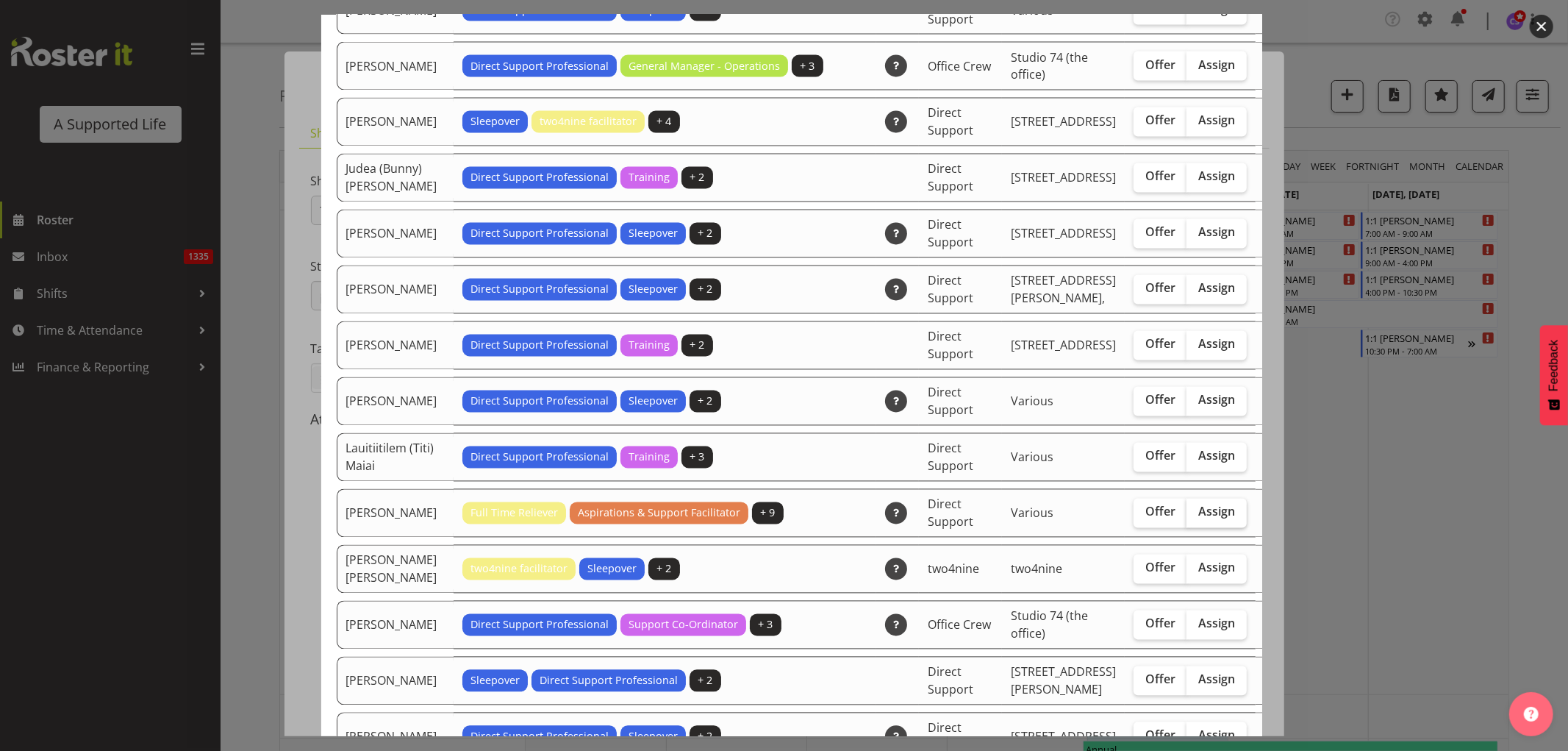
click at [1187, 528] on label "Assign" at bounding box center [1216, 513] width 60 height 29
click at [1187, 517] on input "Assign" at bounding box center [1191, 513] width 9 height 9
checkbox input "true"
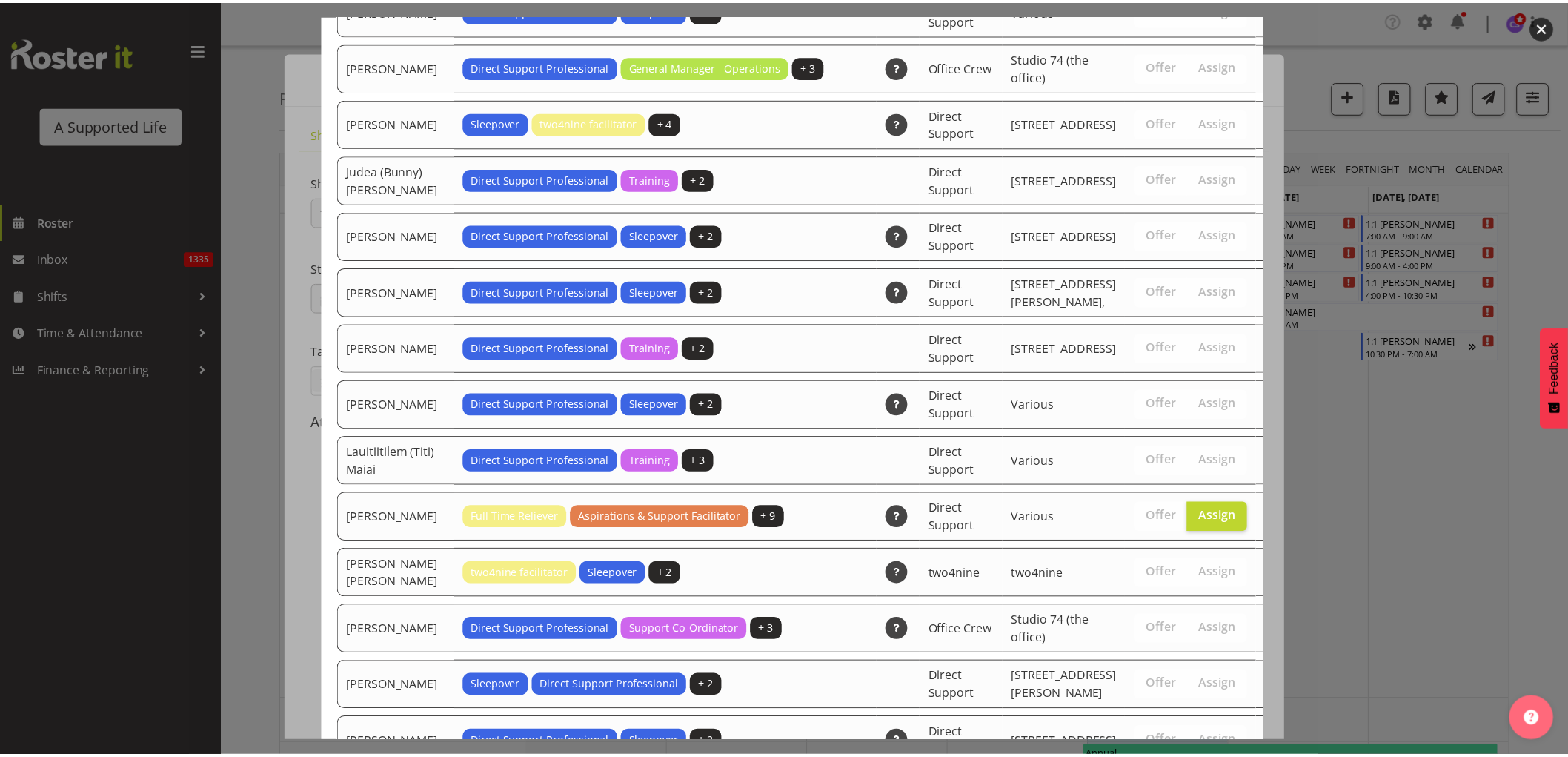
scroll to position [4538, 0]
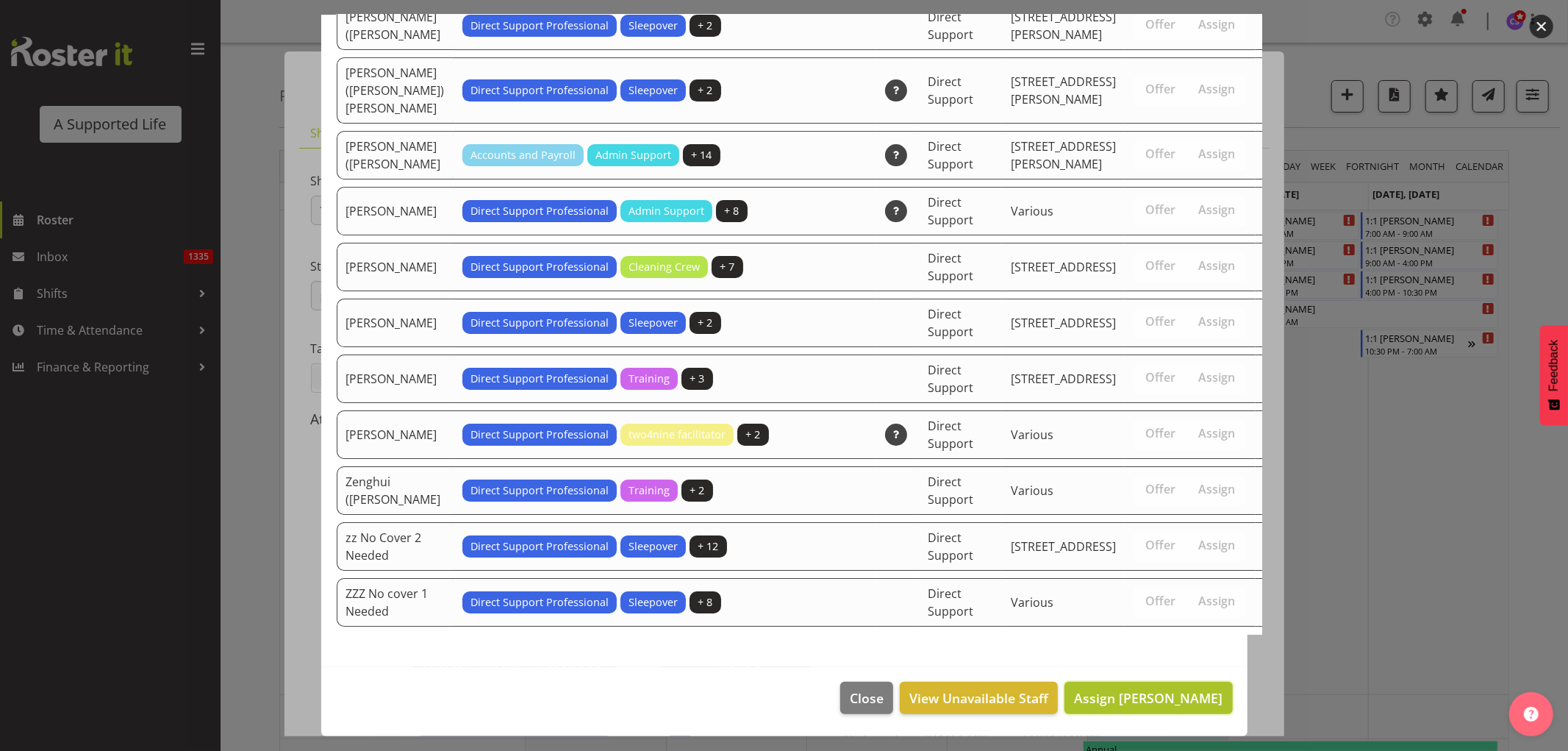
click at [1160, 693] on span "Assign [PERSON_NAME]" at bounding box center [1148, 698] width 149 height 18
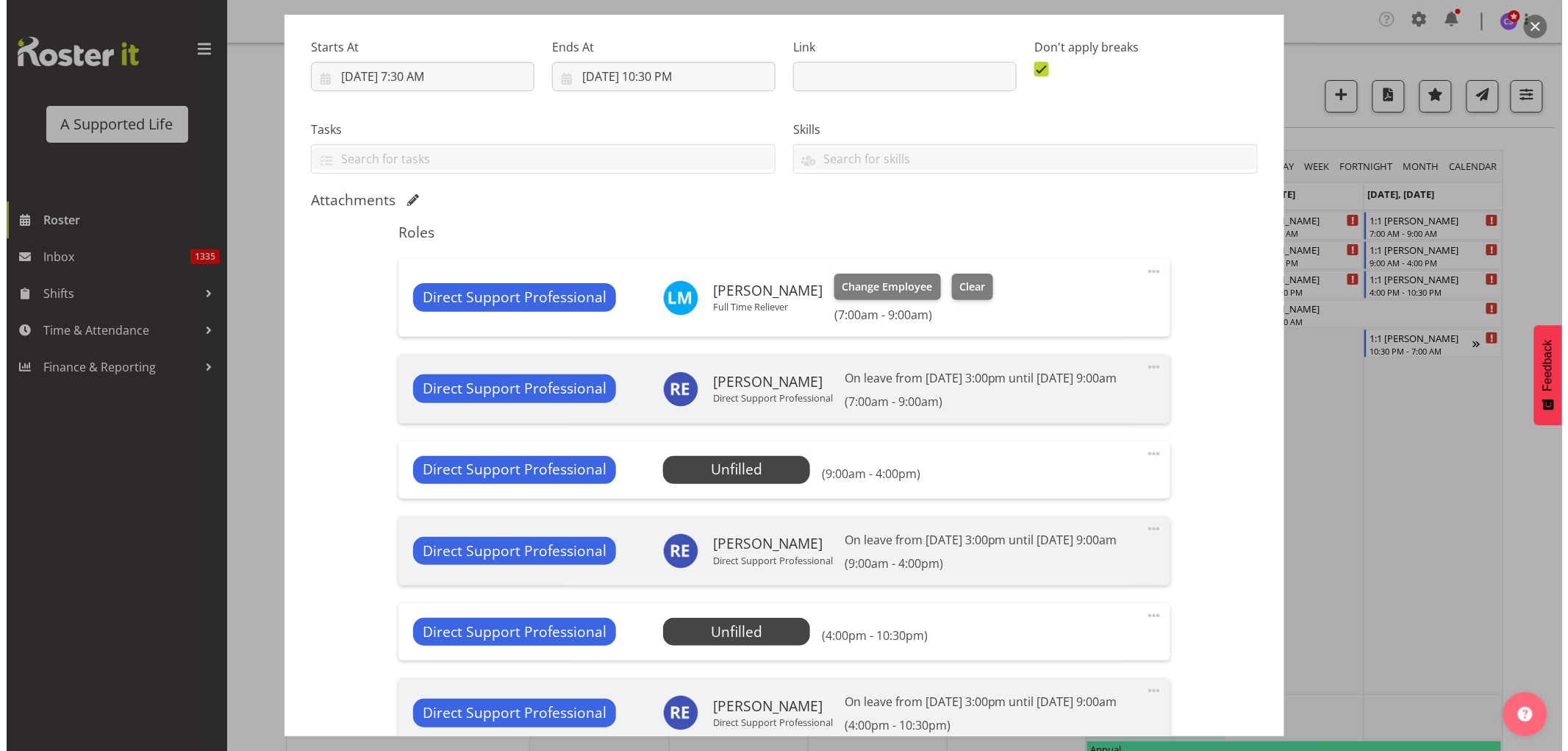
scroll to position [245, 0]
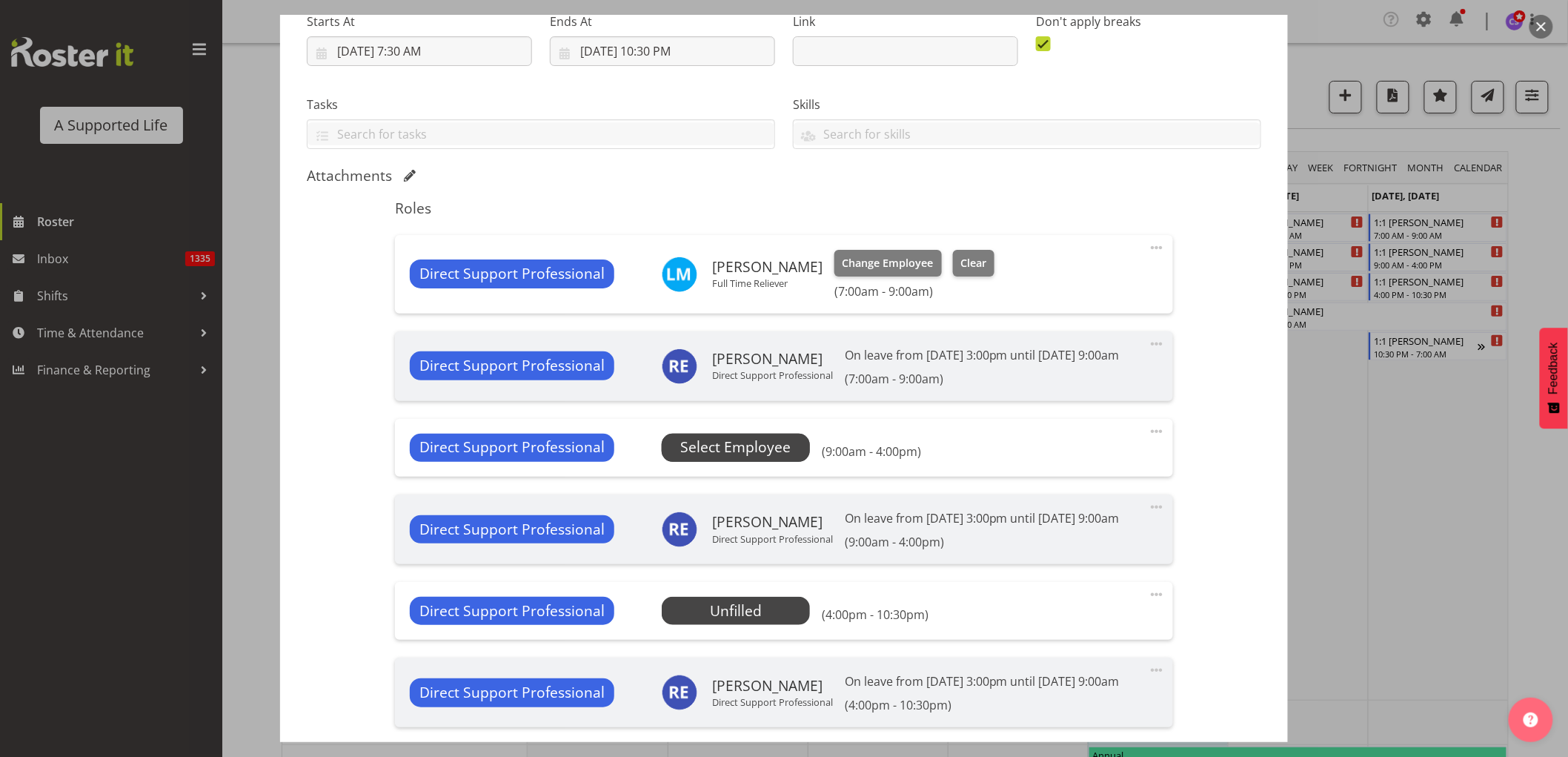
click at [716, 458] on span "Select Employee" at bounding box center [735, 447] width 110 height 22
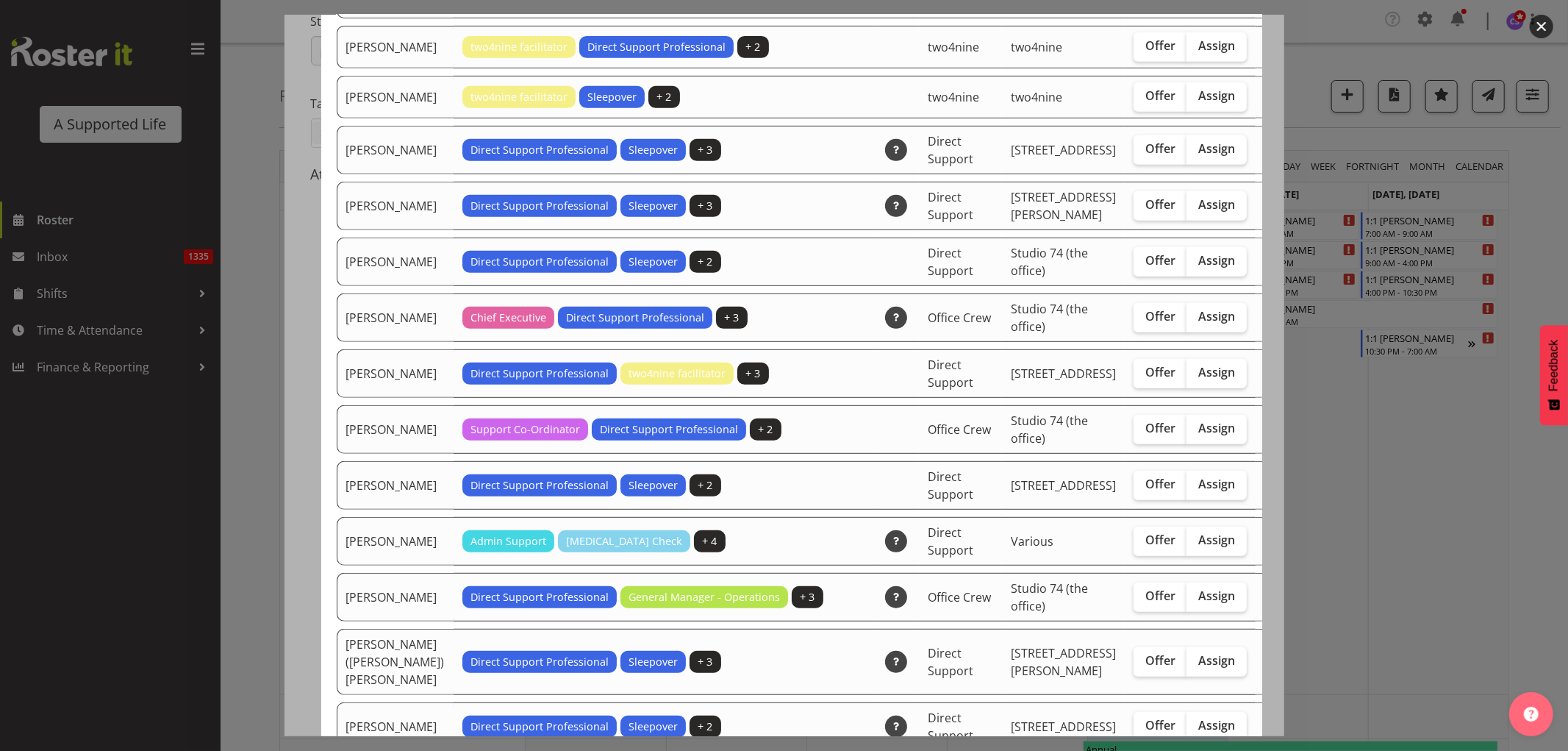
scroll to position [571, 0]
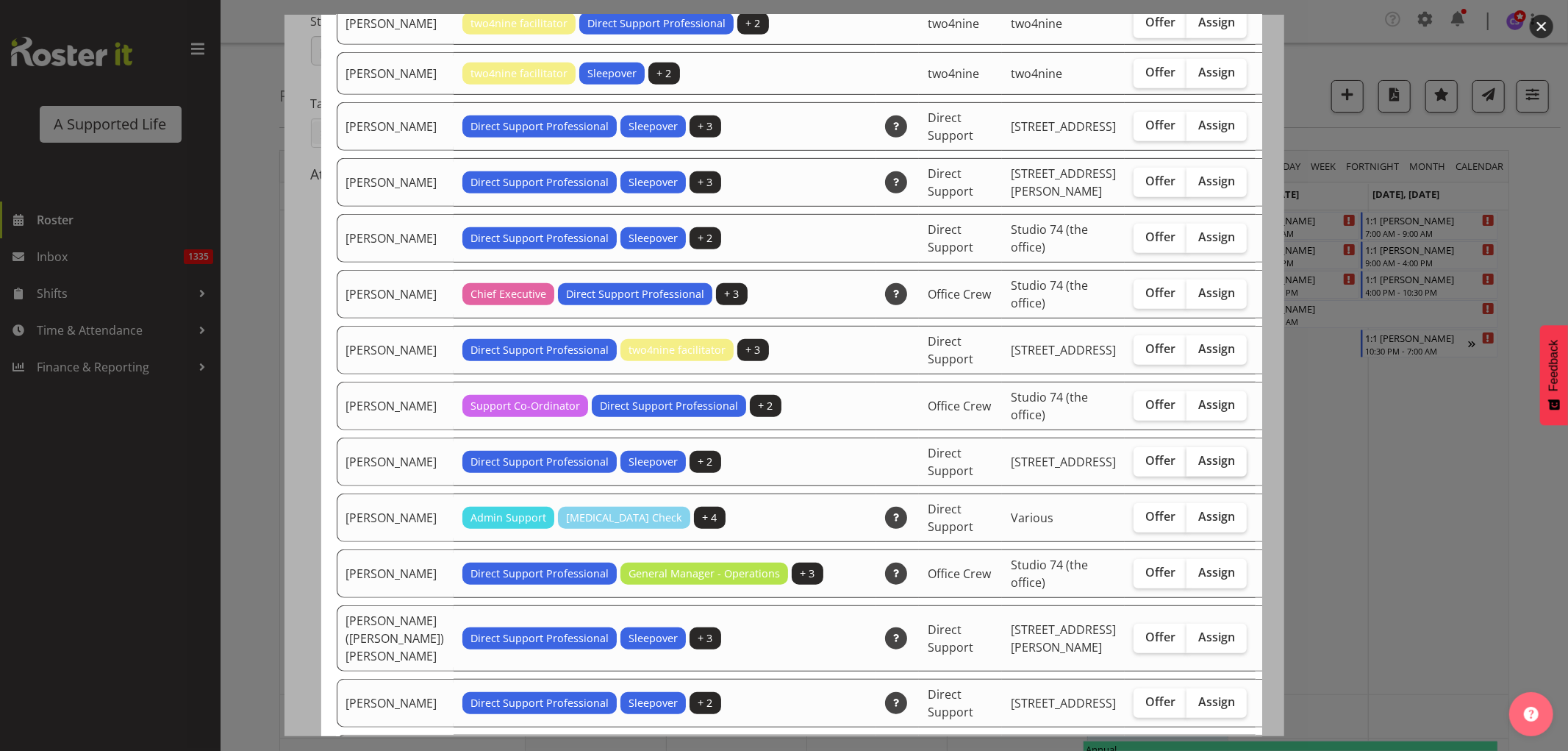
click at [1199, 468] on span "Assign" at bounding box center [1216, 460] width 36 height 15
click at [1187, 466] on input "Assign" at bounding box center [1191, 460] width 9 height 9
checkbox input "true"
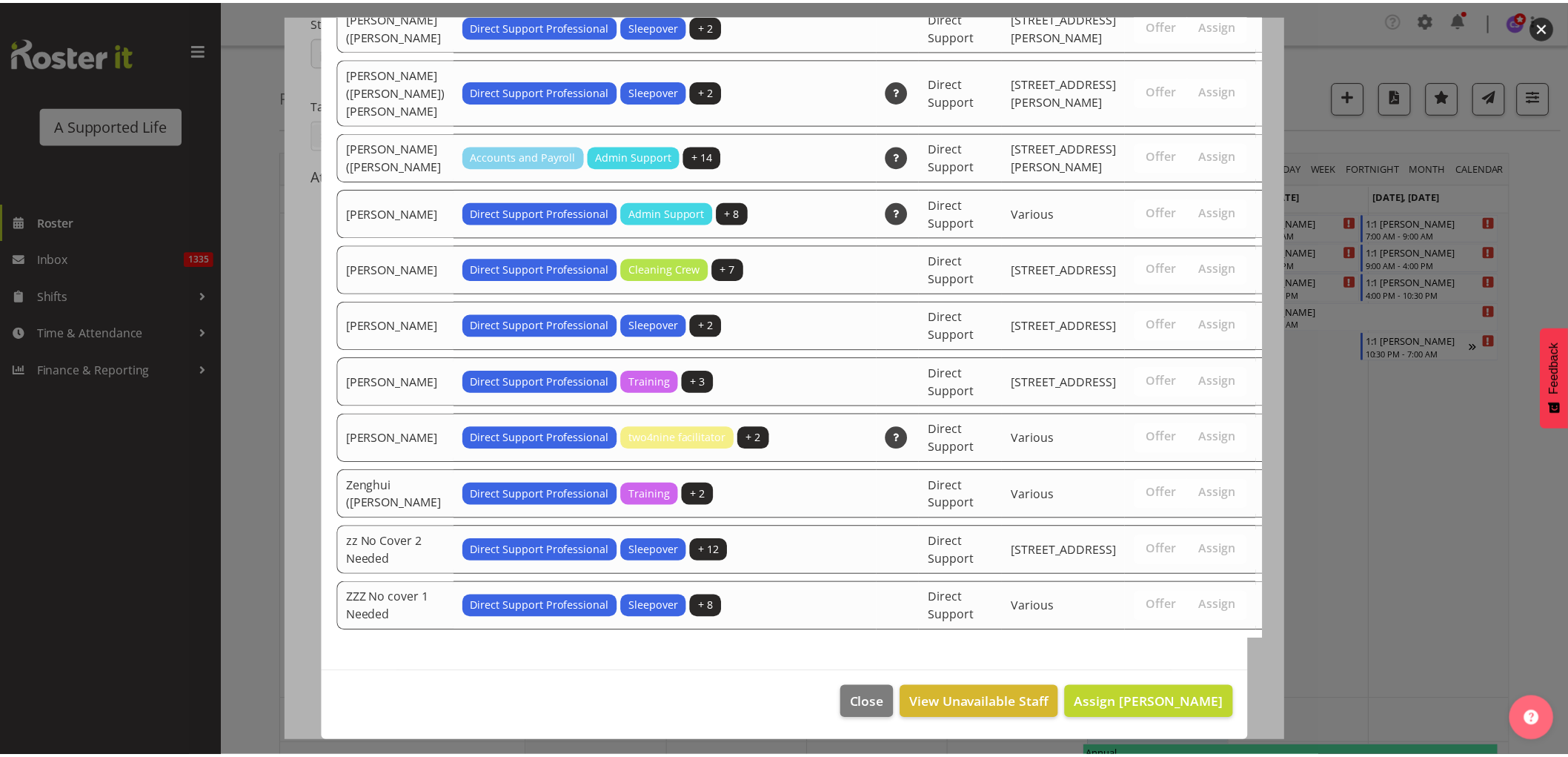
scroll to position [4594, 0]
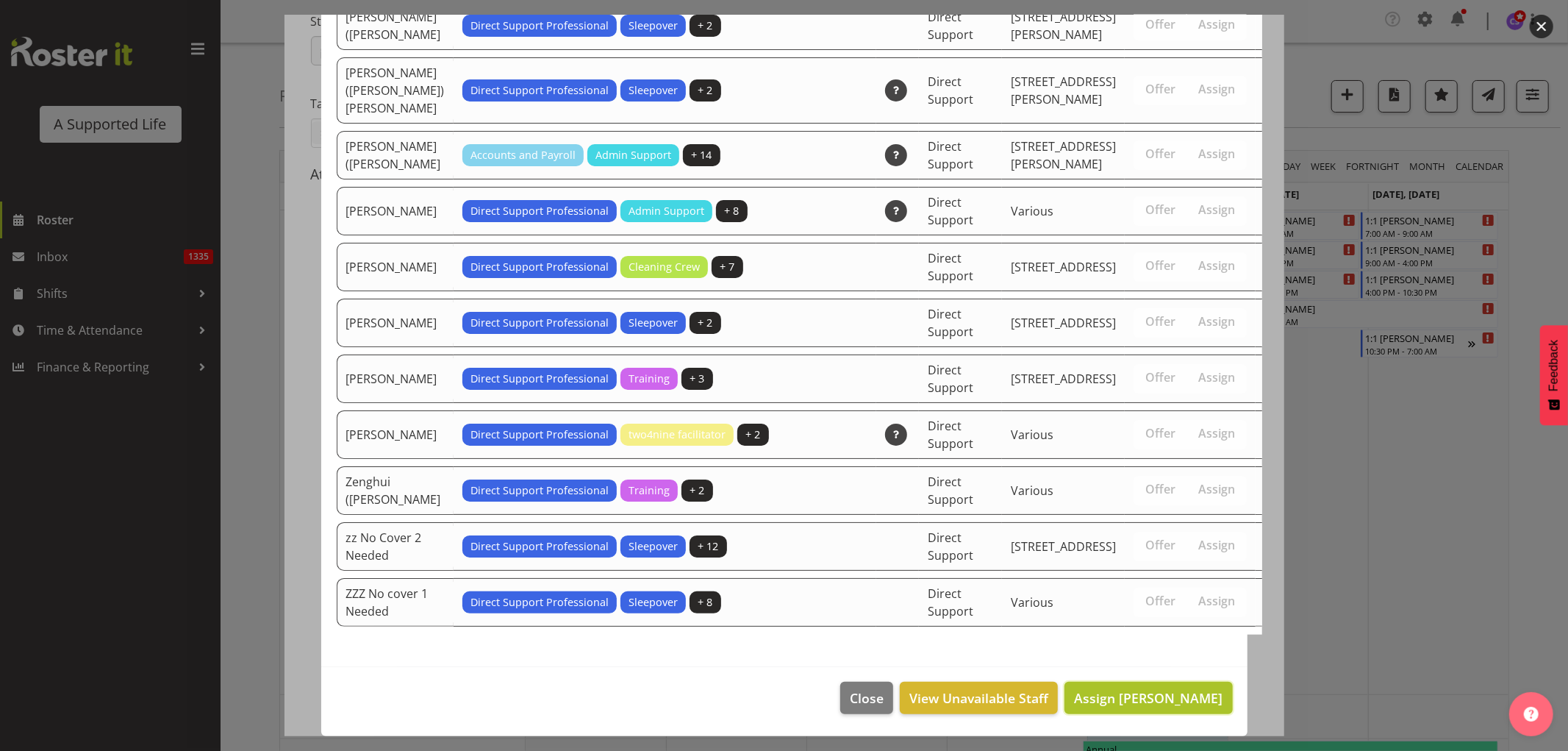
click at [1178, 694] on span "Assign [PERSON_NAME]" at bounding box center [1148, 698] width 149 height 18
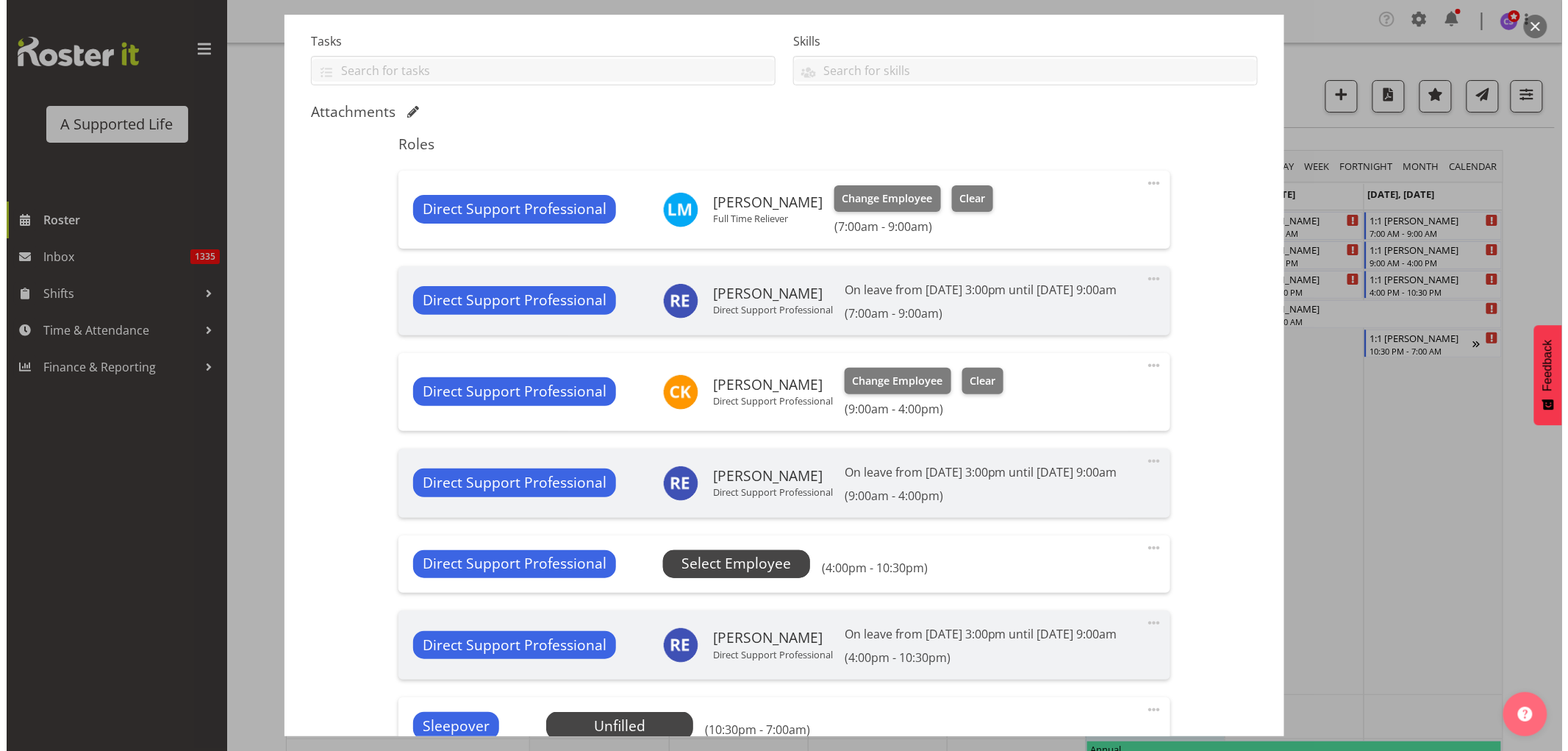
scroll to position [326, 0]
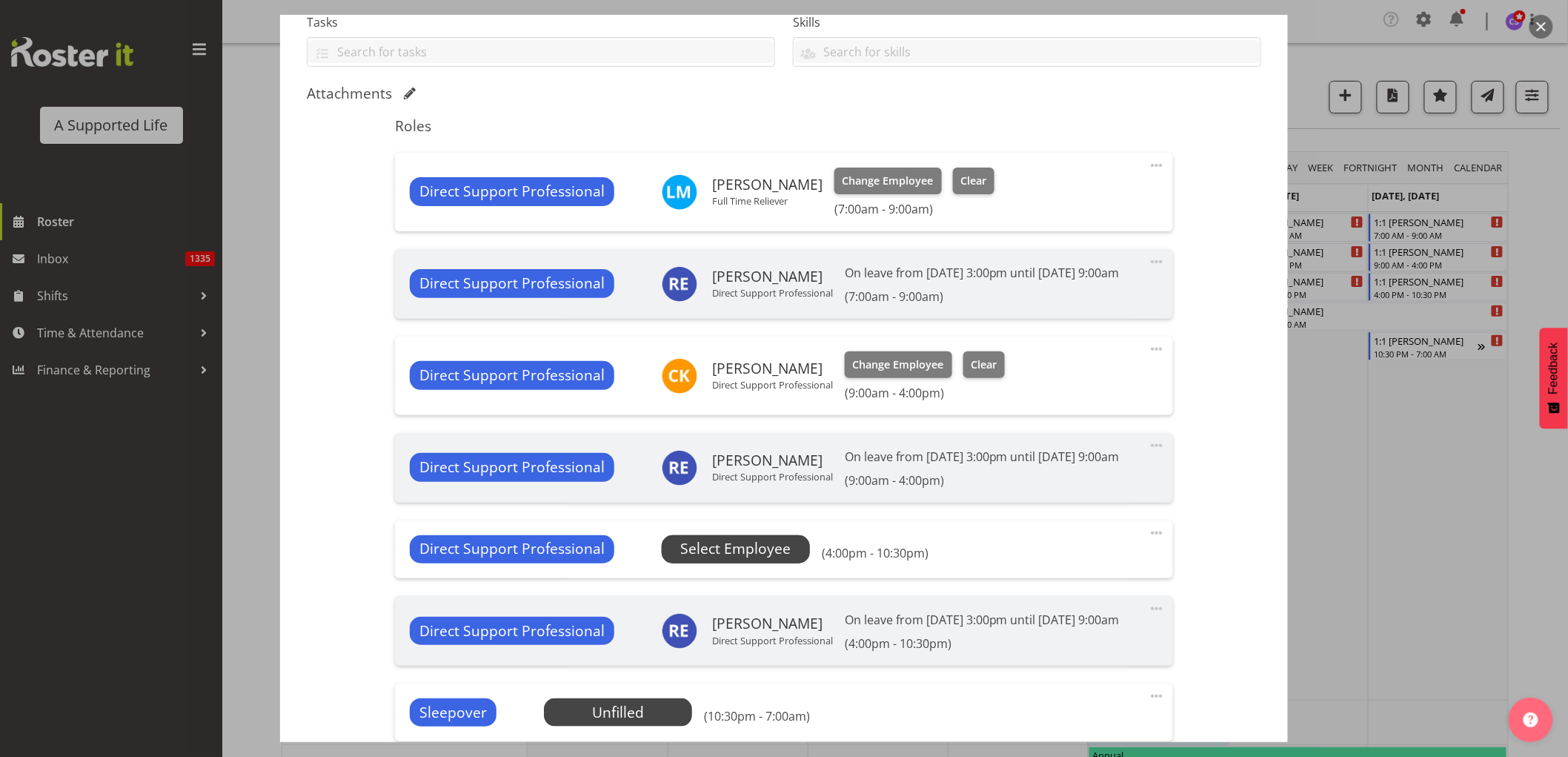
click at [749, 560] on span "Select Employee" at bounding box center [735, 549] width 110 height 22
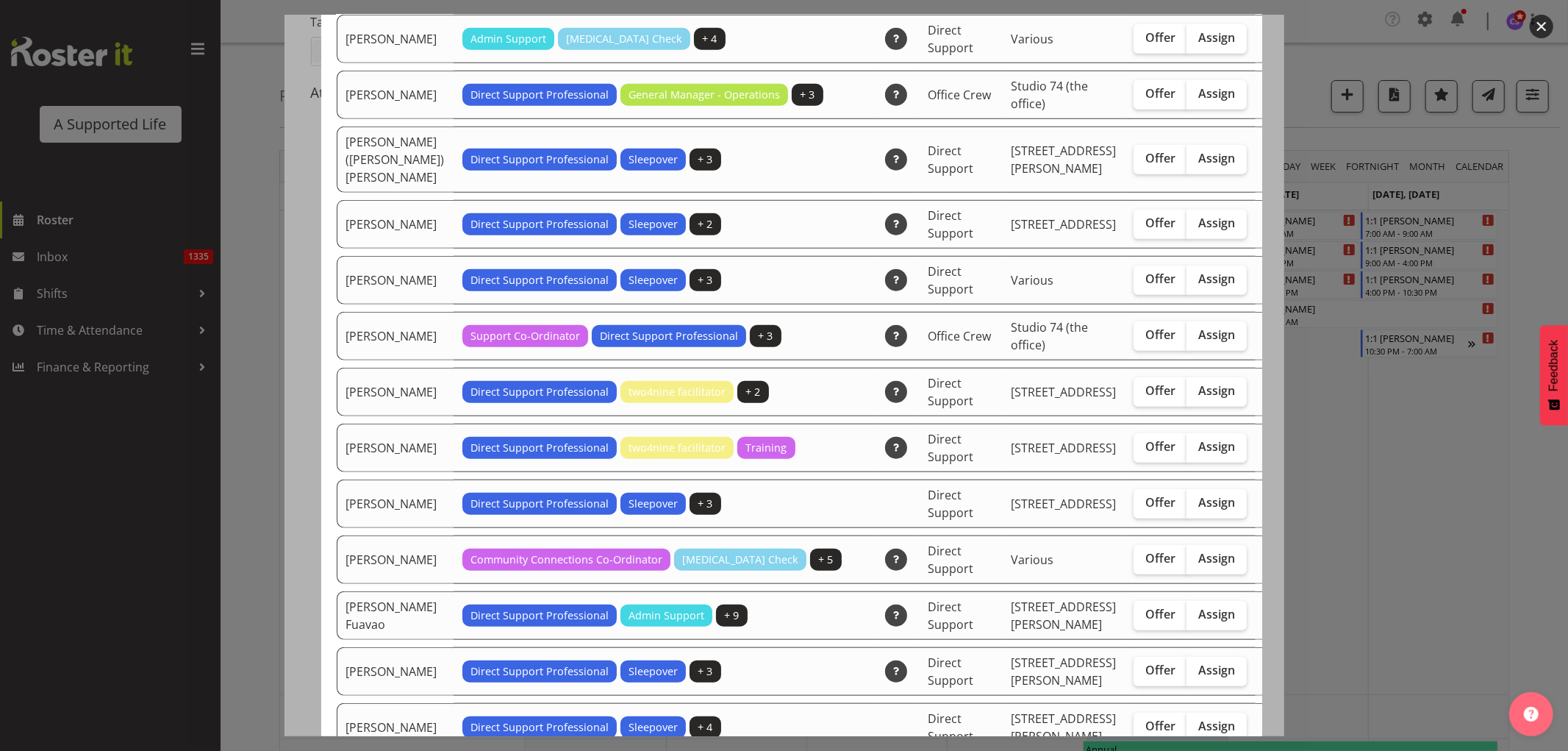
scroll to position [980, 0]
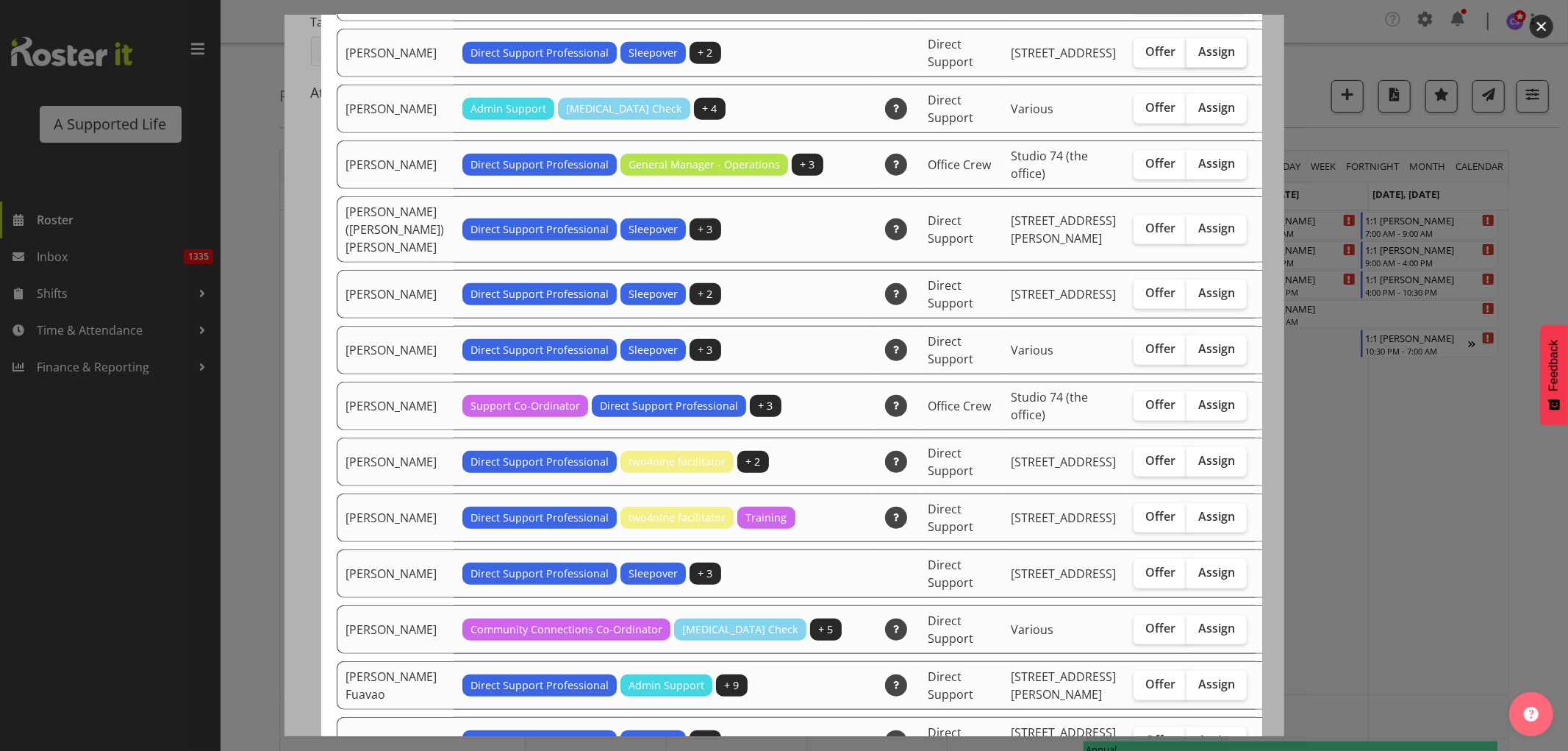
click at [1199, 59] on span "Assign" at bounding box center [1216, 51] width 36 height 15
click at [1187, 57] on input "Assign" at bounding box center [1191, 51] width 9 height 9
checkbox input "true"
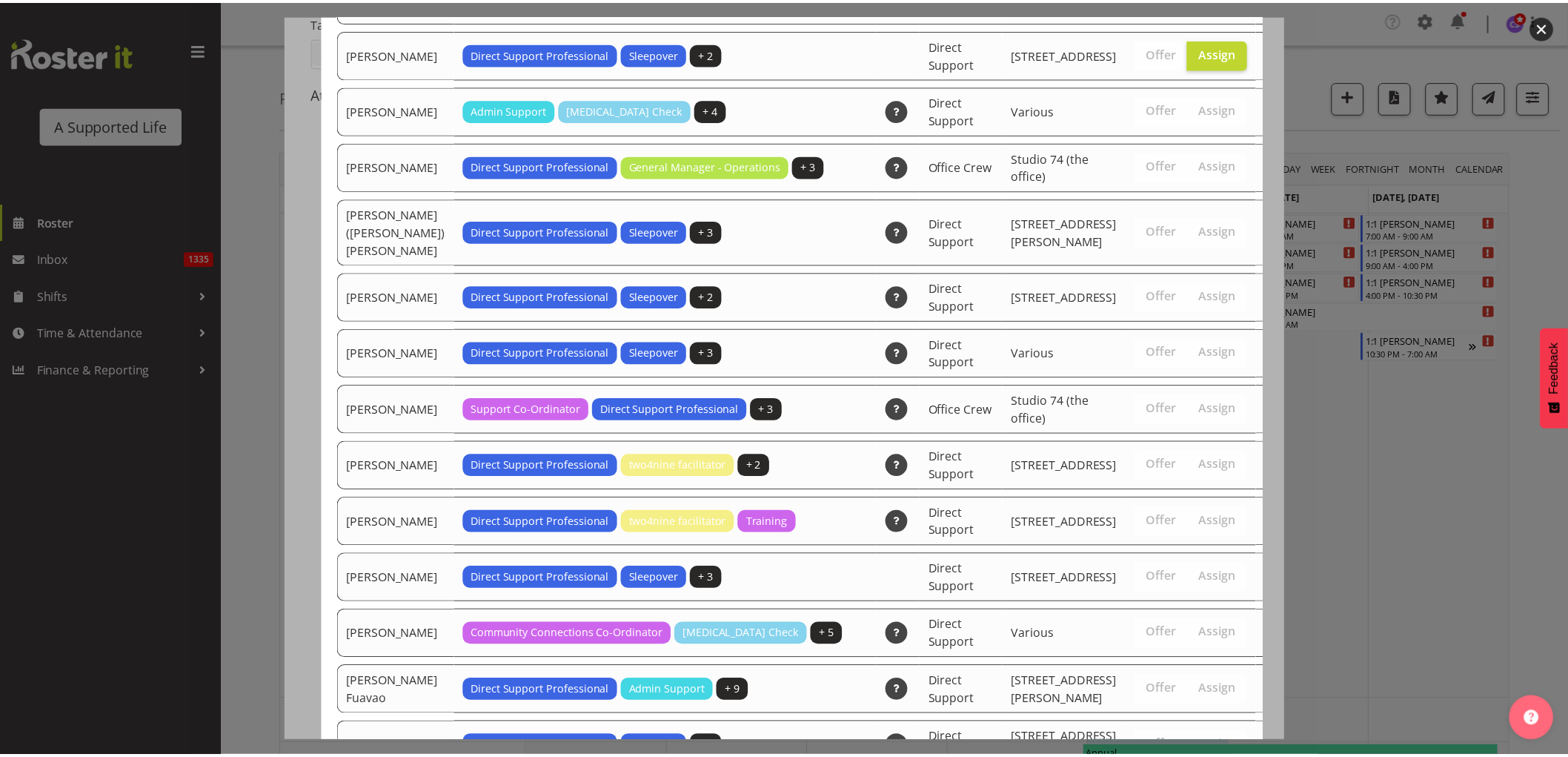
scroll to position [4594, 0]
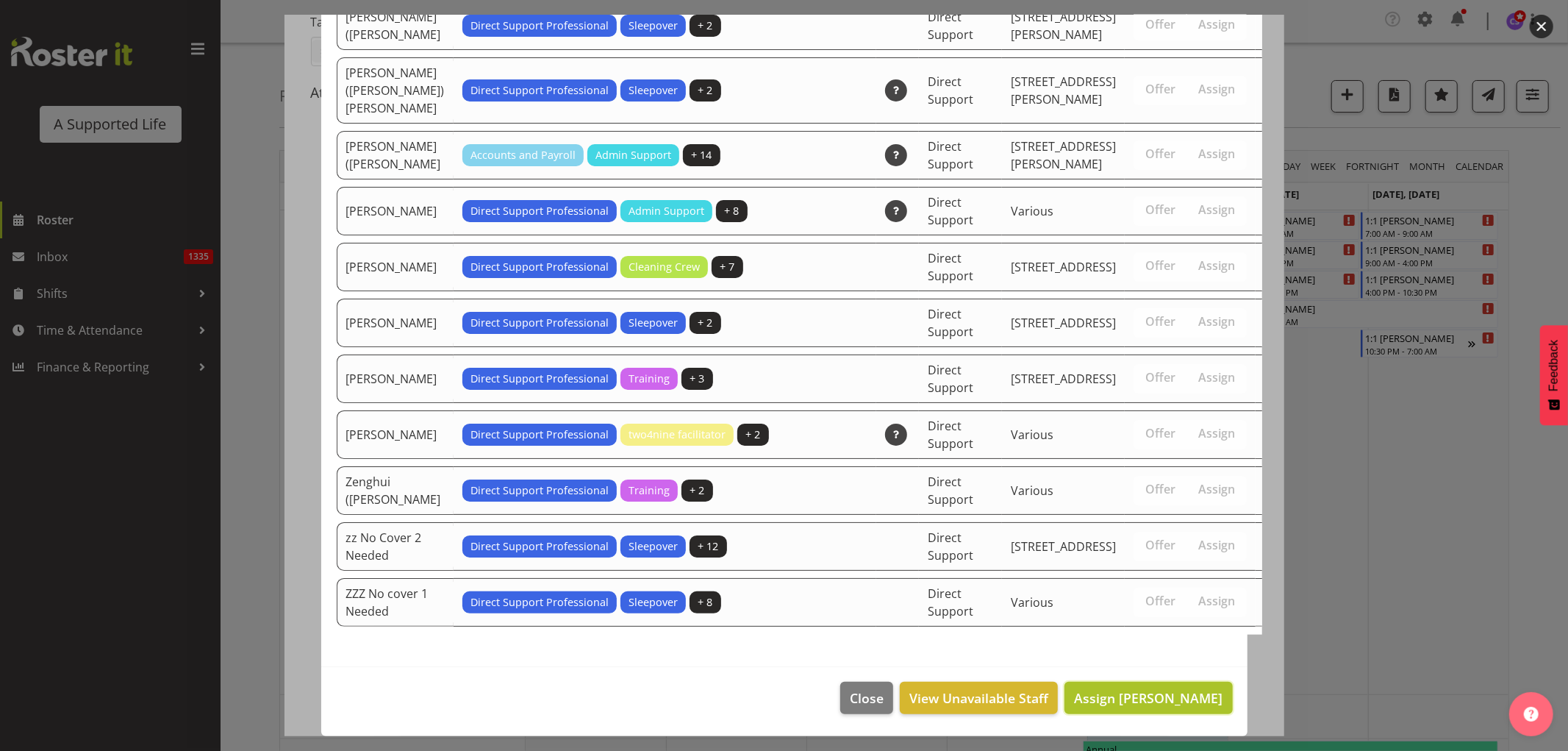
click at [1114, 693] on span "Assign [PERSON_NAME]" at bounding box center [1148, 698] width 149 height 18
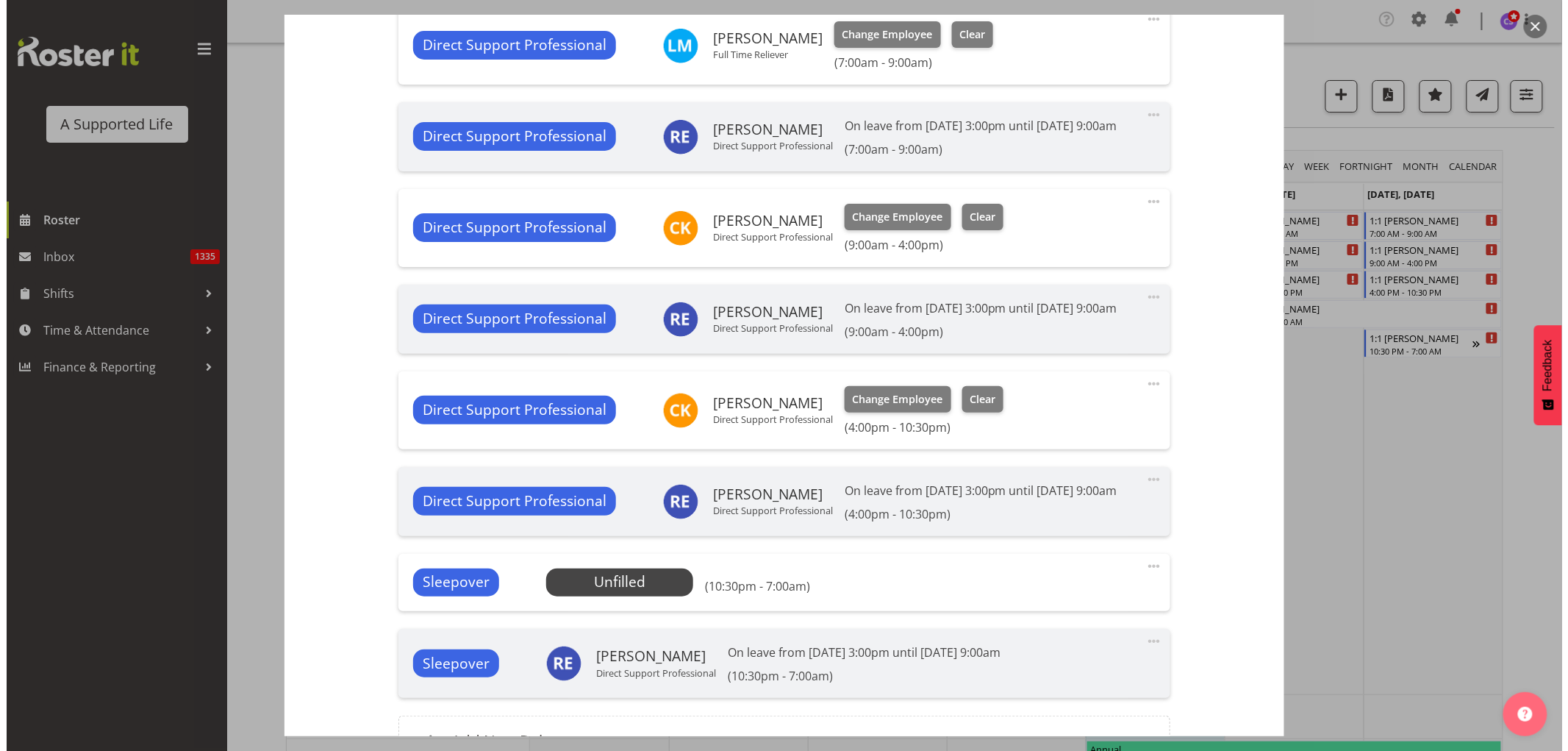
scroll to position [653, 0]
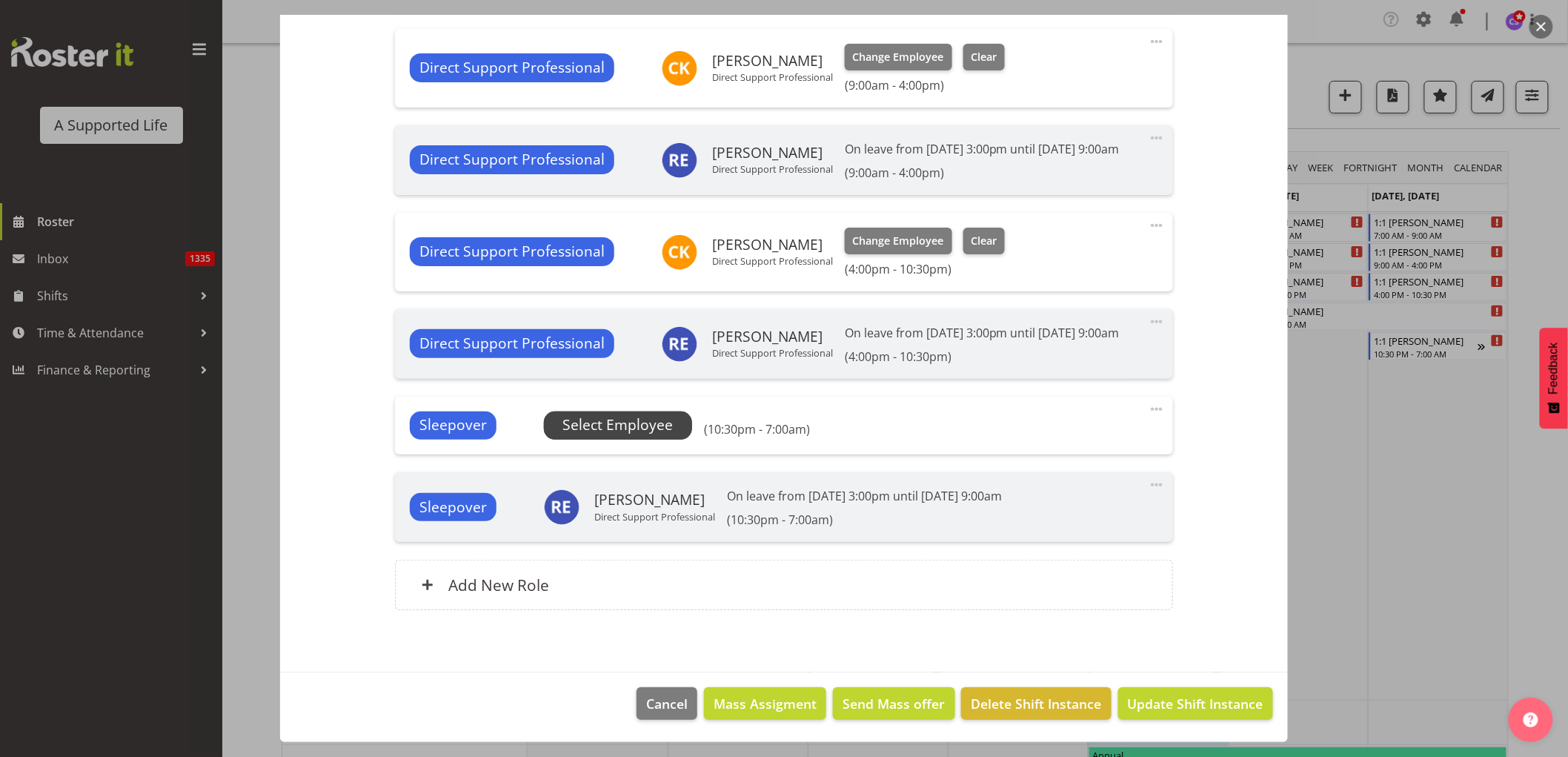
click at [588, 436] on span "Select Employee" at bounding box center [617, 425] width 110 height 22
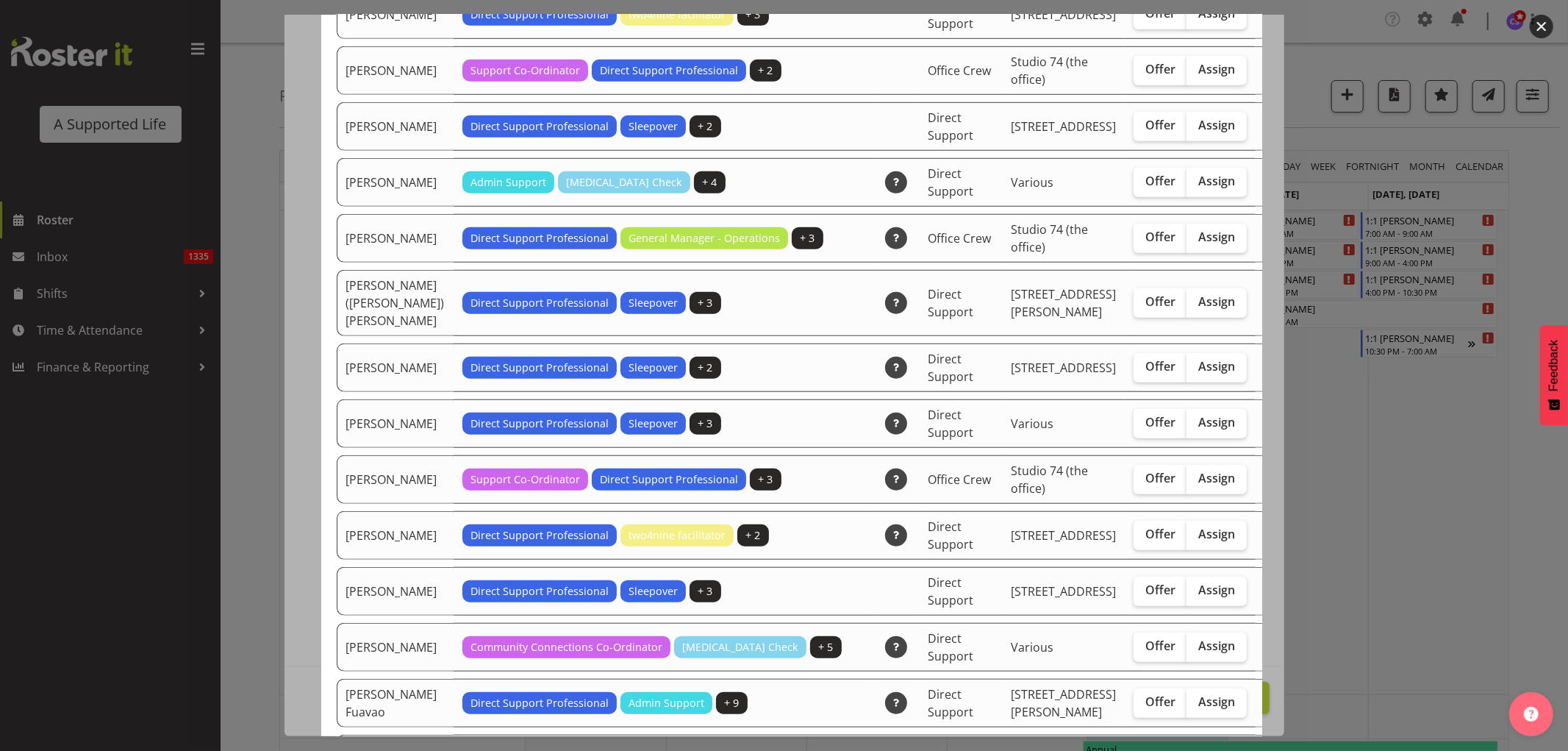
scroll to position [817, 0]
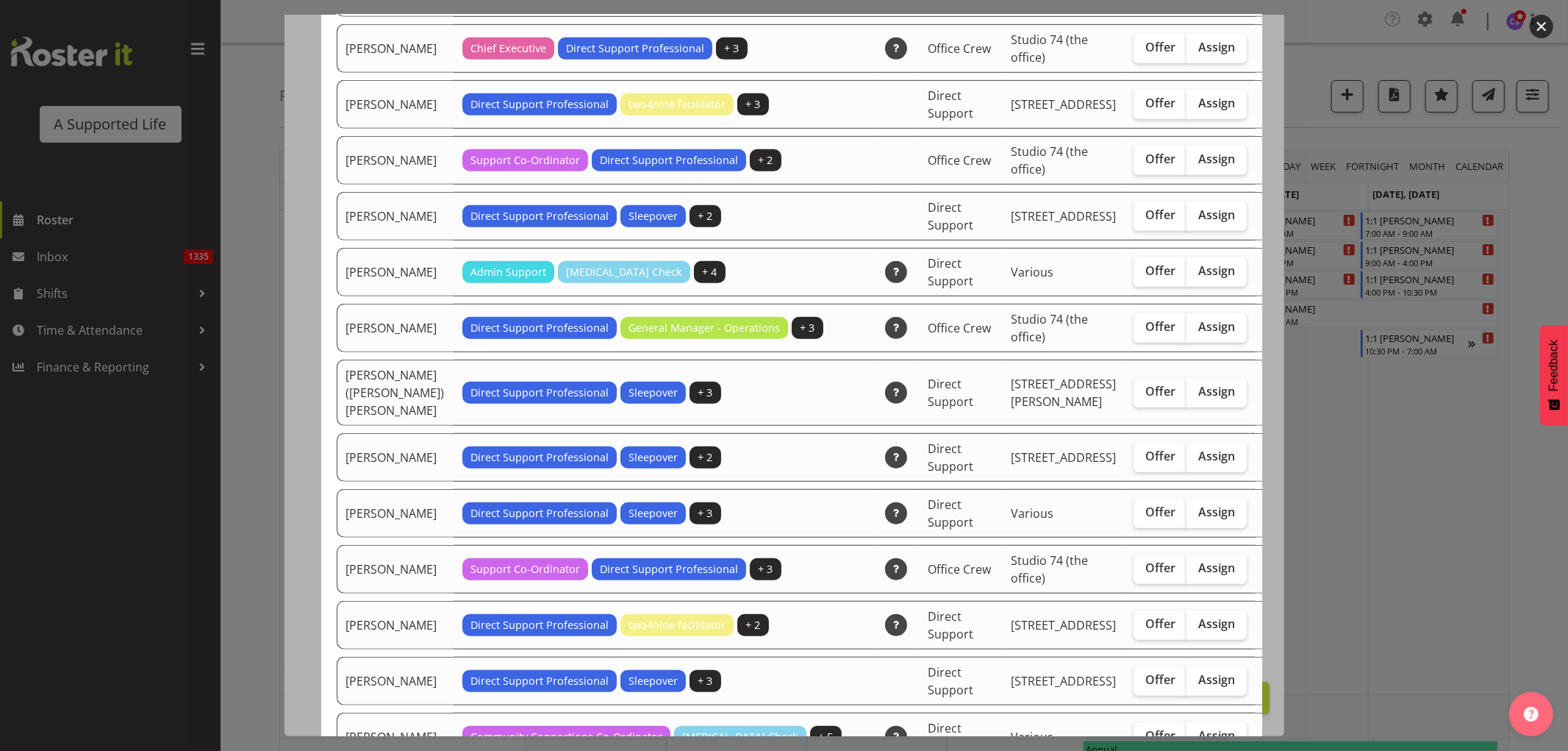
click at [1199, 222] on span "Assign" at bounding box center [1216, 215] width 36 height 15
click at [1187, 220] on input "Assign" at bounding box center [1191, 215] width 9 height 9
checkbox input "true"
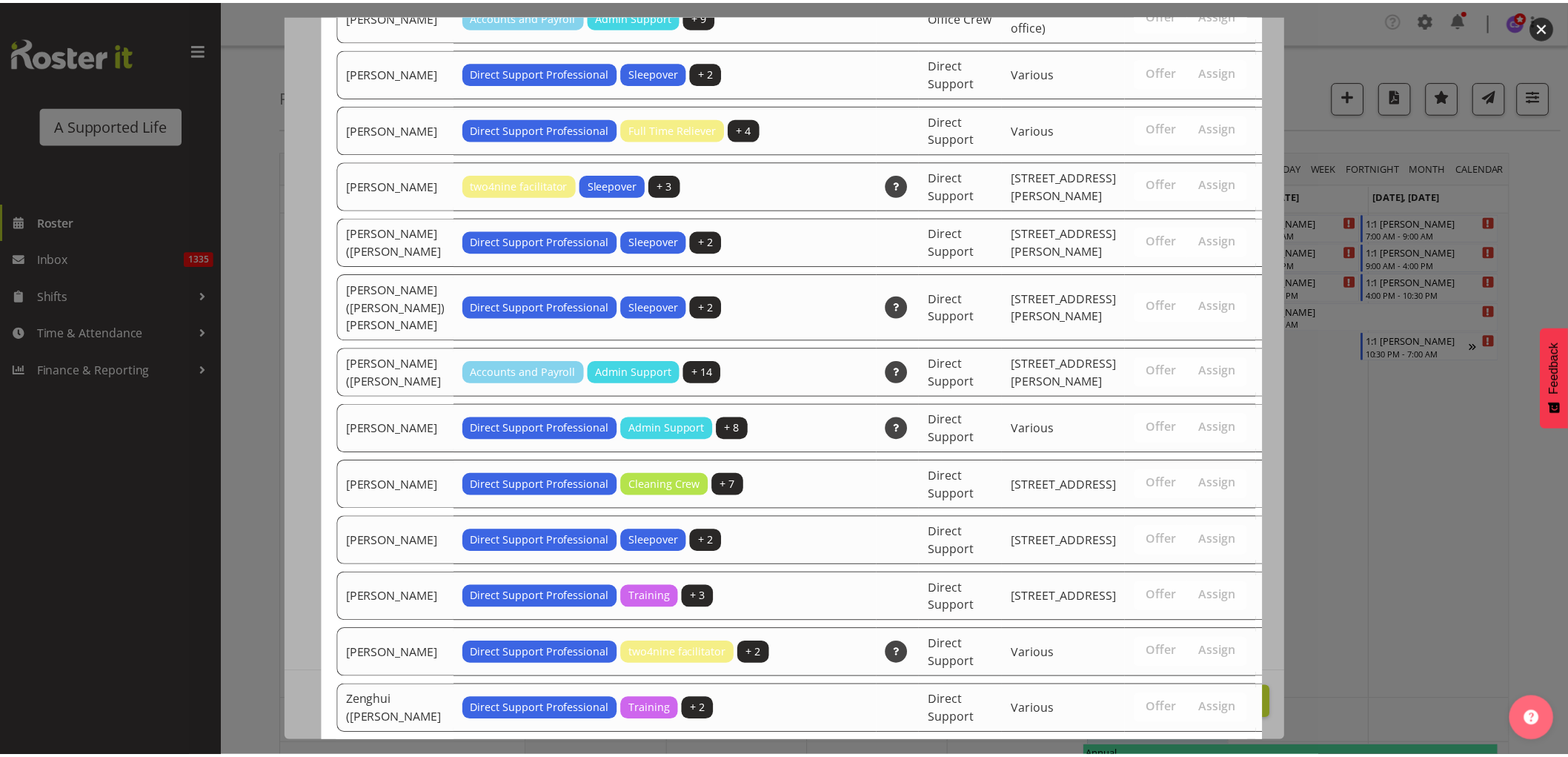
scroll to position [4482, 0]
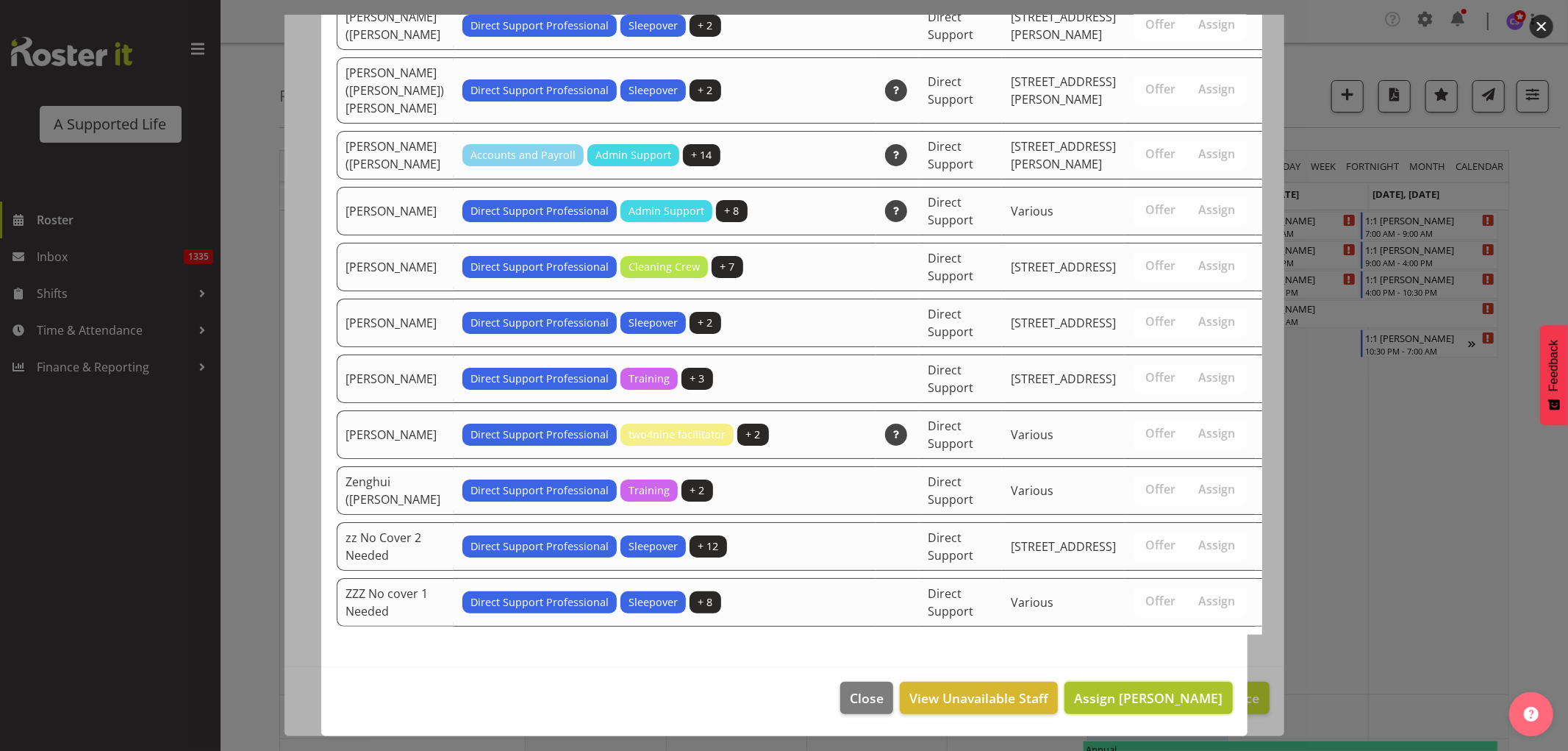
click at [1134, 683] on button "Assign [PERSON_NAME]" at bounding box center [1148, 698] width 167 height 33
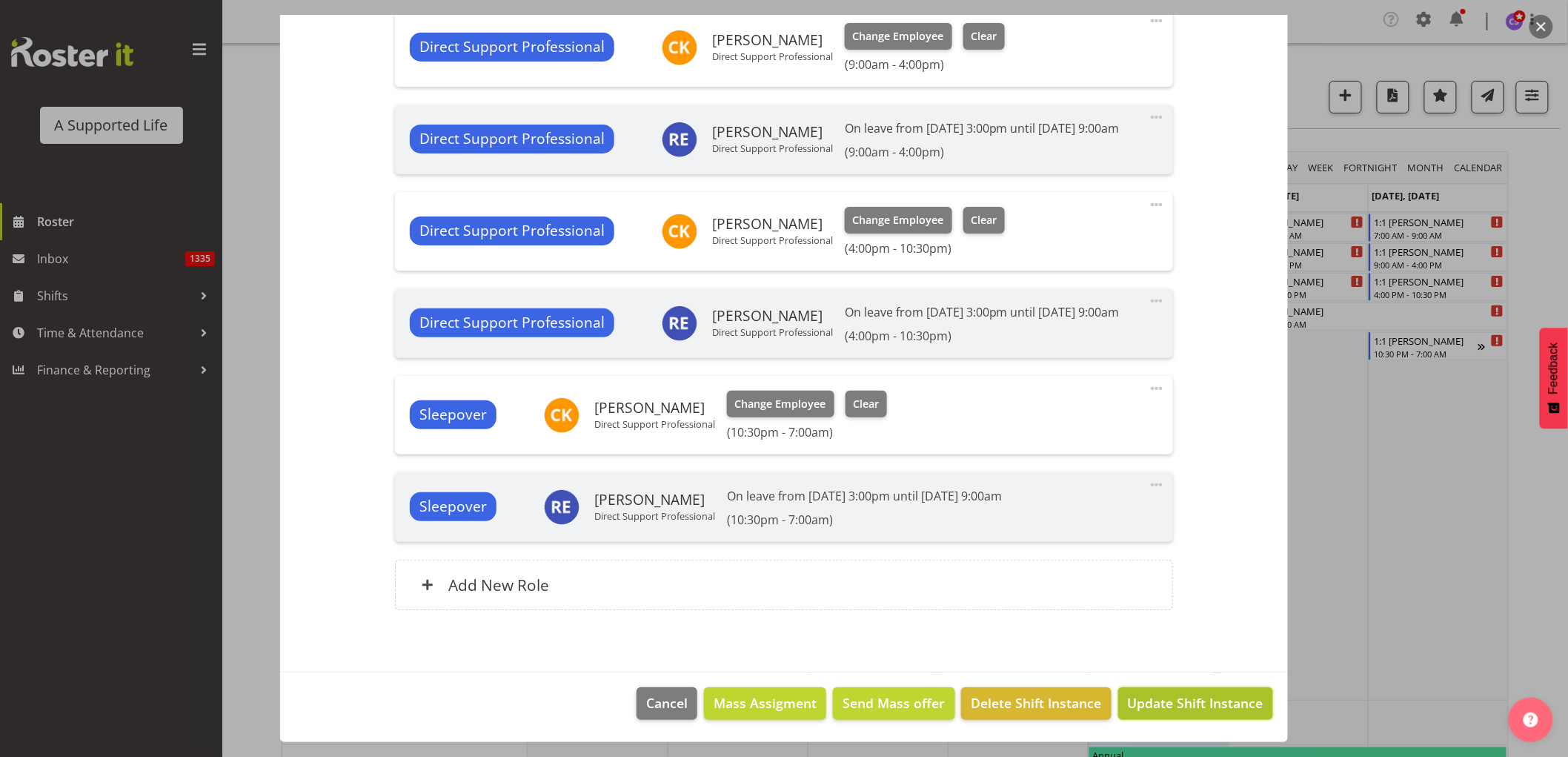
click at [1211, 700] on span "Update Shift Instance" at bounding box center [1196, 702] width 136 height 19
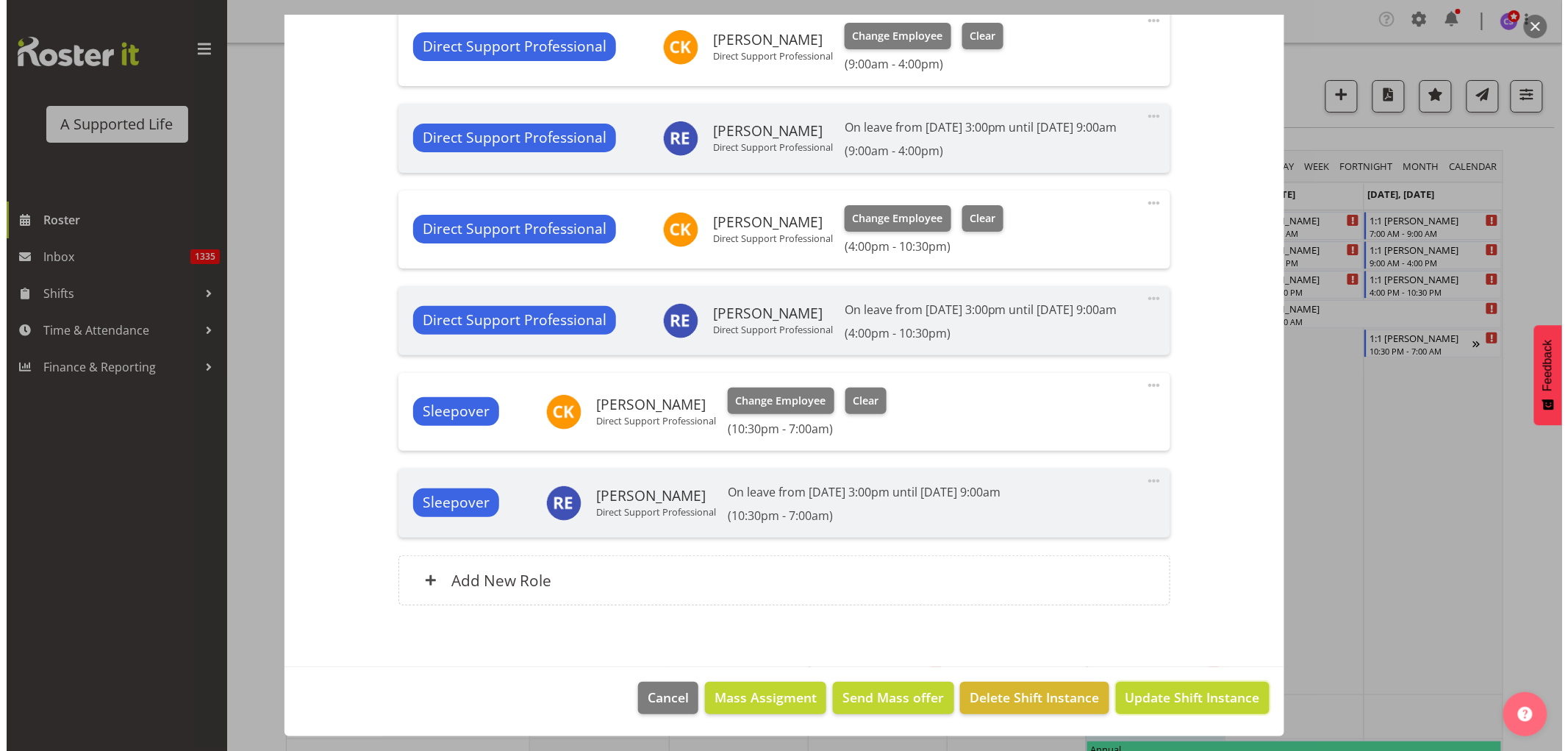
scroll to position [645, 0]
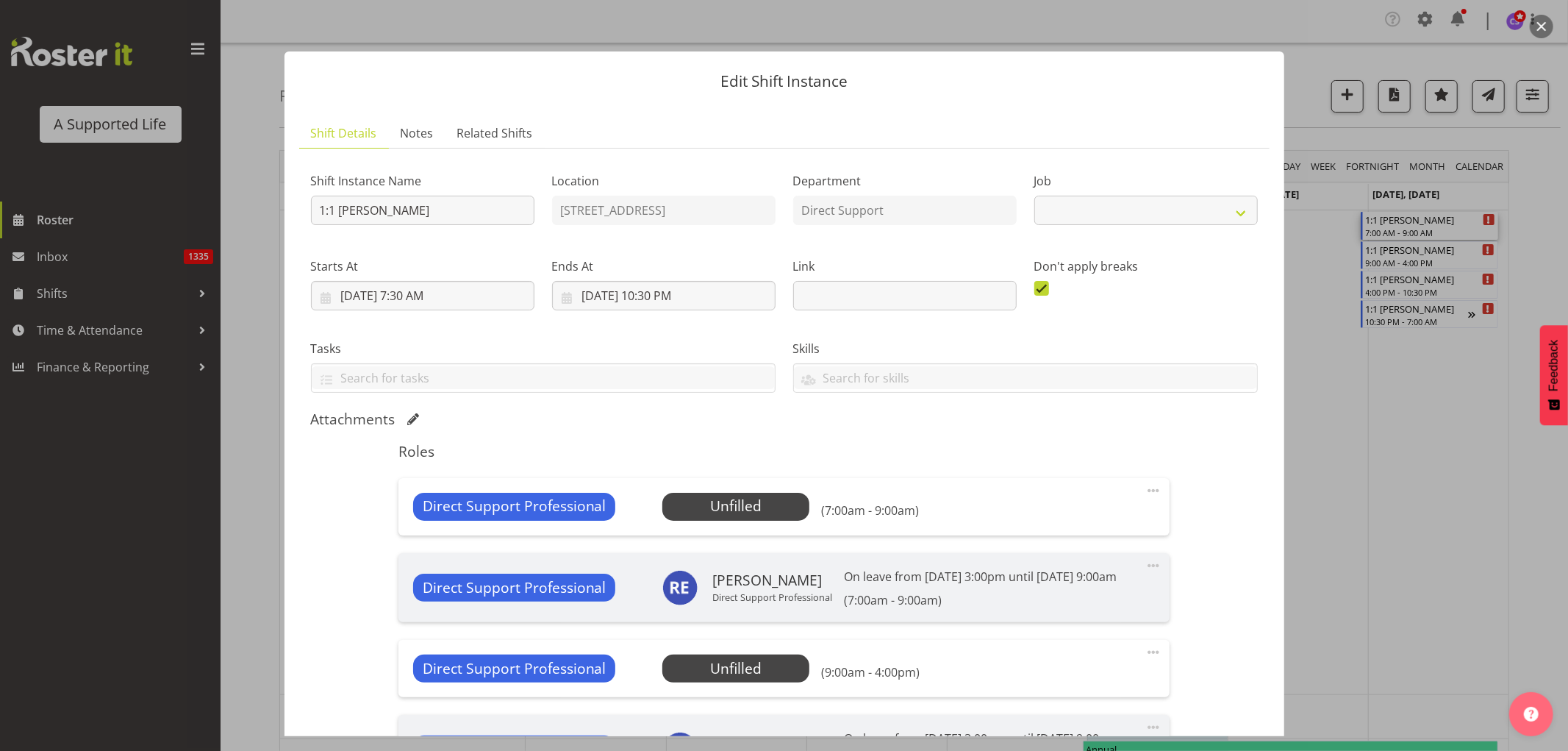
select select "4112"
click at [765, 508] on span "Select Employee" at bounding box center [736, 506] width 109 height 22
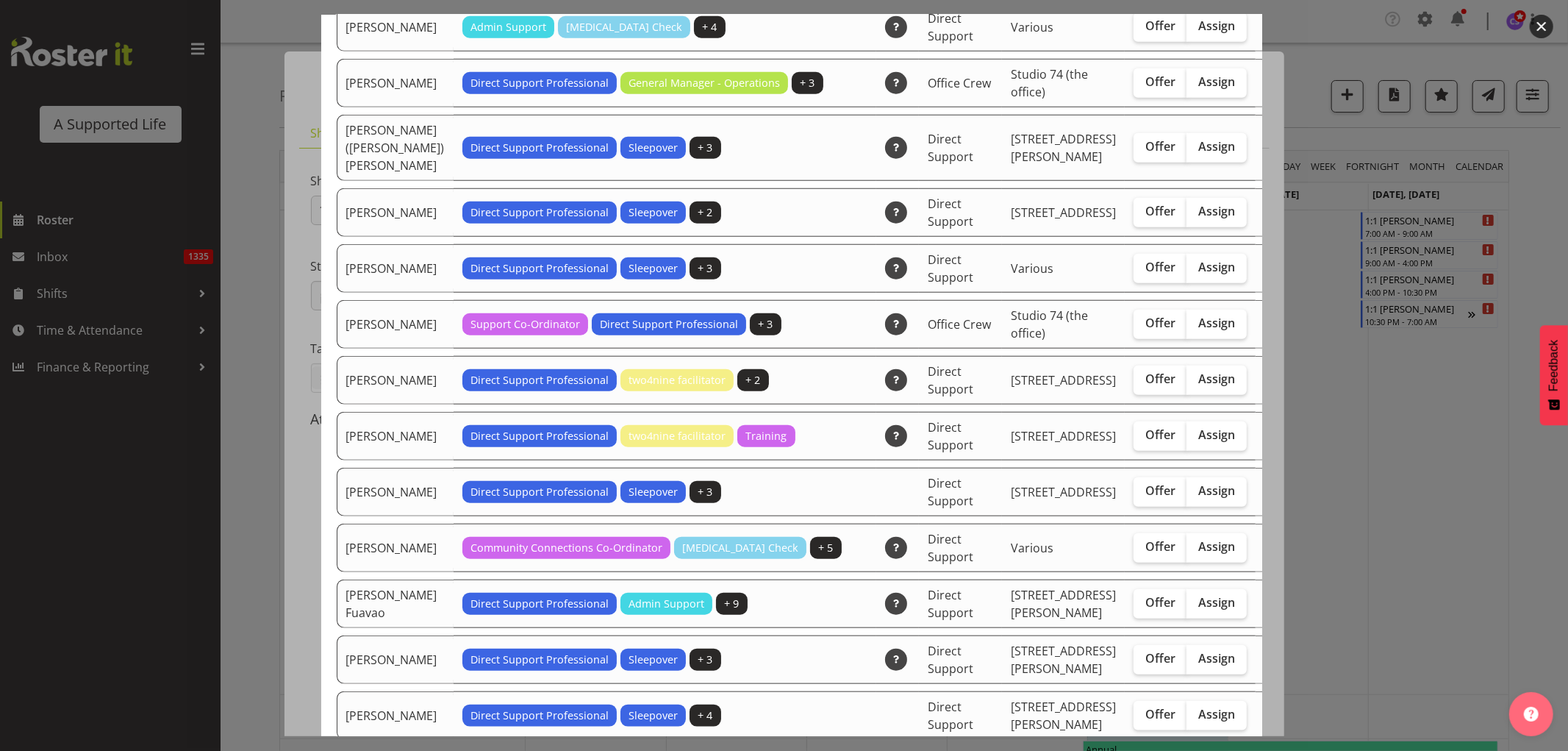
scroll to position [817, 0]
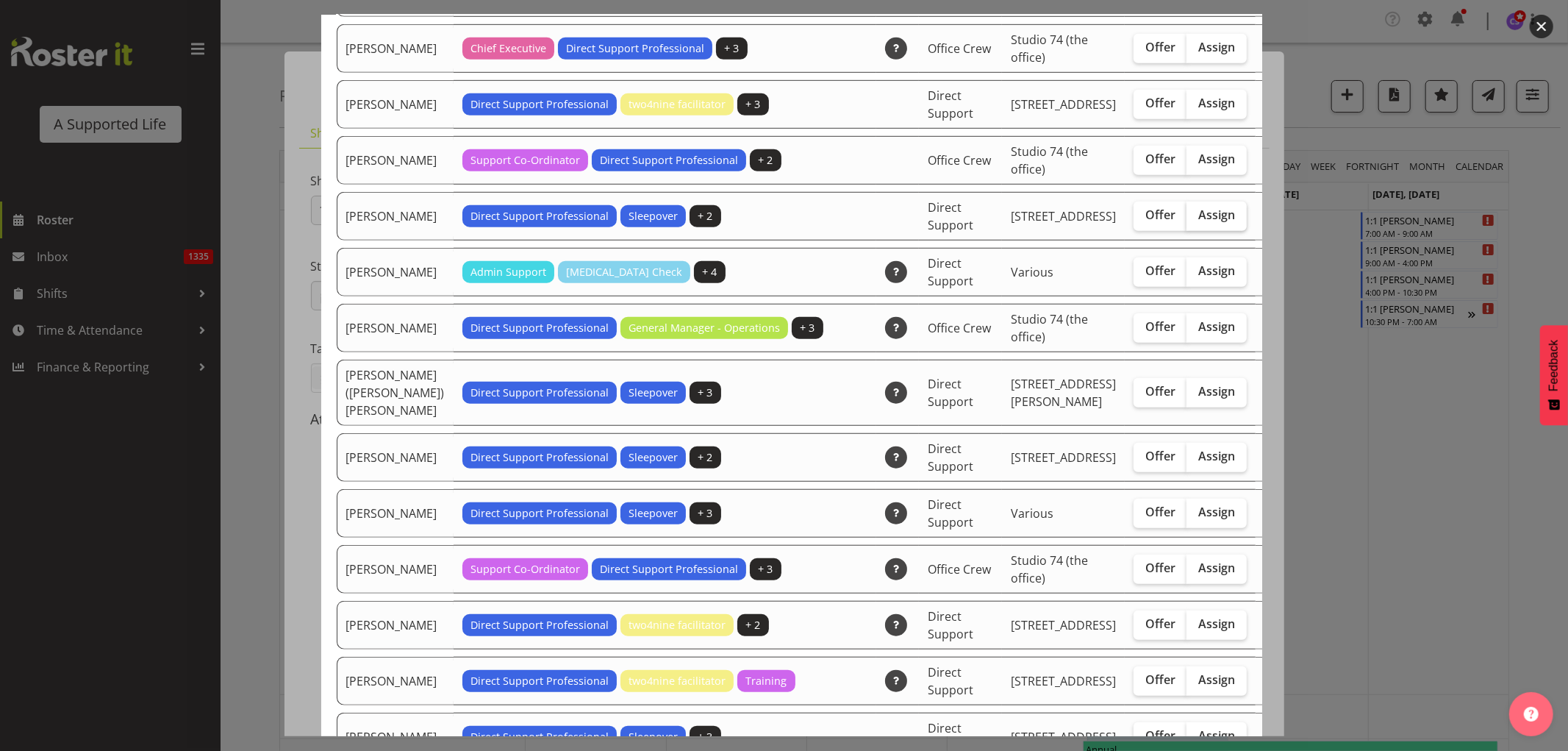
click at [1199, 222] on span "Assign" at bounding box center [1216, 215] width 36 height 15
click at [1187, 220] on input "Assign" at bounding box center [1191, 215] width 9 height 9
checkbox input "true"
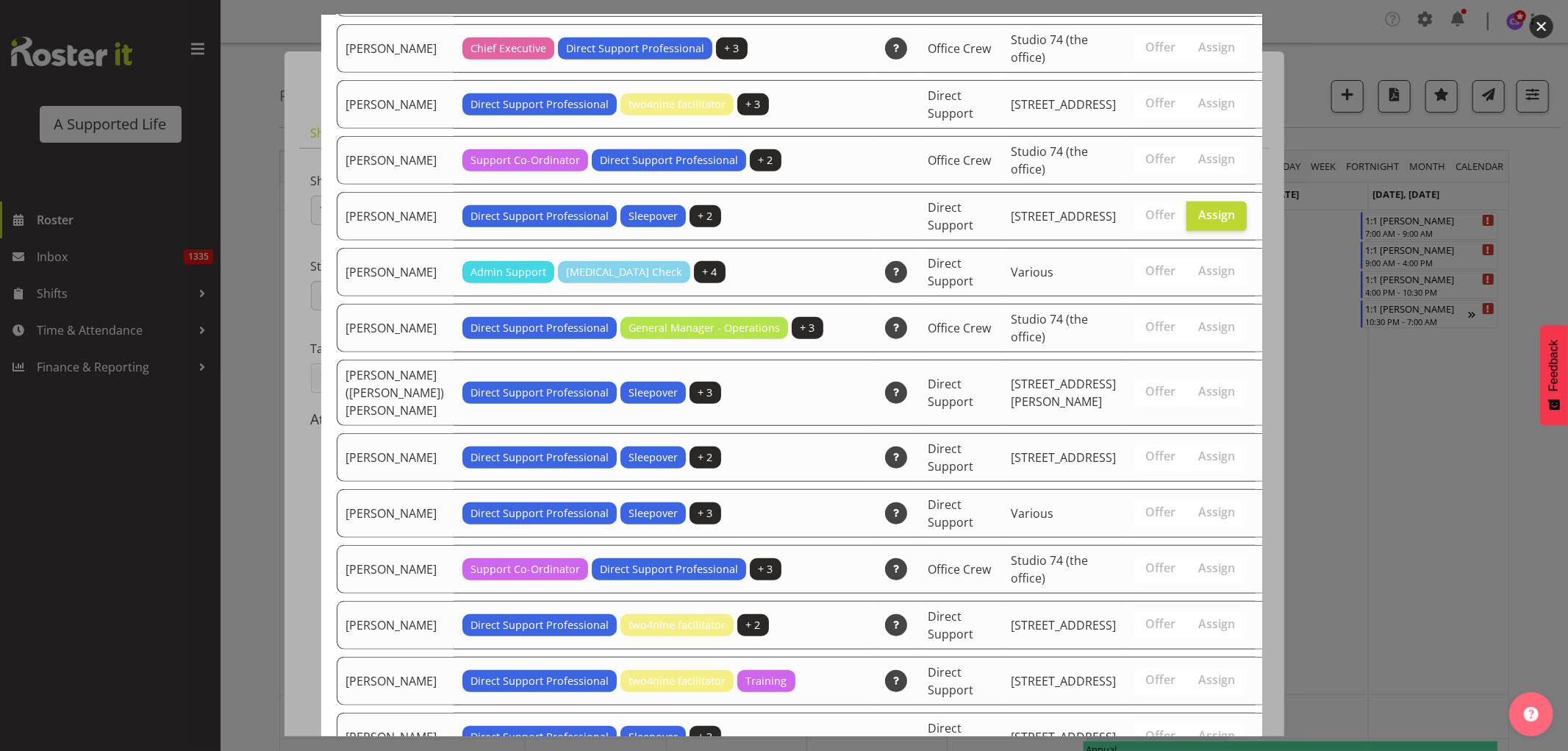
drag, startPoint x: 1262, startPoint y: 187, endPoint x: 1274, endPoint y: 748, distance: 561.1
click at [1278, 750] on html "A Supported Life Roster Inbox 1335 Shifts Time & Attendance Finance & Reporting…" at bounding box center [784, 375] width 1568 height 751
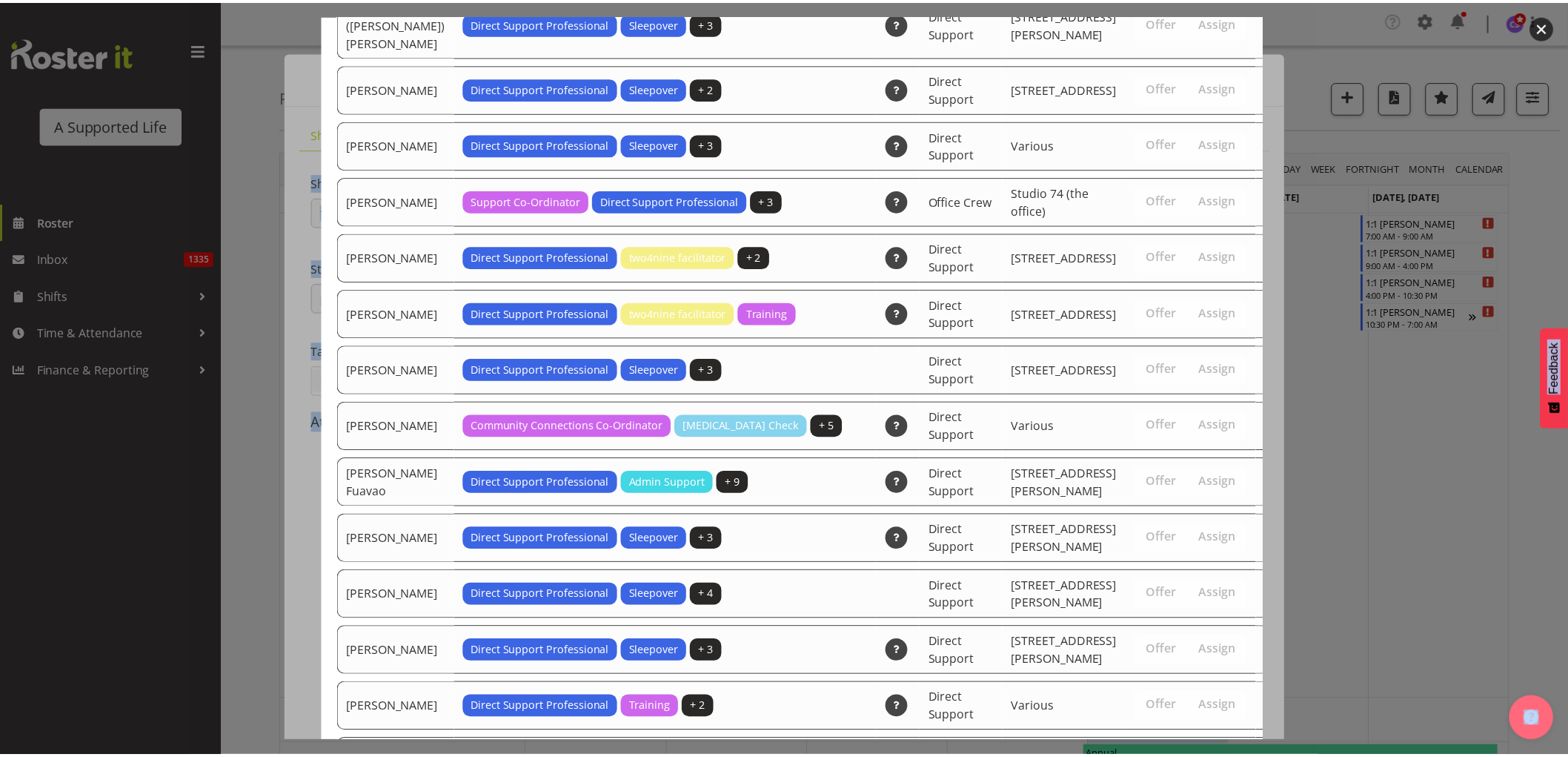
scroll to position [4538, 0]
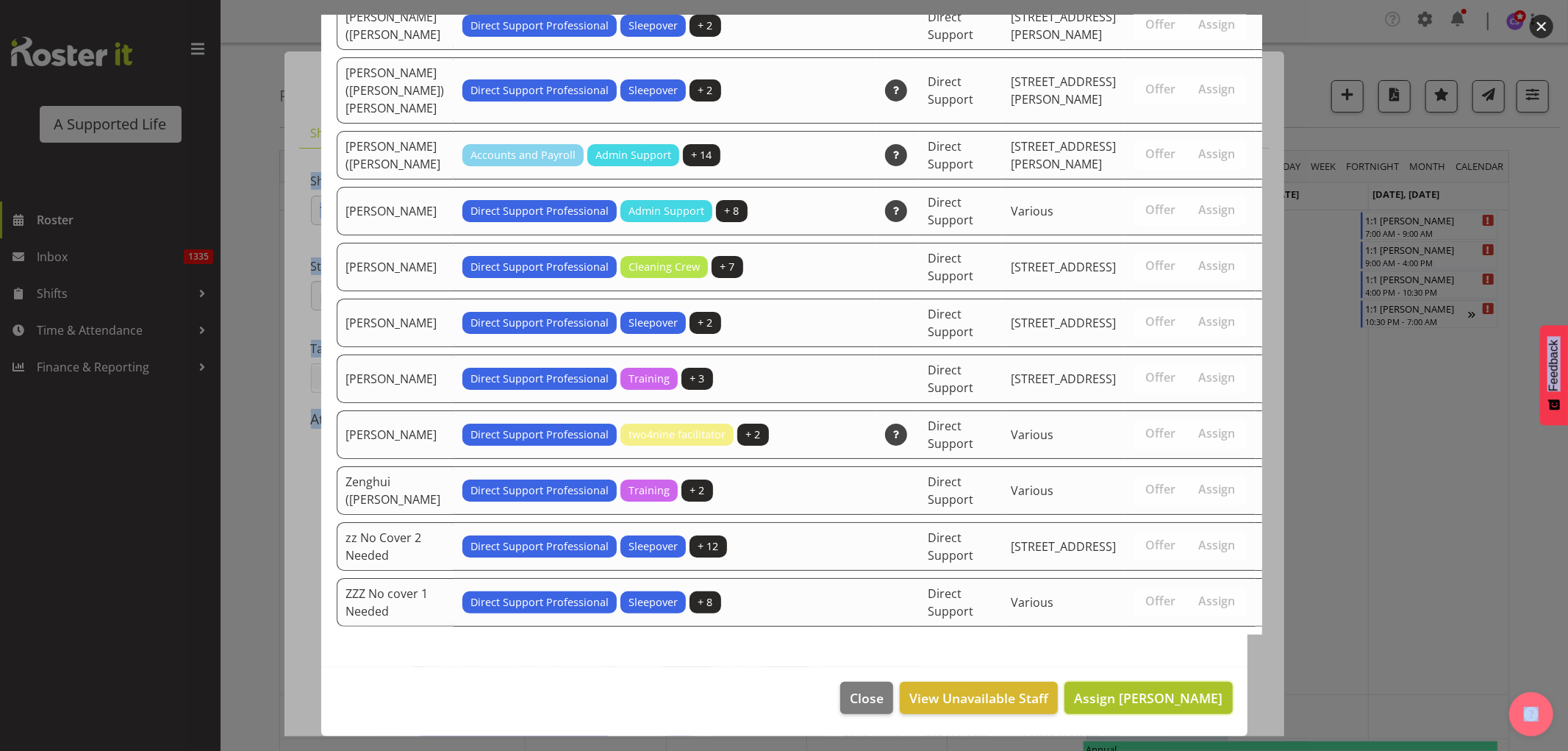
click at [1137, 697] on span "Assign [PERSON_NAME]" at bounding box center [1148, 698] width 149 height 18
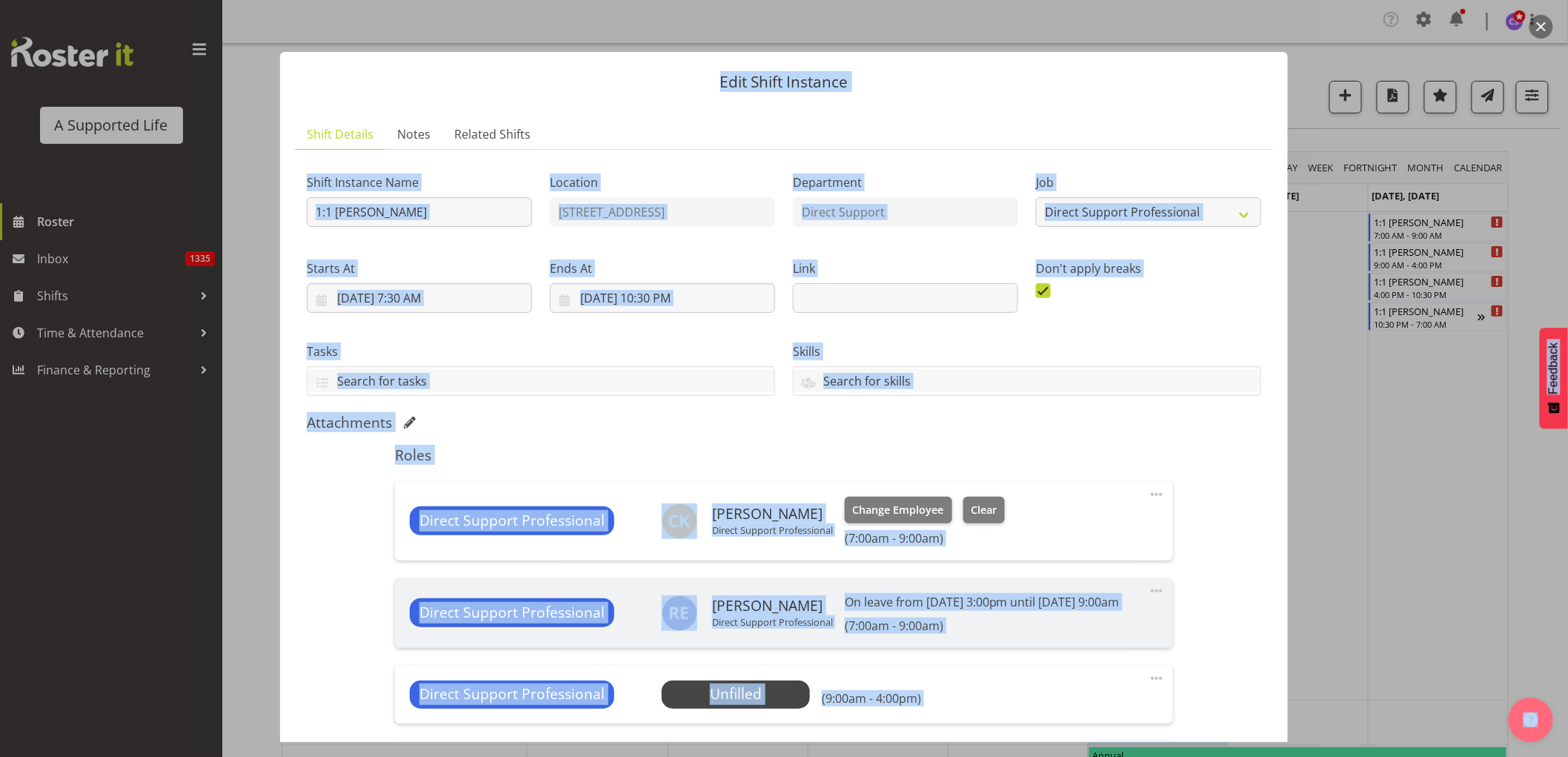
scroll to position [247, 0]
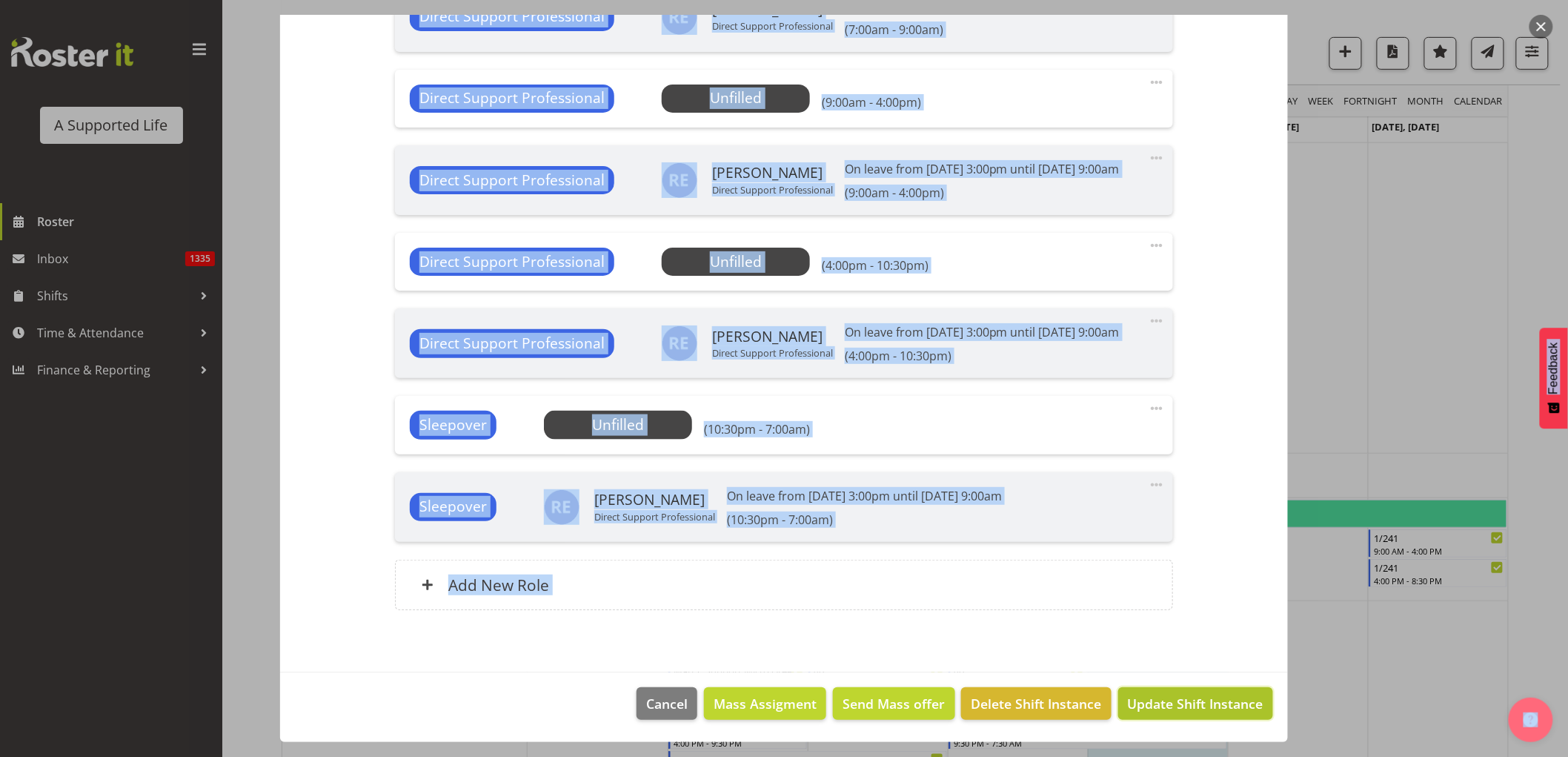
click at [1228, 708] on span "Update Shift Instance" at bounding box center [1196, 703] width 136 height 19
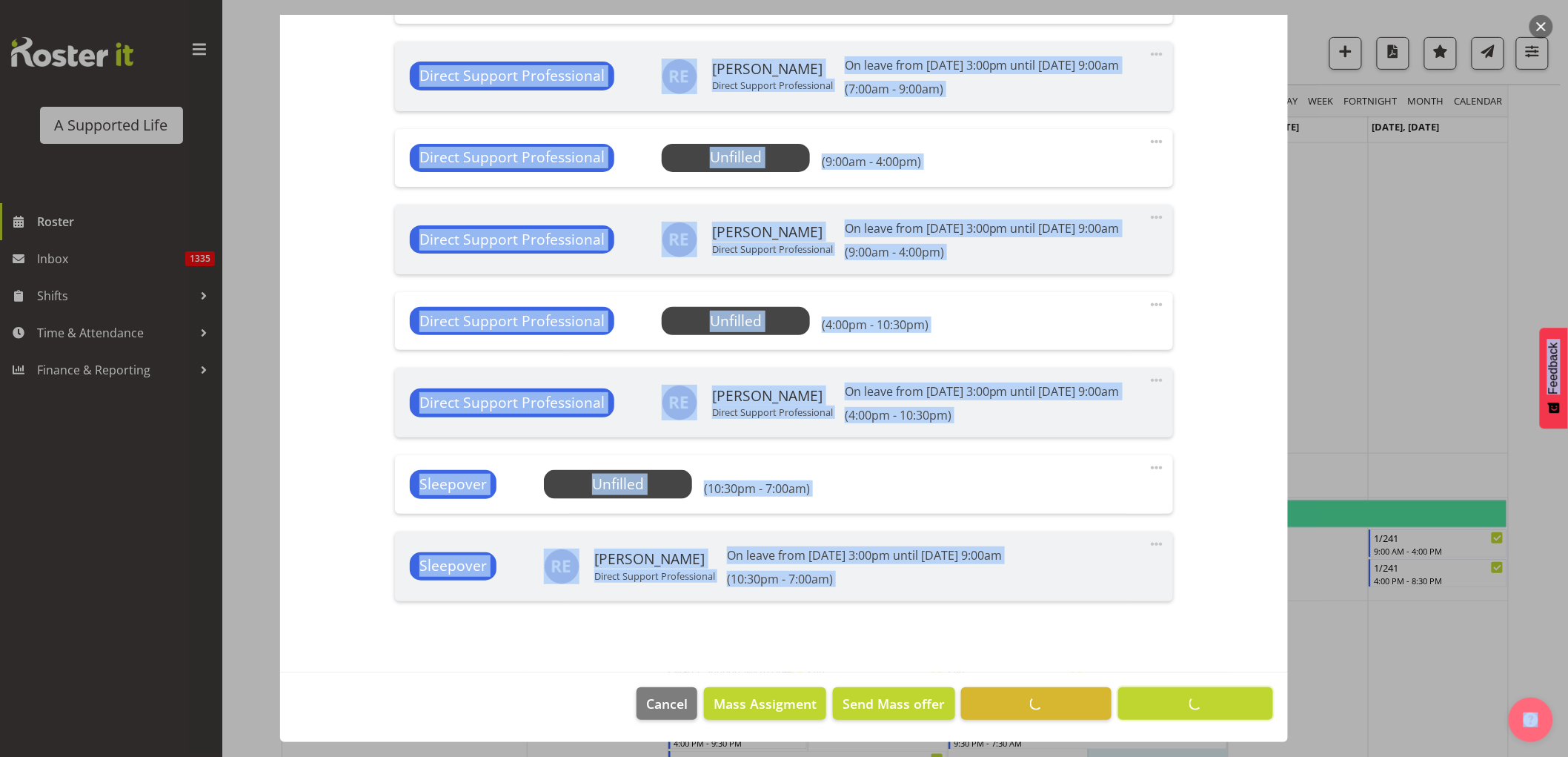
scroll to position [589, 0]
